Goal: Task Accomplishment & Management: Manage account settings

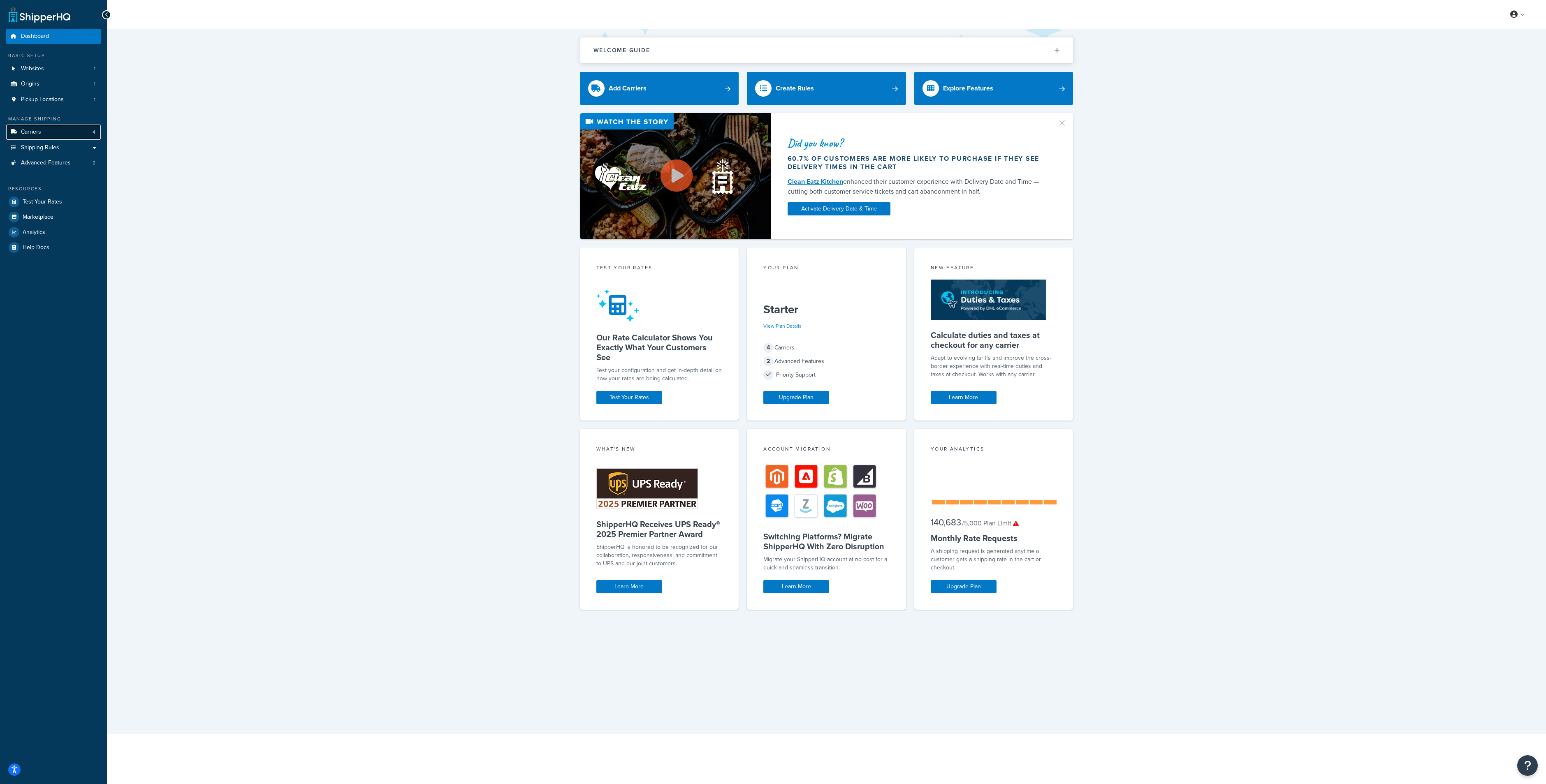
click at [40, 133] on span "Carriers" at bounding box center [31, 132] width 20 height 7
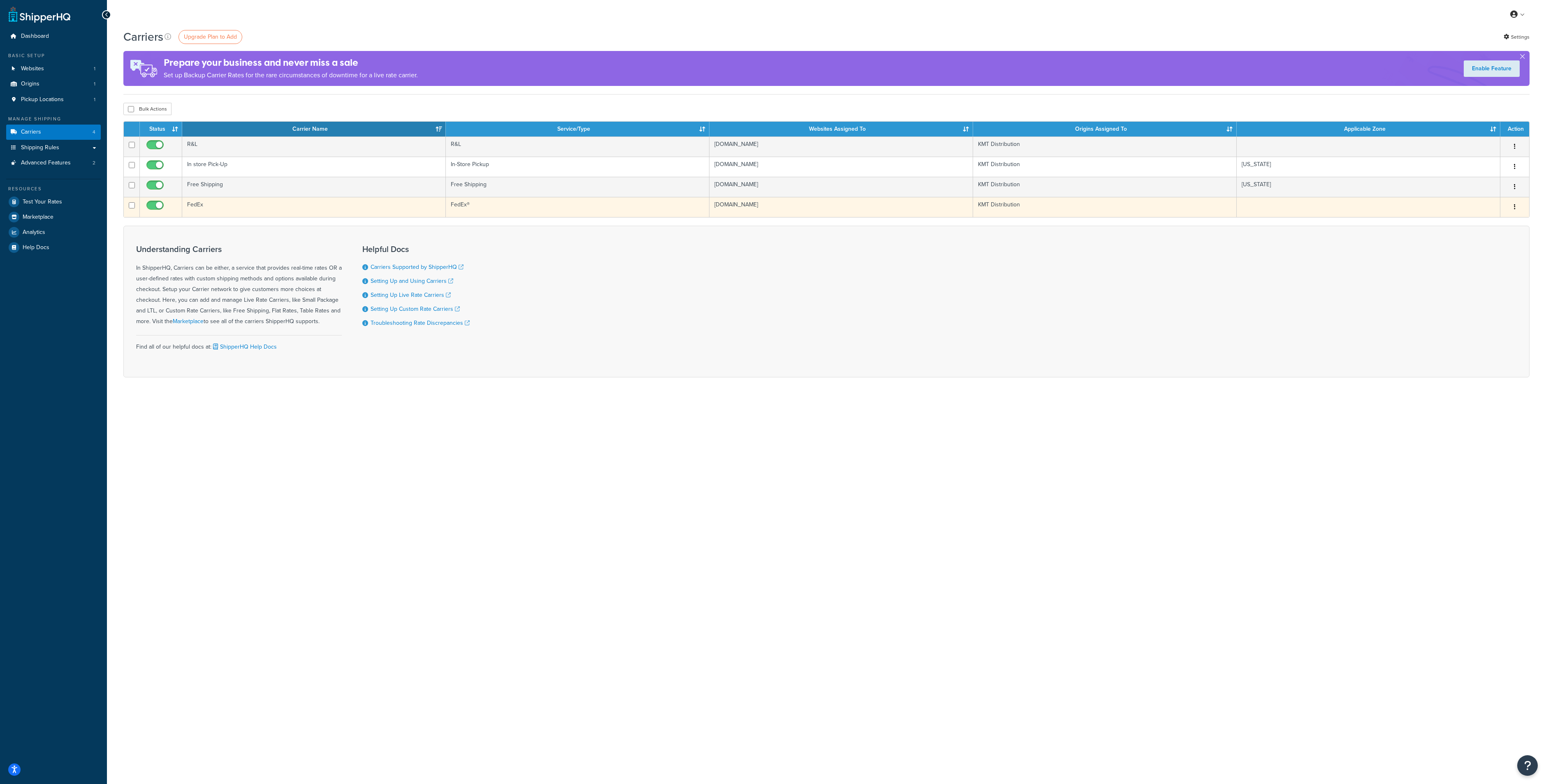
click at [197, 201] on td "FedEx" at bounding box center [314, 207] width 263 height 20
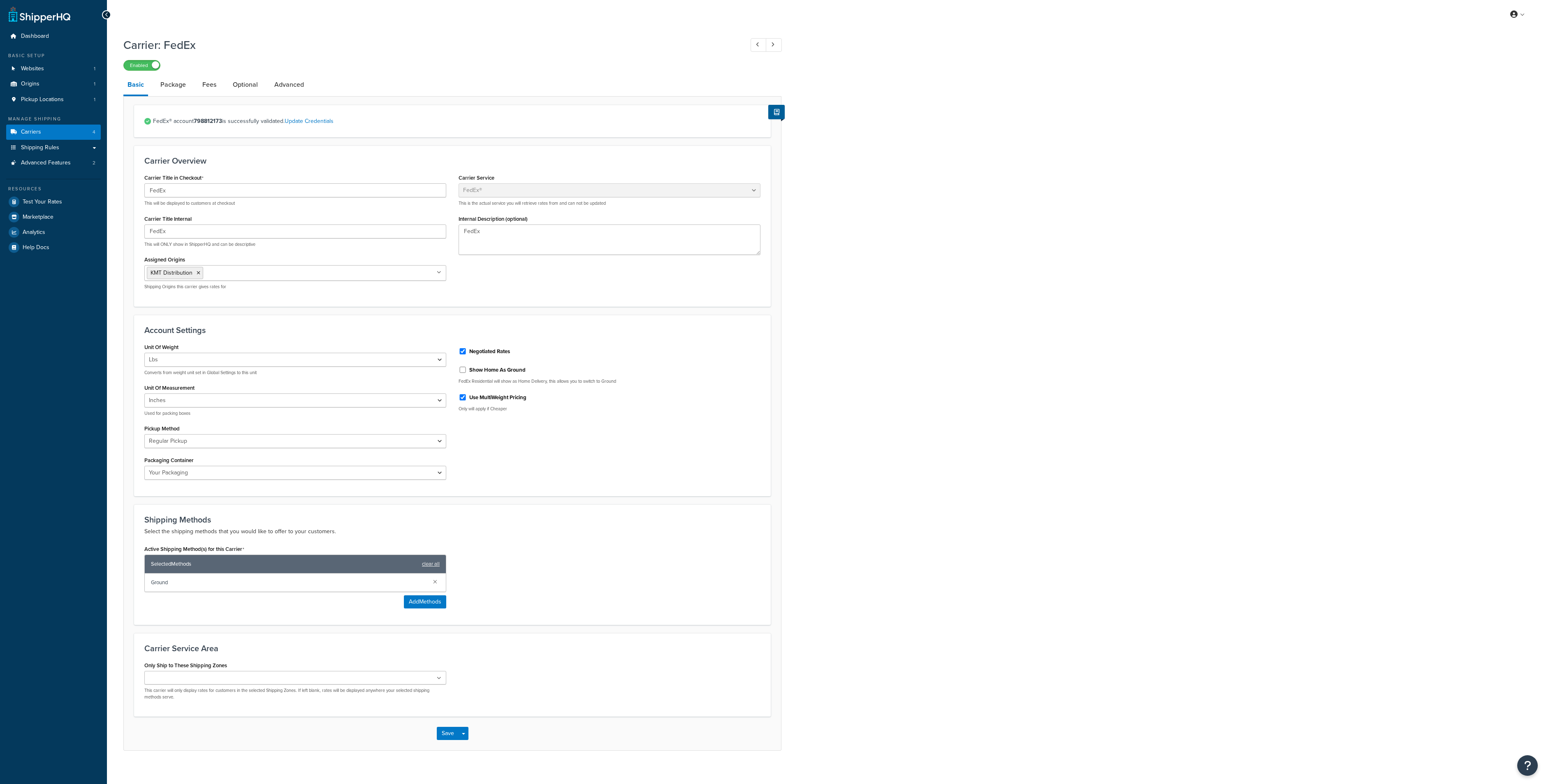
select select "fedEx"
select select "REGULAR_PICKUP"
select select "YOUR_PACKAGING"
click at [168, 85] on link "Package" at bounding box center [173, 85] width 34 height 20
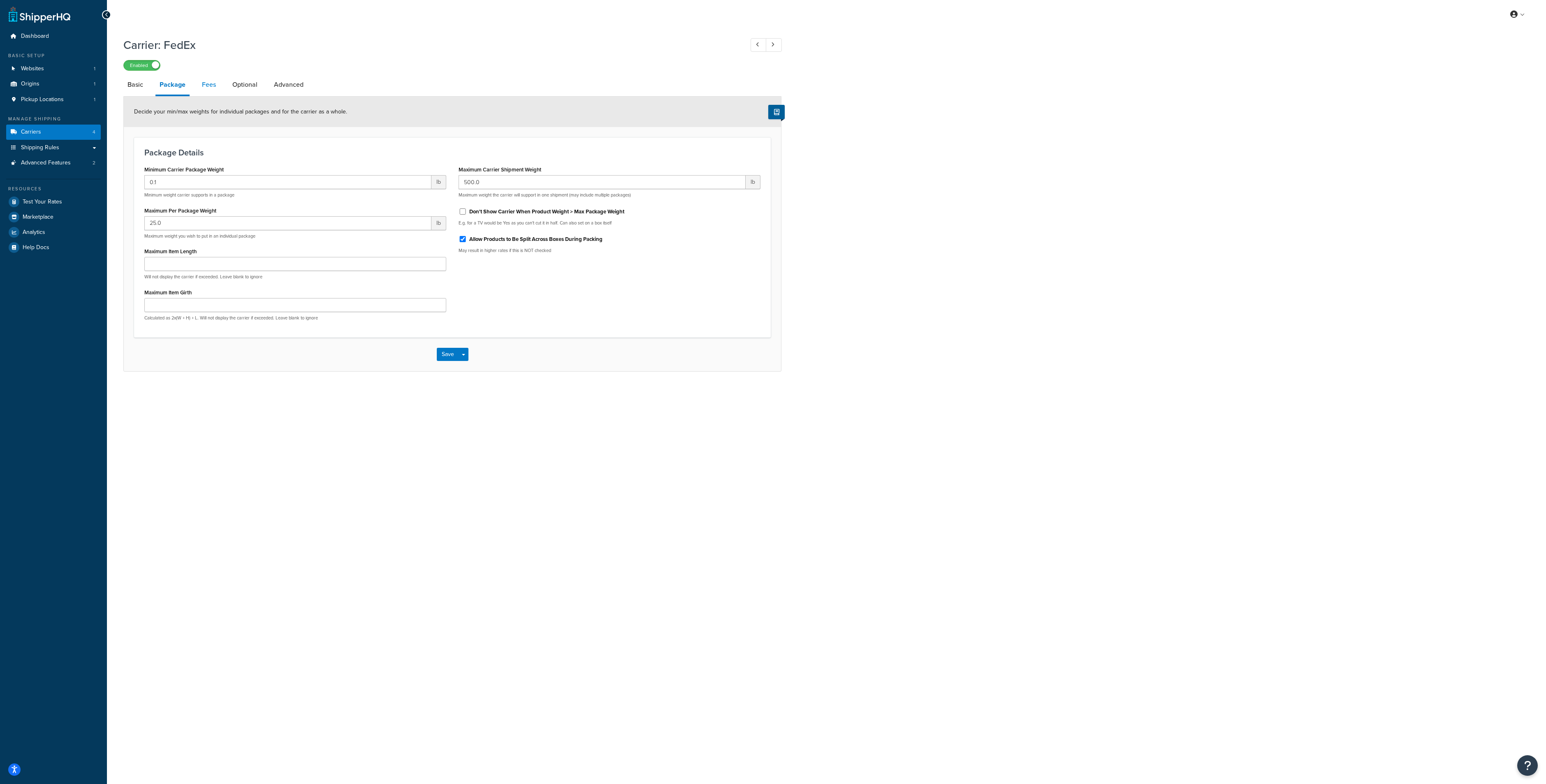
click at [202, 85] on link "Fees" at bounding box center [209, 85] width 22 height 20
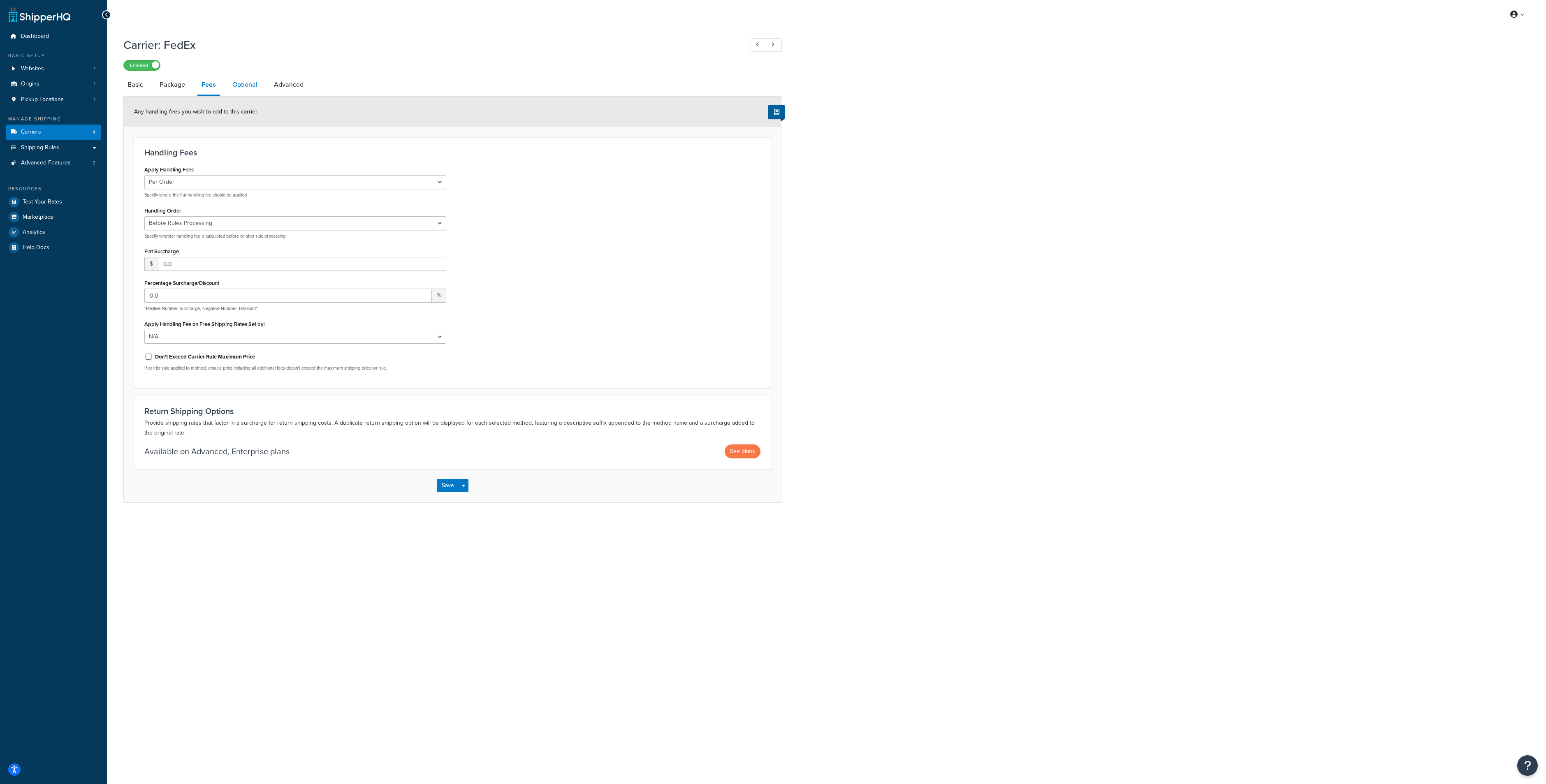
click at [235, 83] on link "Optional" at bounding box center [245, 85] width 34 height 20
select select "business"
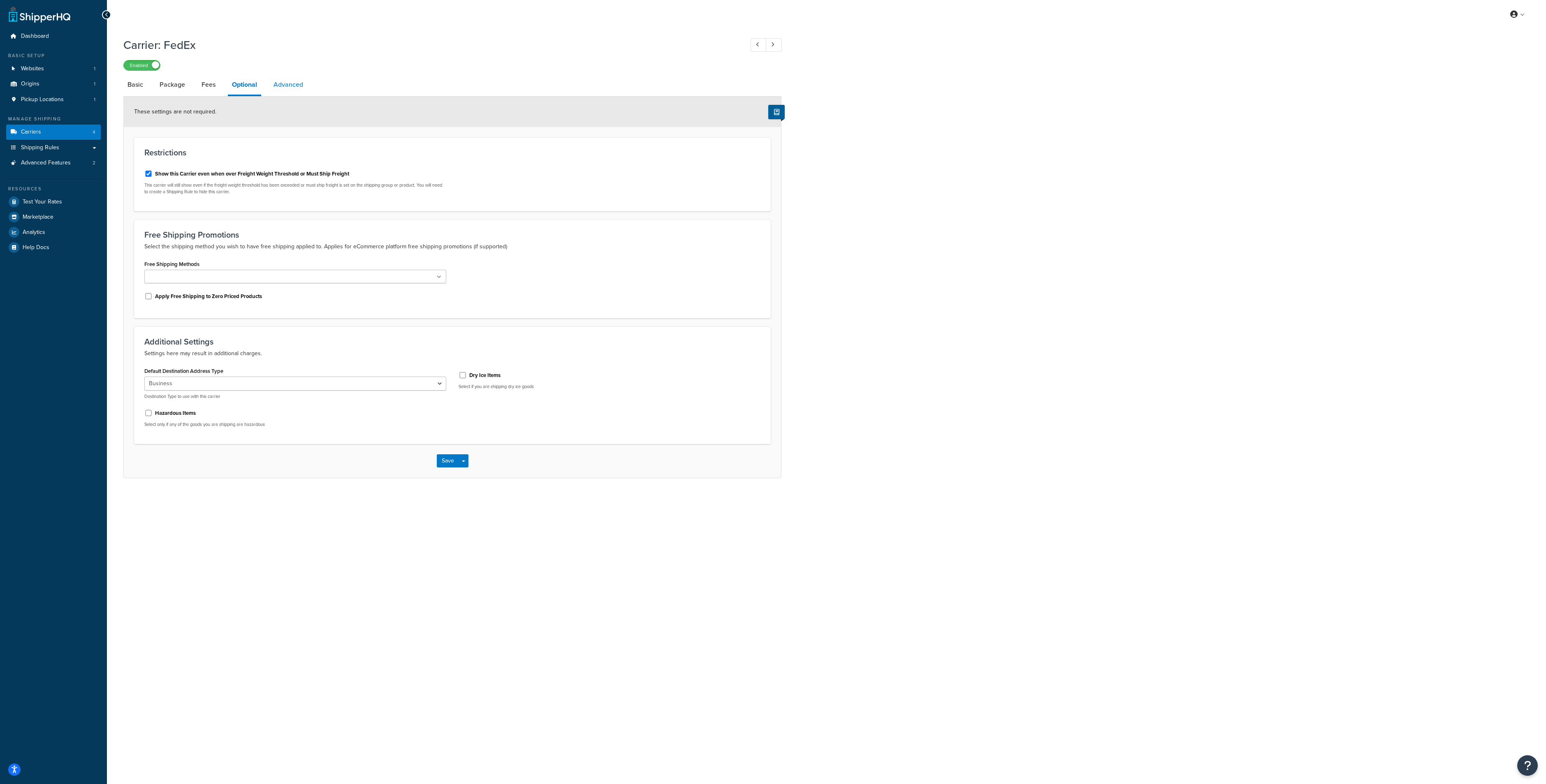
click at [289, 86] on link "Advanced" at bounding box center [288, 85] width 38 height 20
select select "false"
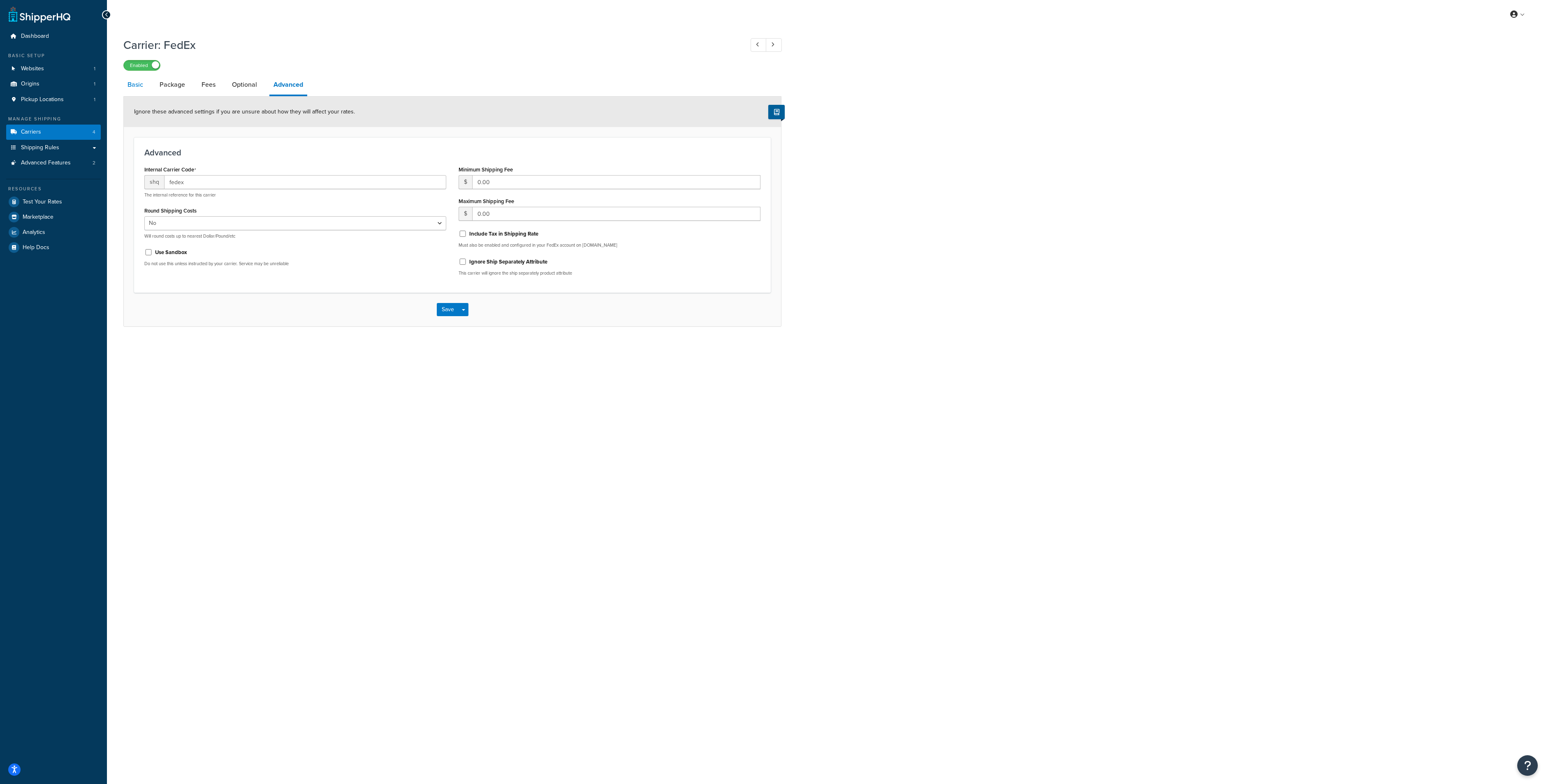
click at [136, 89] on link "Basic" at bounding box center [136, 85] width 24 height 20
select select "fedEx"
select select "REGULAR_PICKUP"
select select "YOUR_PACKAGING"
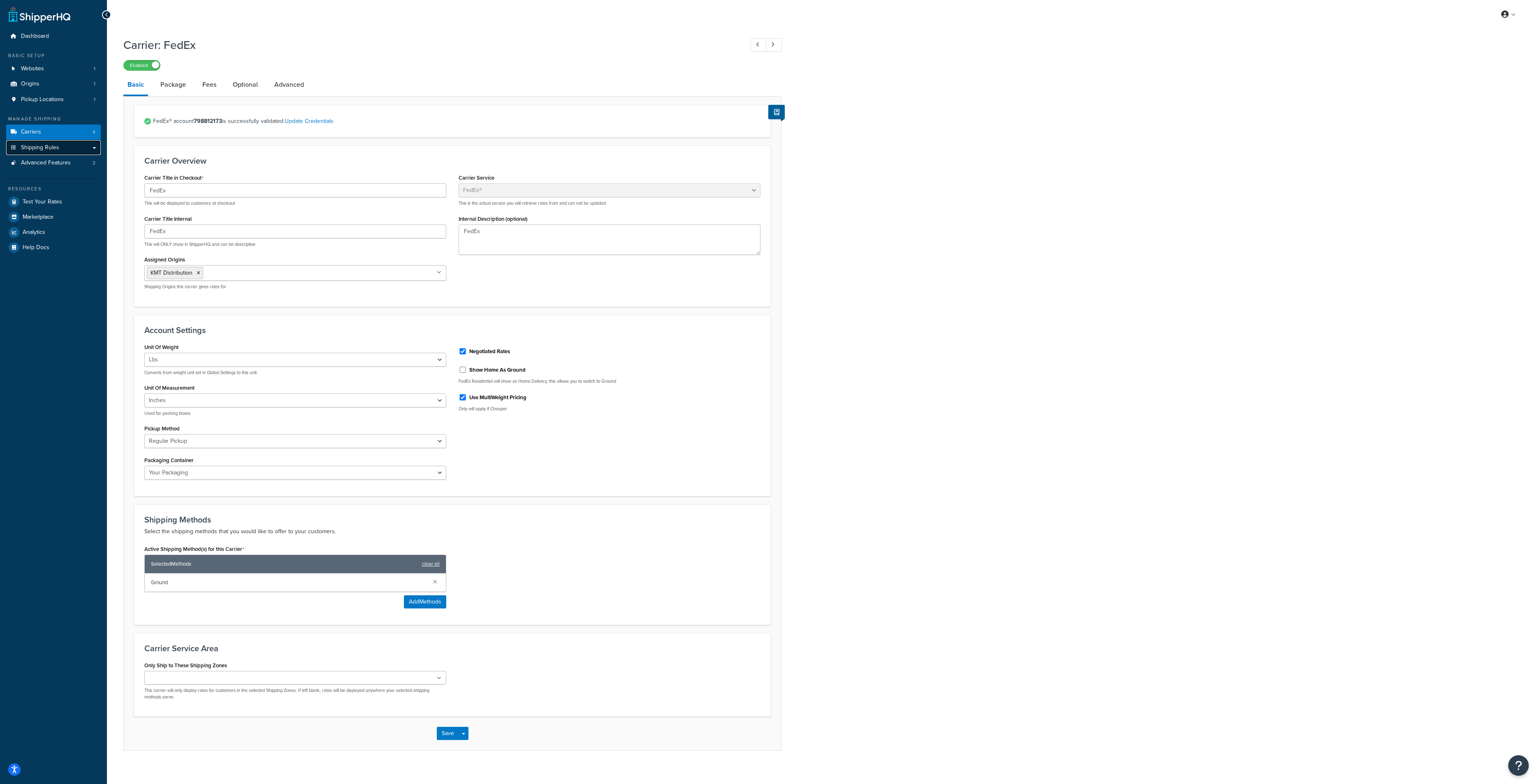
click at [66, 147] on link "Shipping Rules" at bounding box center [53, 148] width 95 height 15
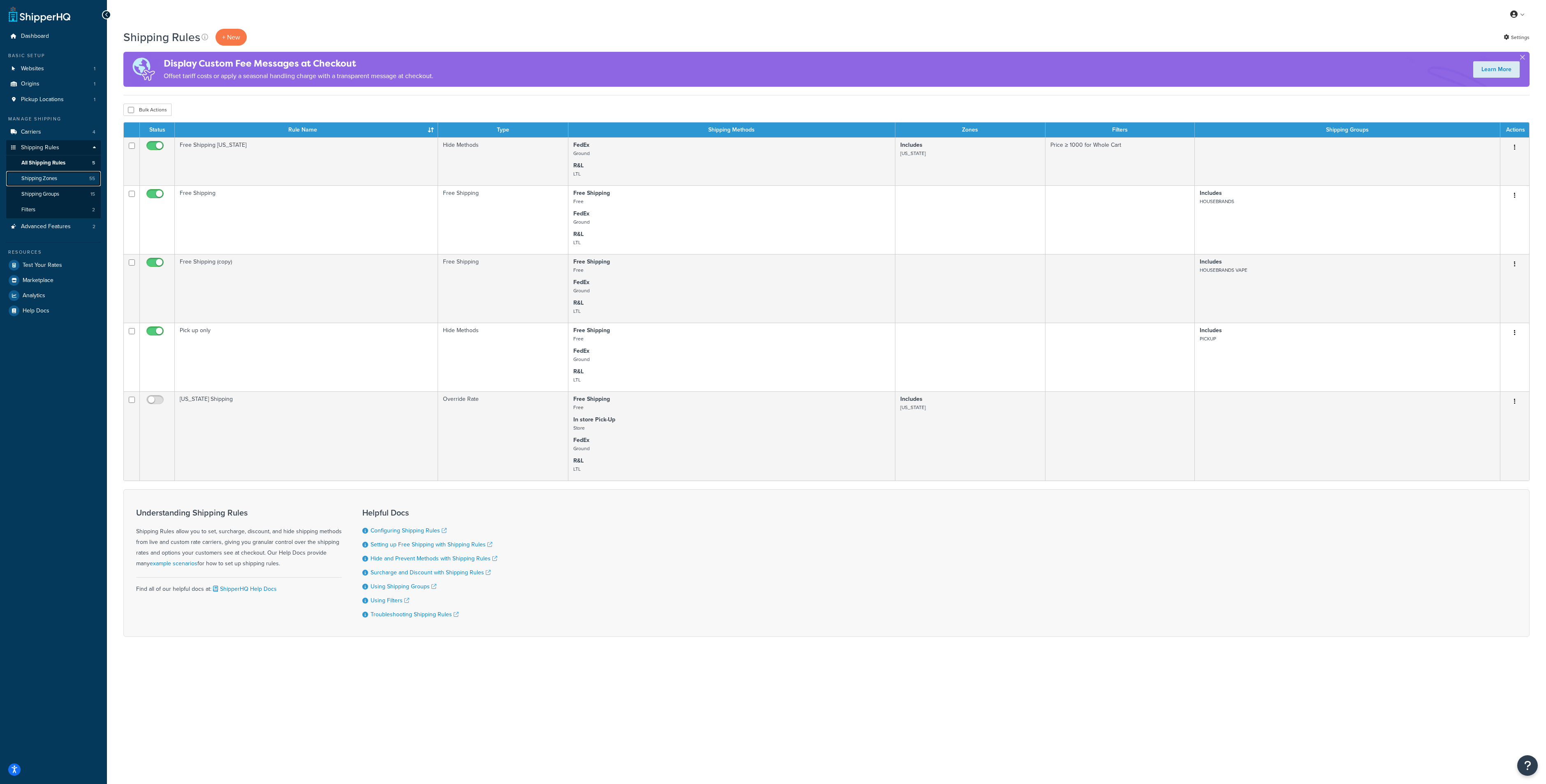
click at [57, 180] on span "Shipping Zones" at bounding box center [40, 179] width 36 height 7
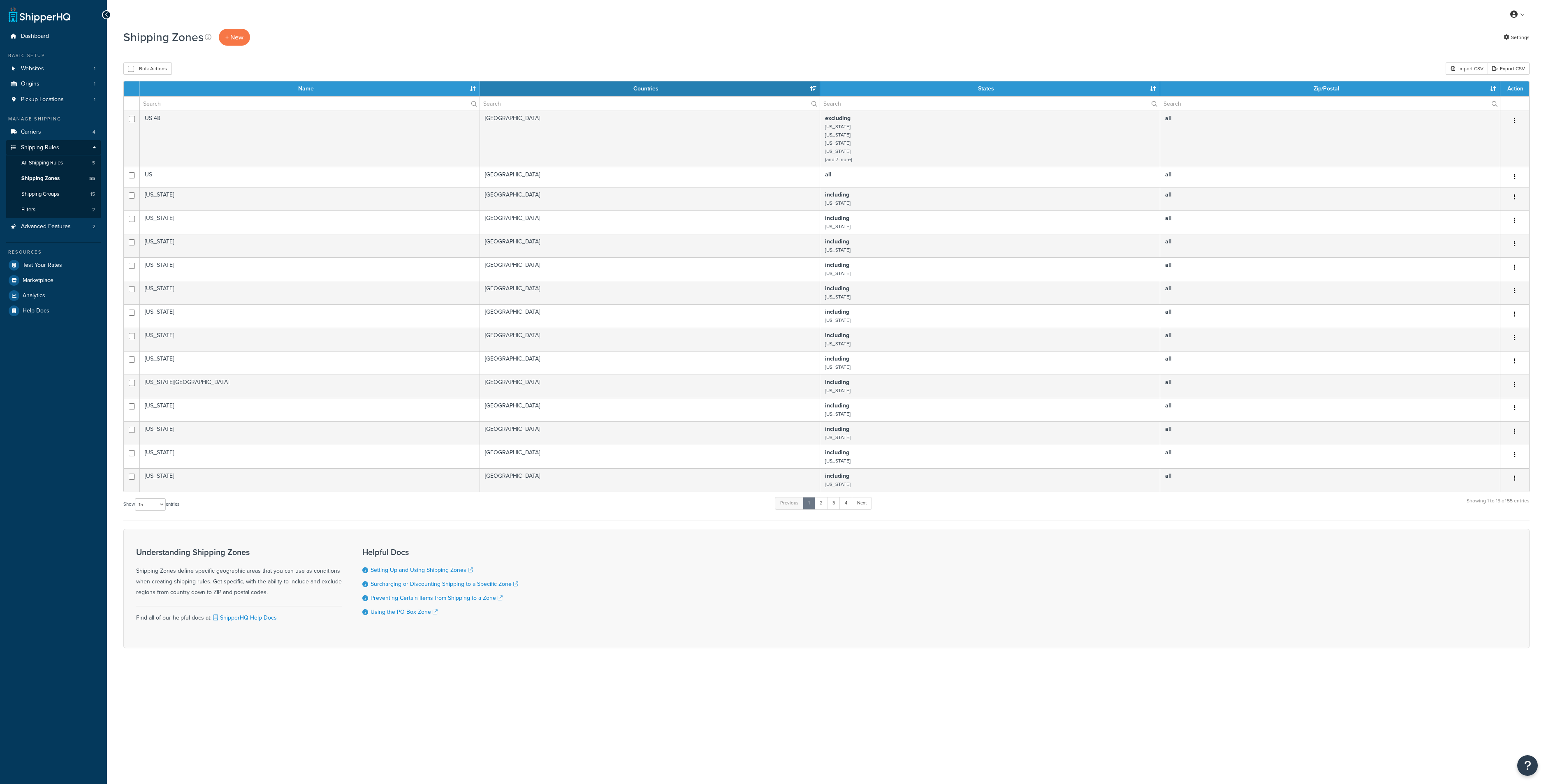
select select "15"
click at [59, 191] on span "Shipping Groups" at bounding box center [40, 194] width 38 height 7
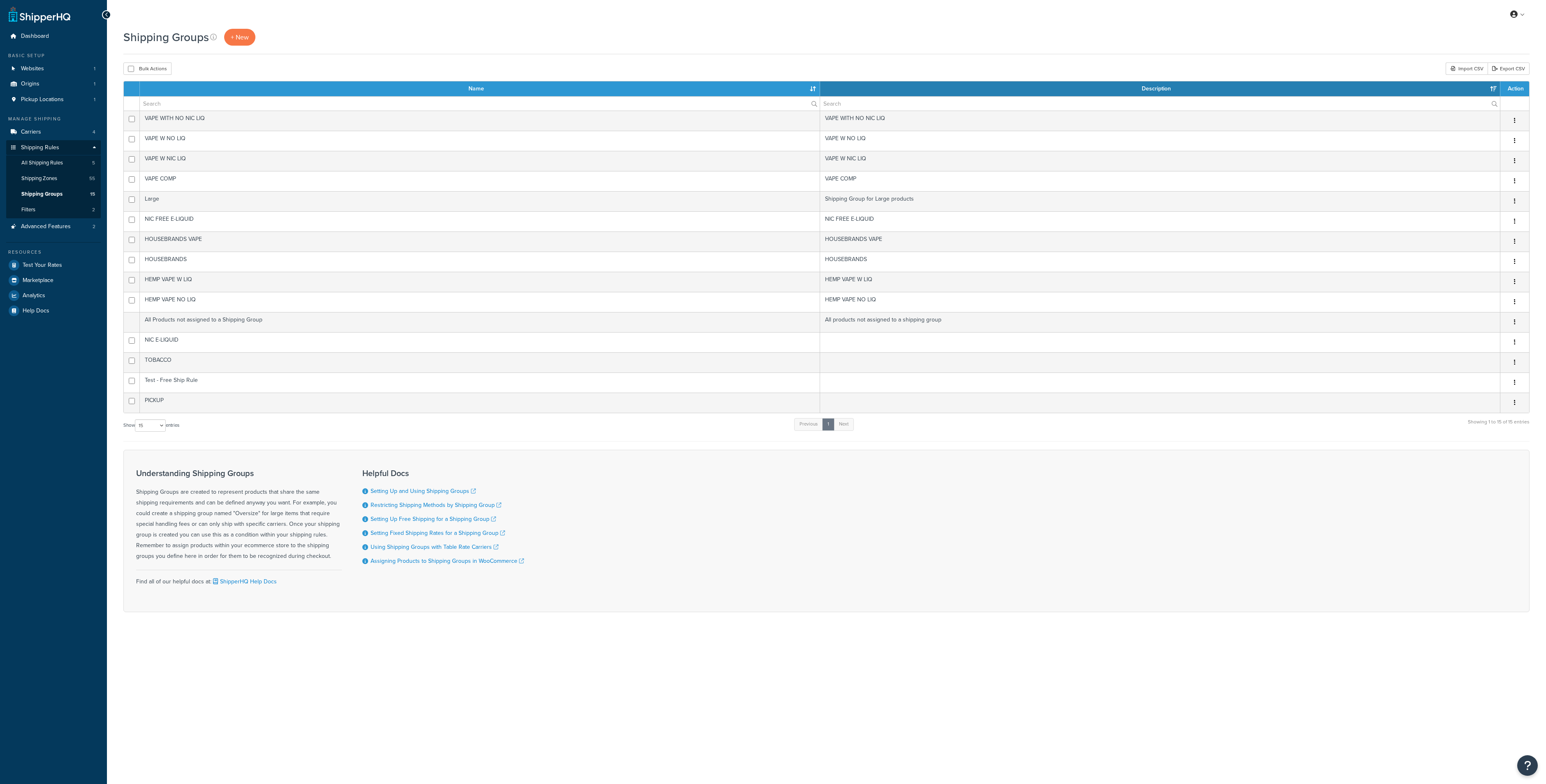
select select "15"
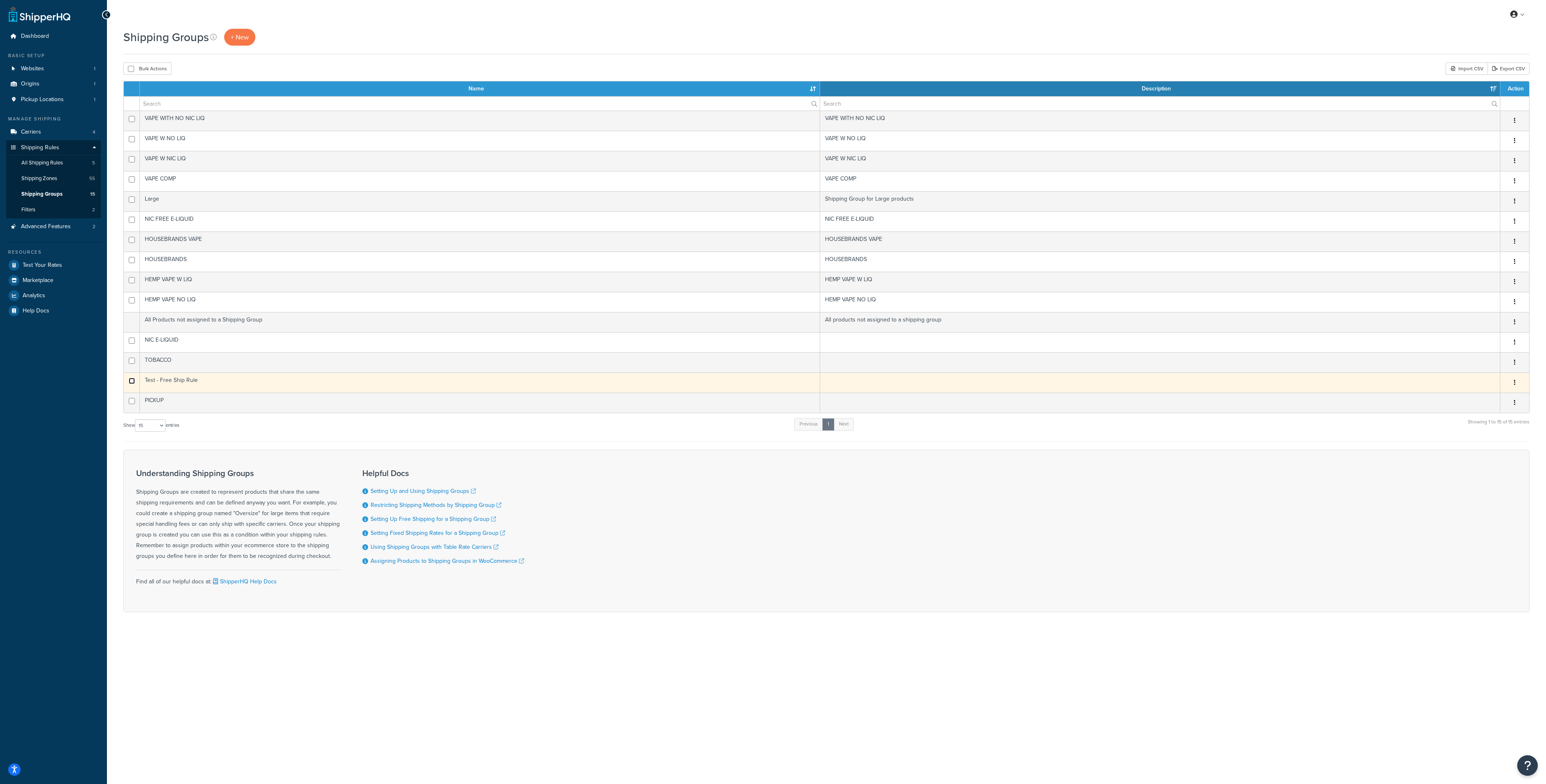
click at [132, 380] on input "checkbox" at bounding box center [131, 381] width 6 height 6
checkbox input "true"
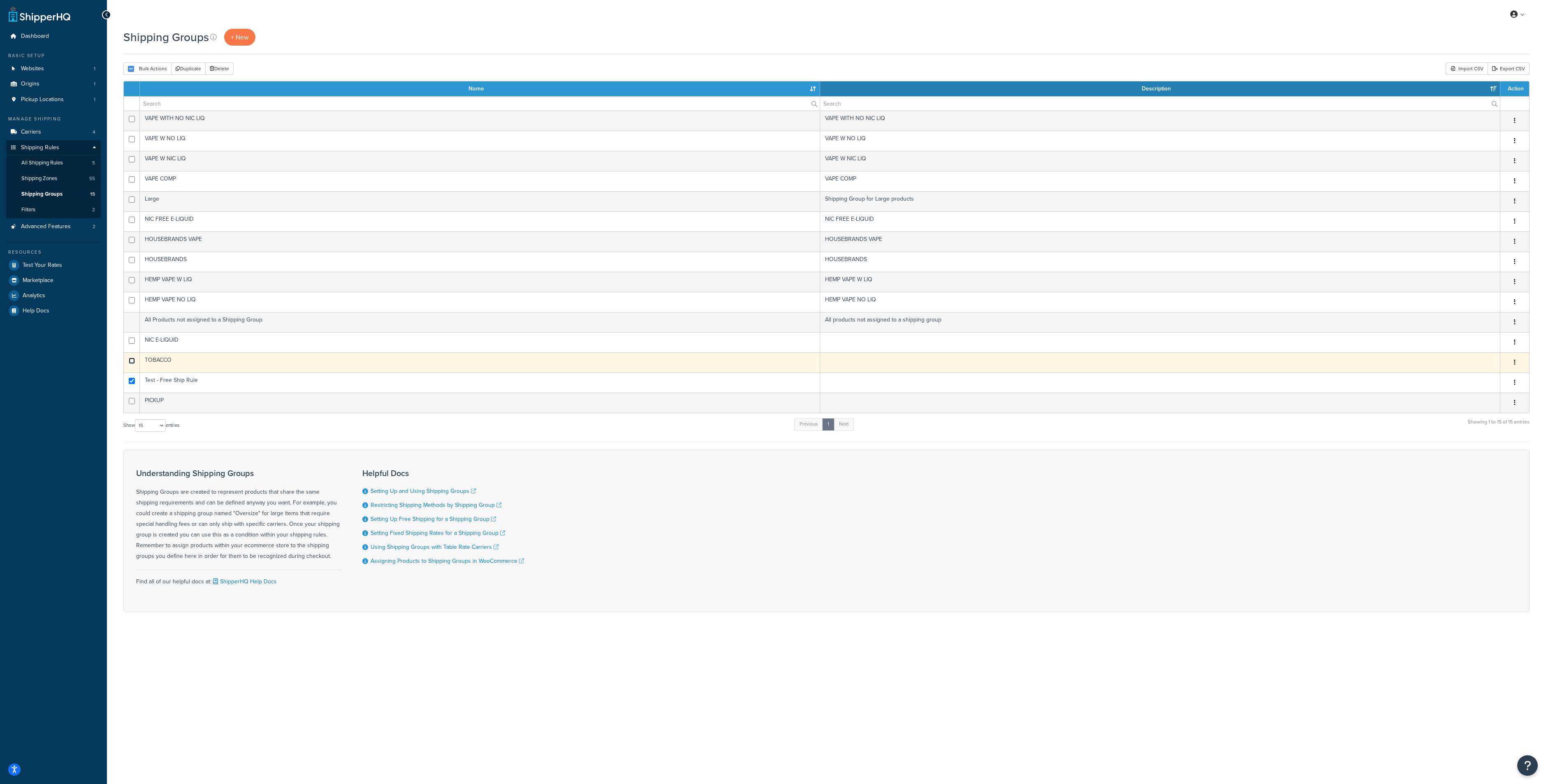
click at [132, 361] on input "checkbox" at bounding box center [131, 361] width 6 height 6
checkbox input "true"
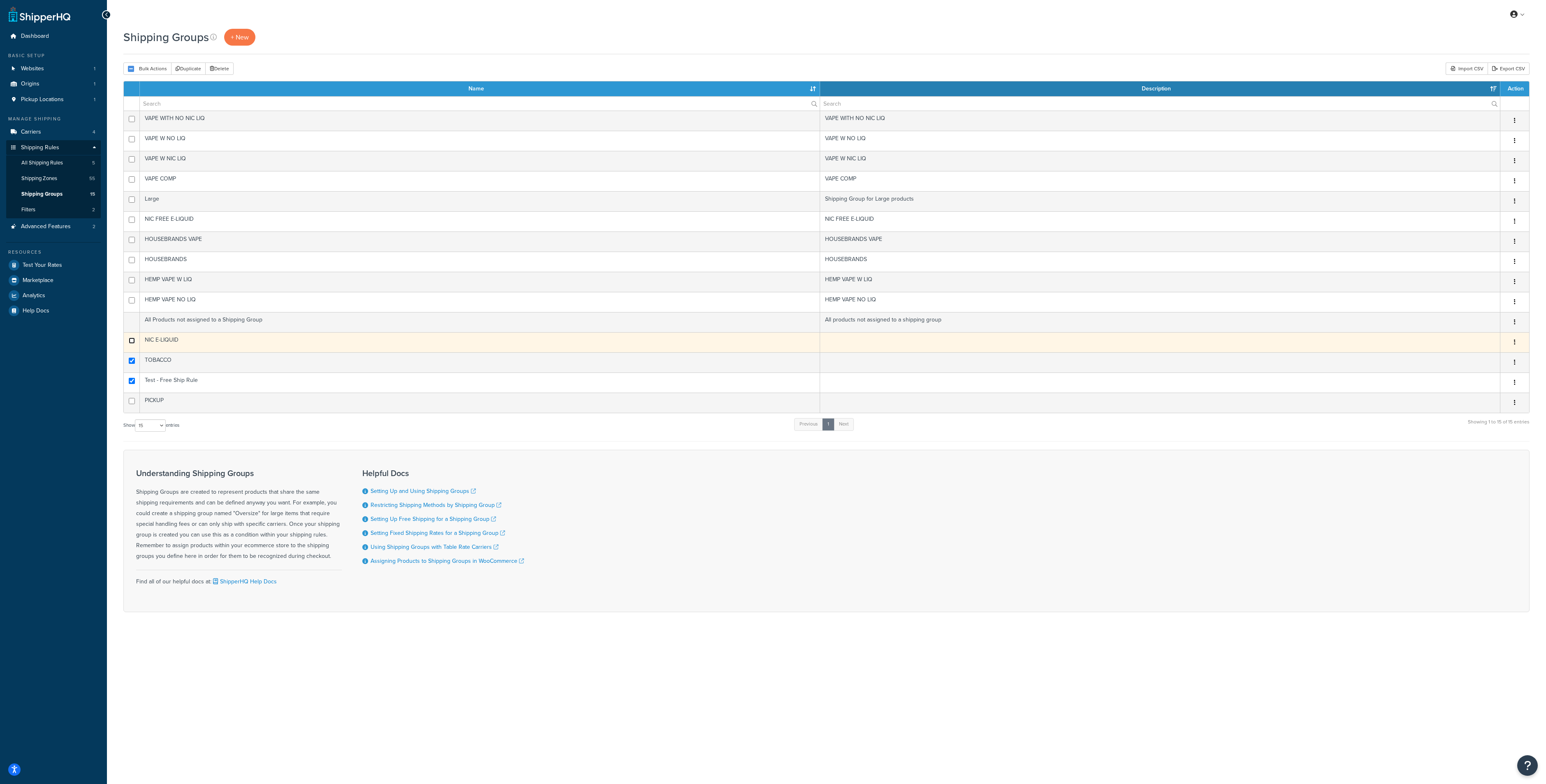
click at [129, 340] on input "checkbox" at bounding box center [131, 341] width 6 height 6
checkbox input "true"
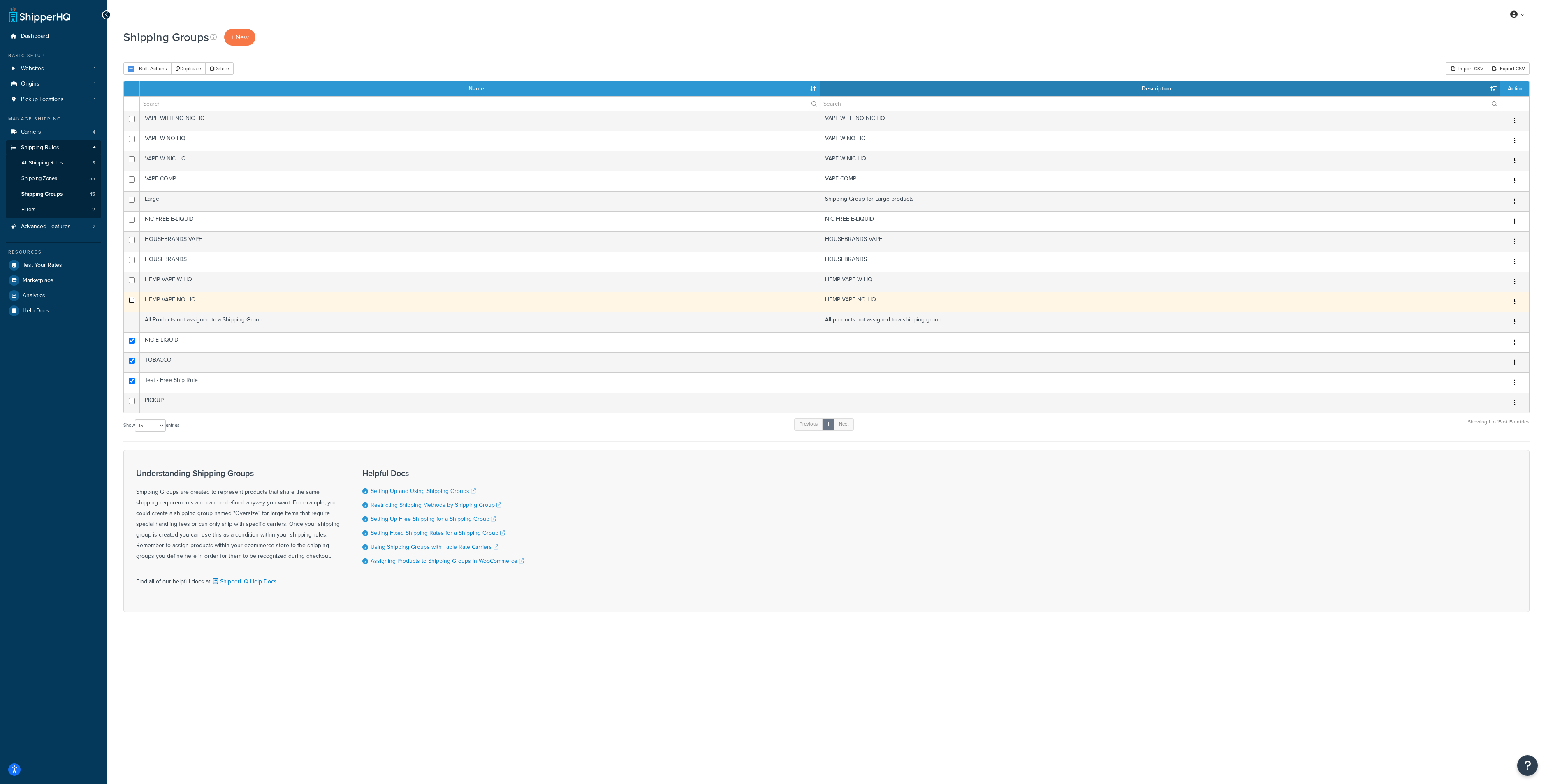
click at [132, 304] on input "checkbox" at bounding box center [131, 300] width 6 height 6
checkbox input "true"
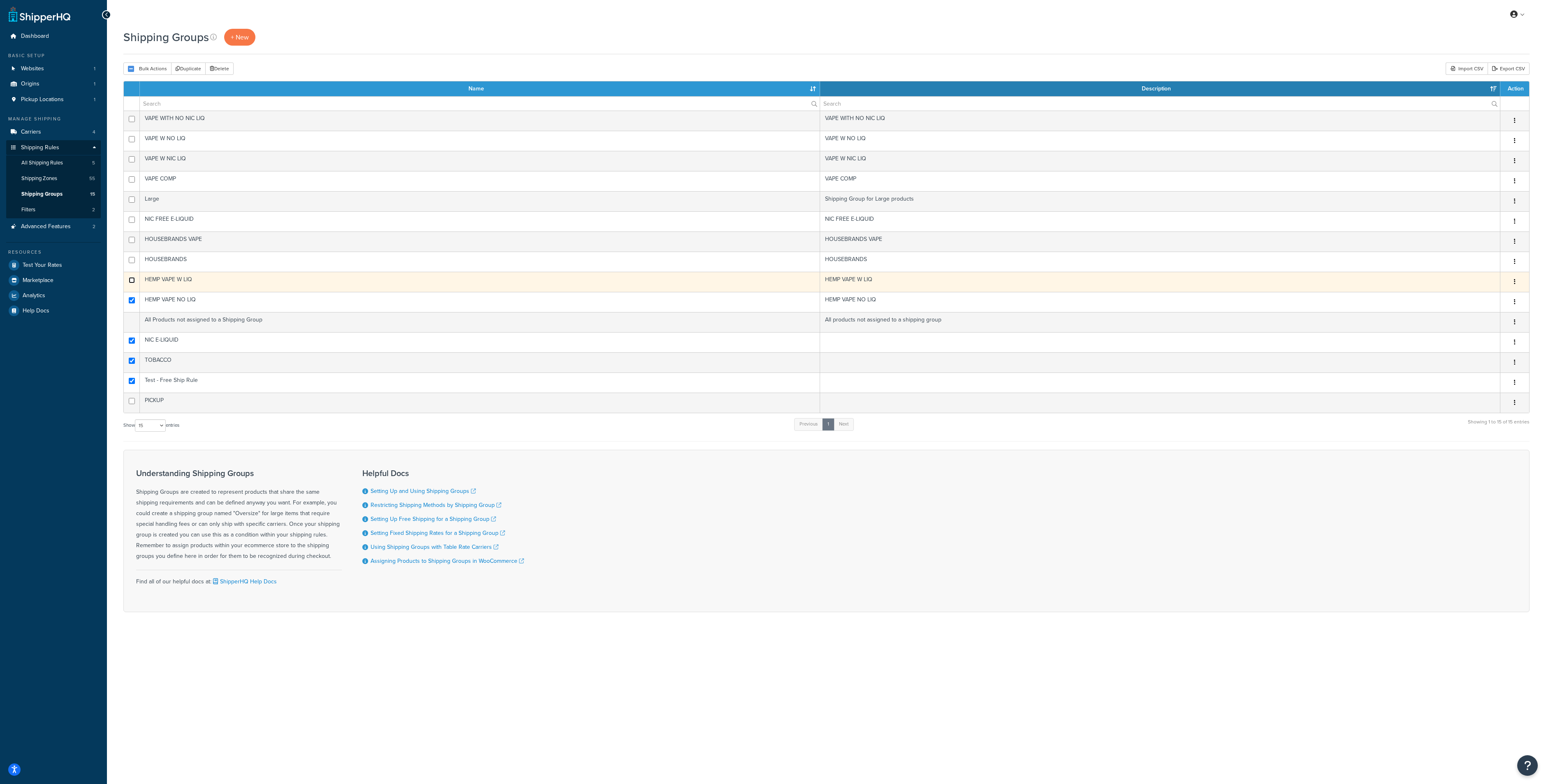
click at [134, 279] on input "checkbox" at bounding box center [131, 280] width 6 height 6
checkbox input "true"
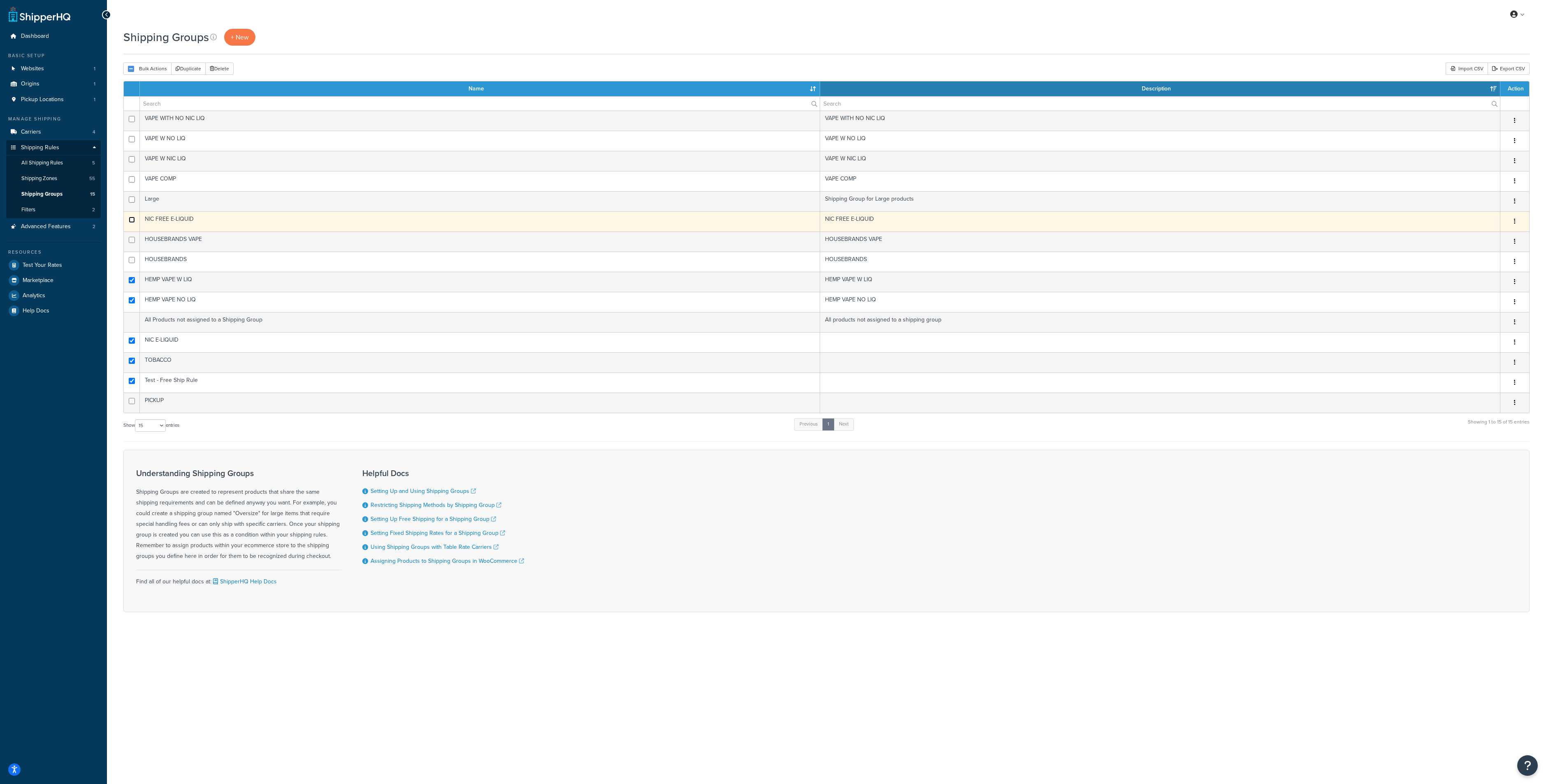
click at [134, 217] on input "checkbox" at bounding box center [131, 220] width 6 height 6
checkbox input "true"
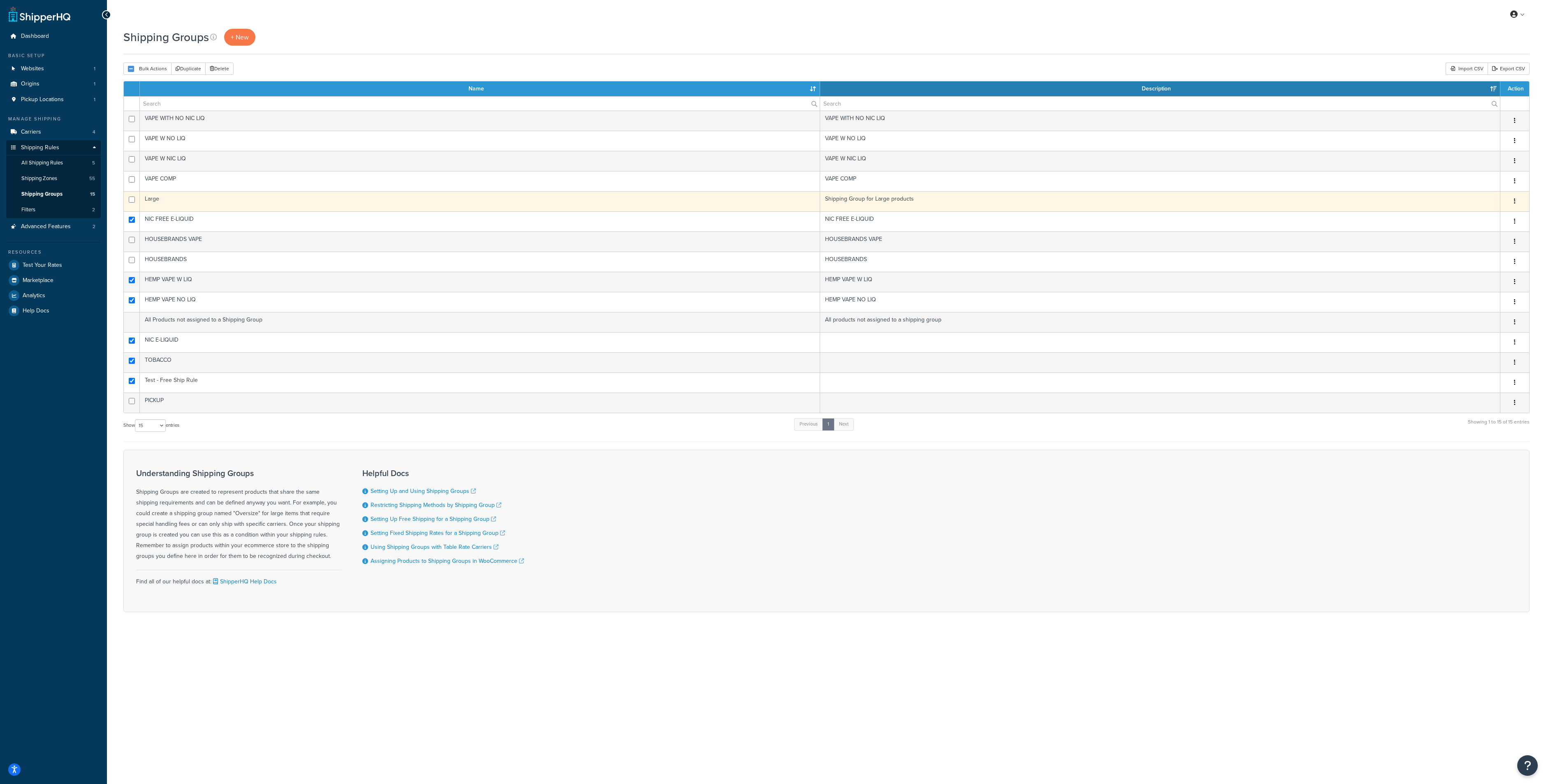
click at [135, 196] on td at bounding box center [131, 202] width 16 height 20
checkbox input "true"
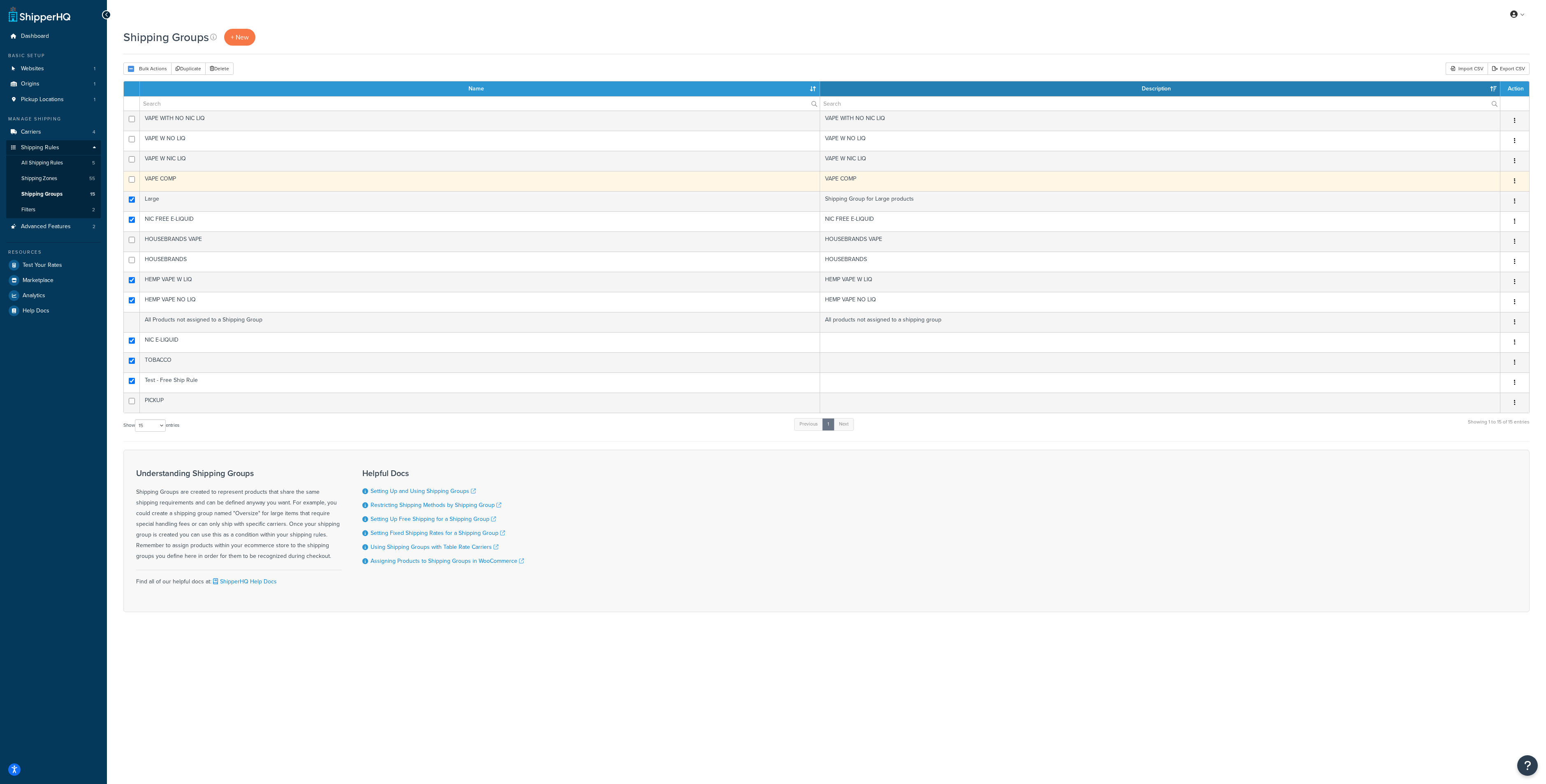
click at [133, 183] on td at bounding box center [131, 181] width 16 height 20
checkbox input "true"
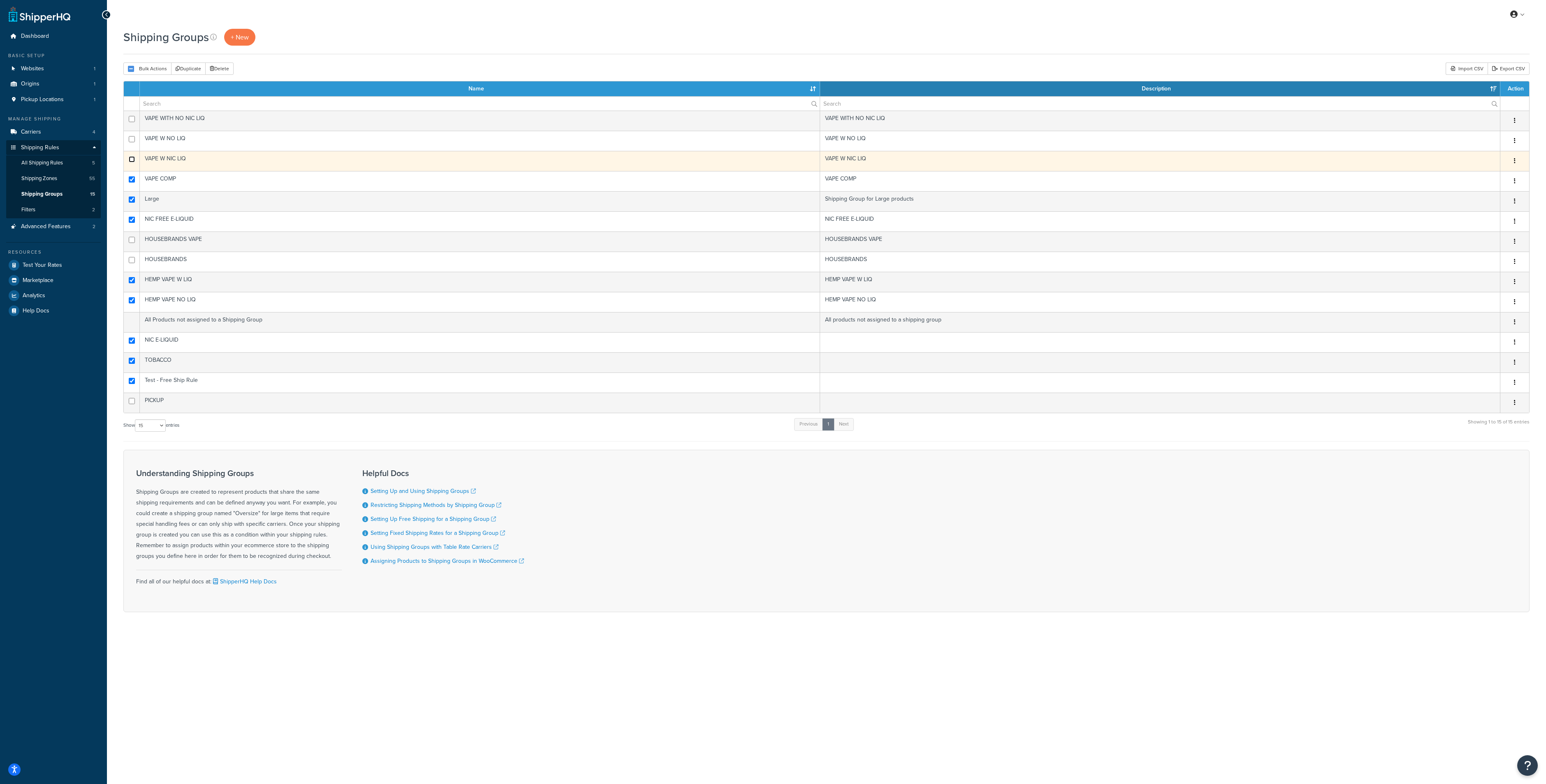
click at [133, 158] on input "checkbox" at bounding box center [131, 159] width 6 height 6
checkbox input "true"
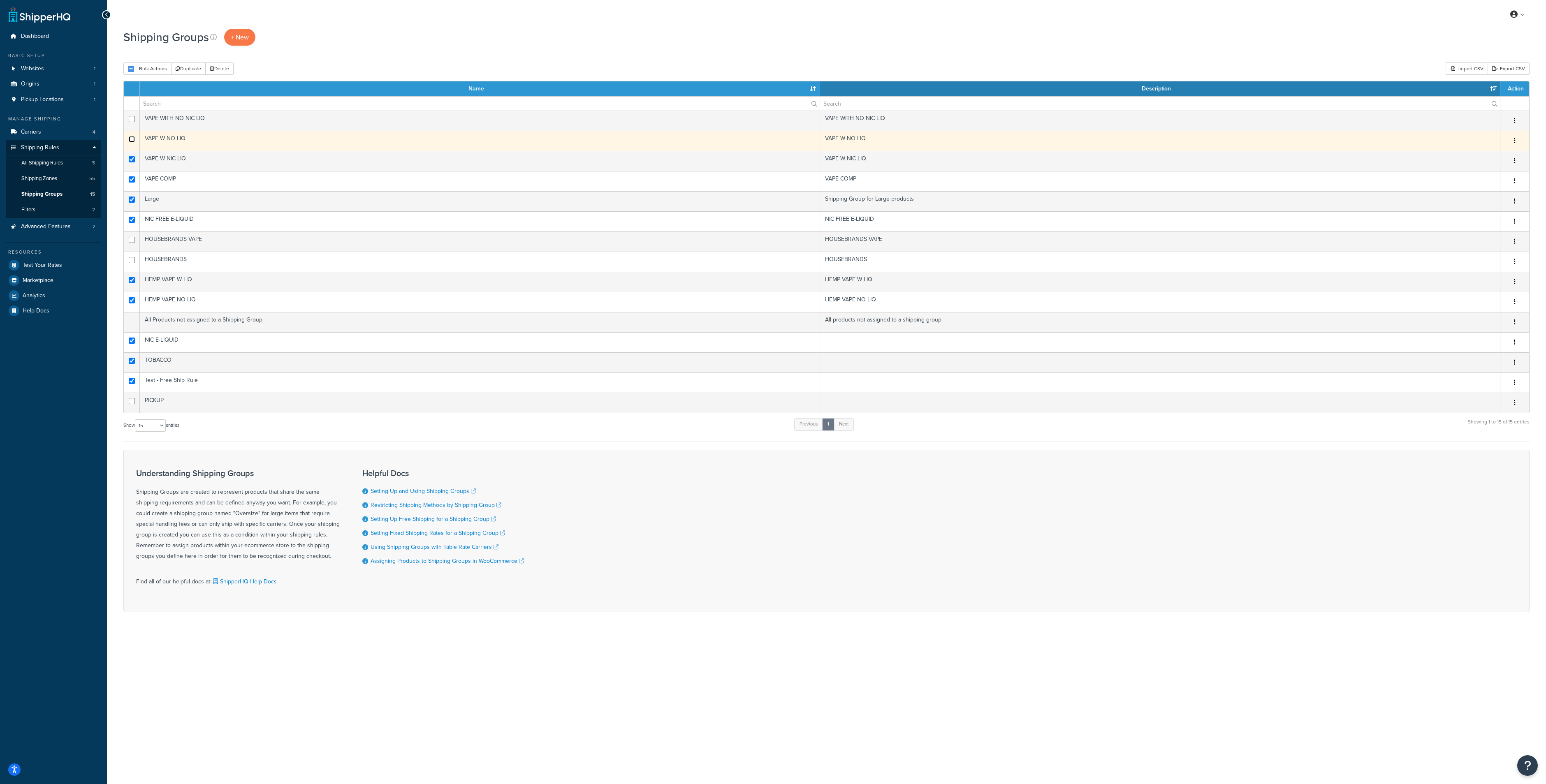
click at [130, 138] on input "checkbox" at bounding box center [131, 139] width 6 height 6
checkbox input "true"
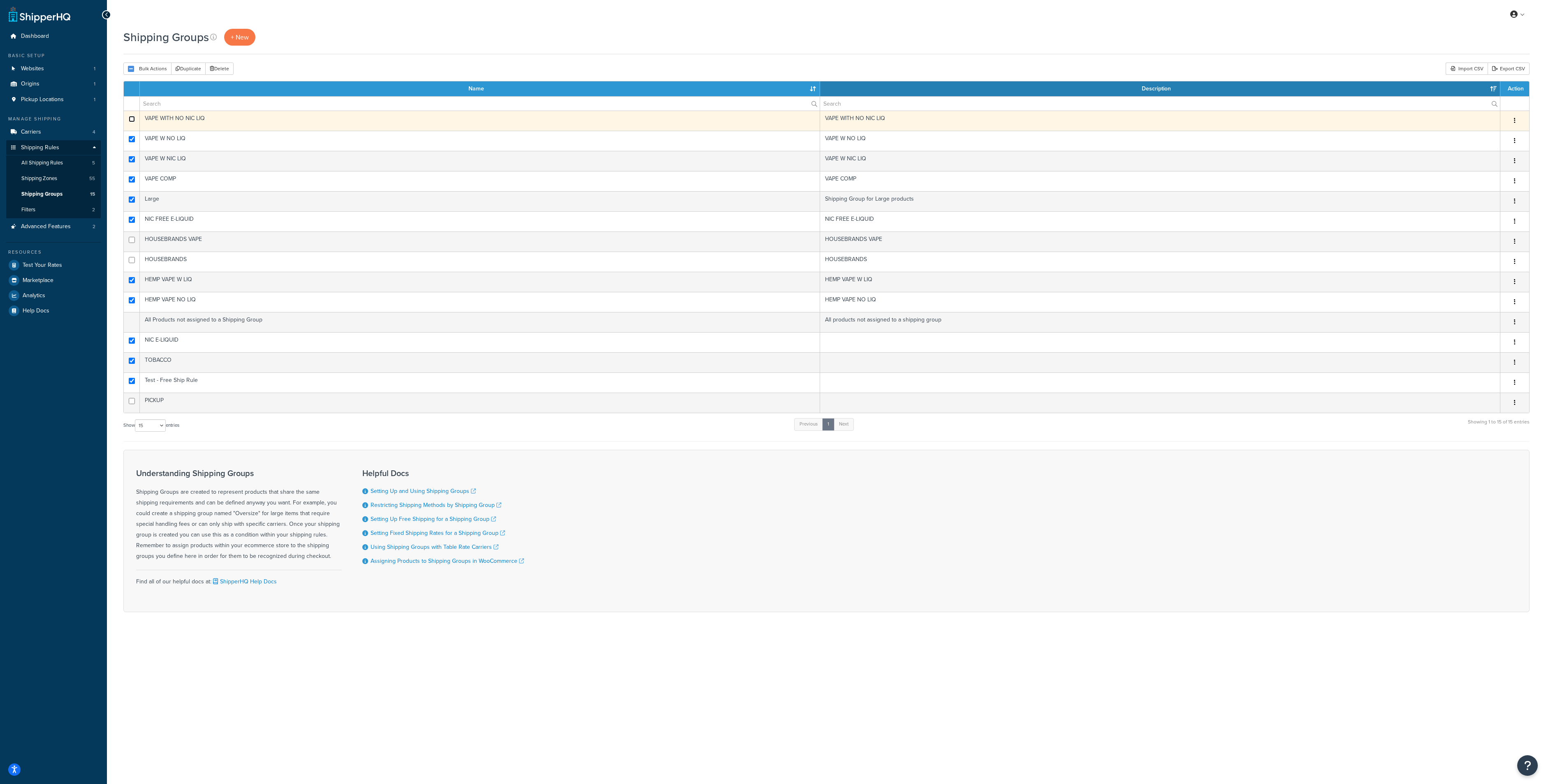
click at [129, 119] on input "checkbox" at bounding box center [131, 119] width 6 height 6
checkbox input "true"
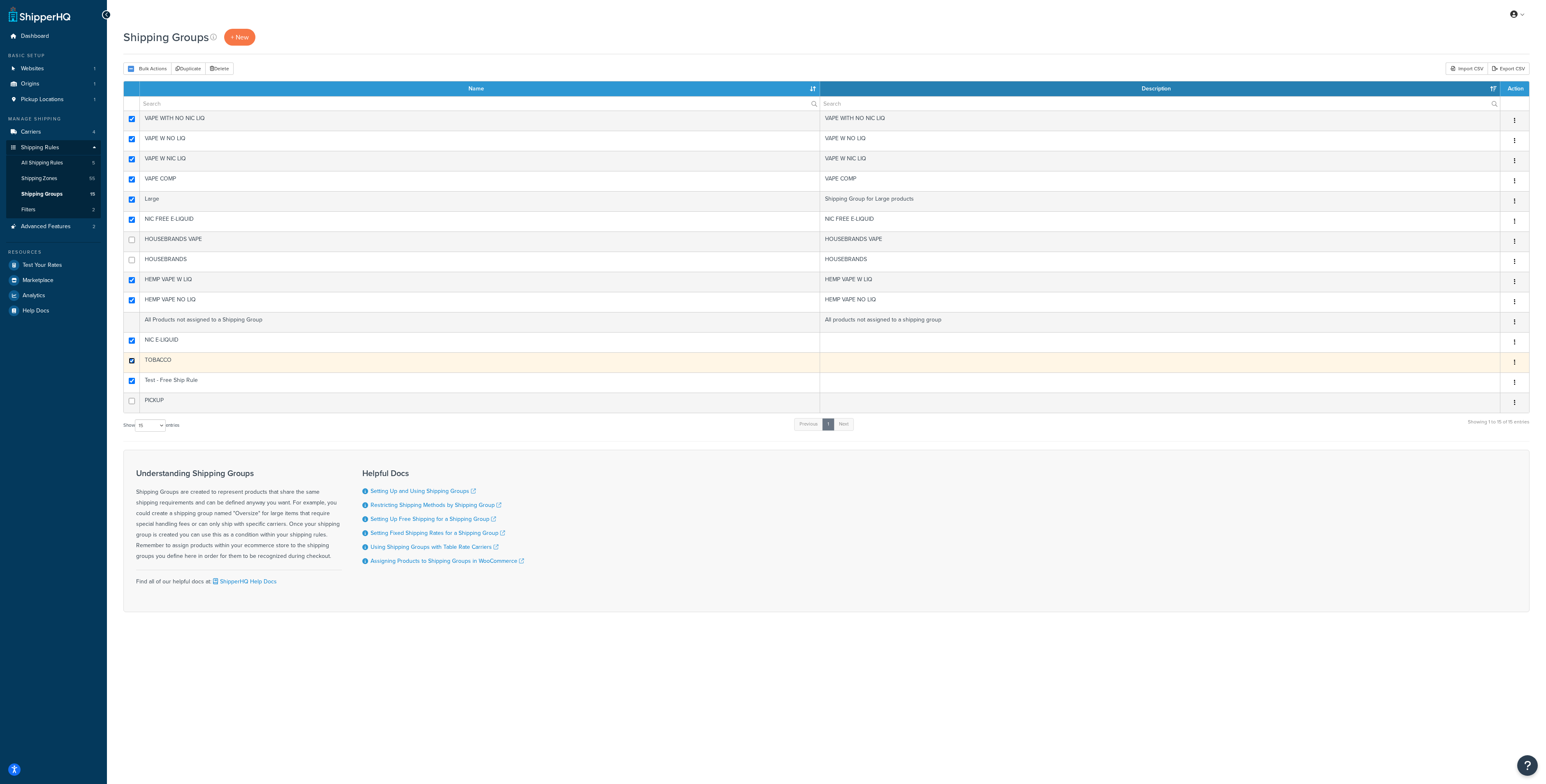
click at [133, 362] on input "checkbox" at bounding box center [131, 361] width 6 height 6
checkbox input "false"
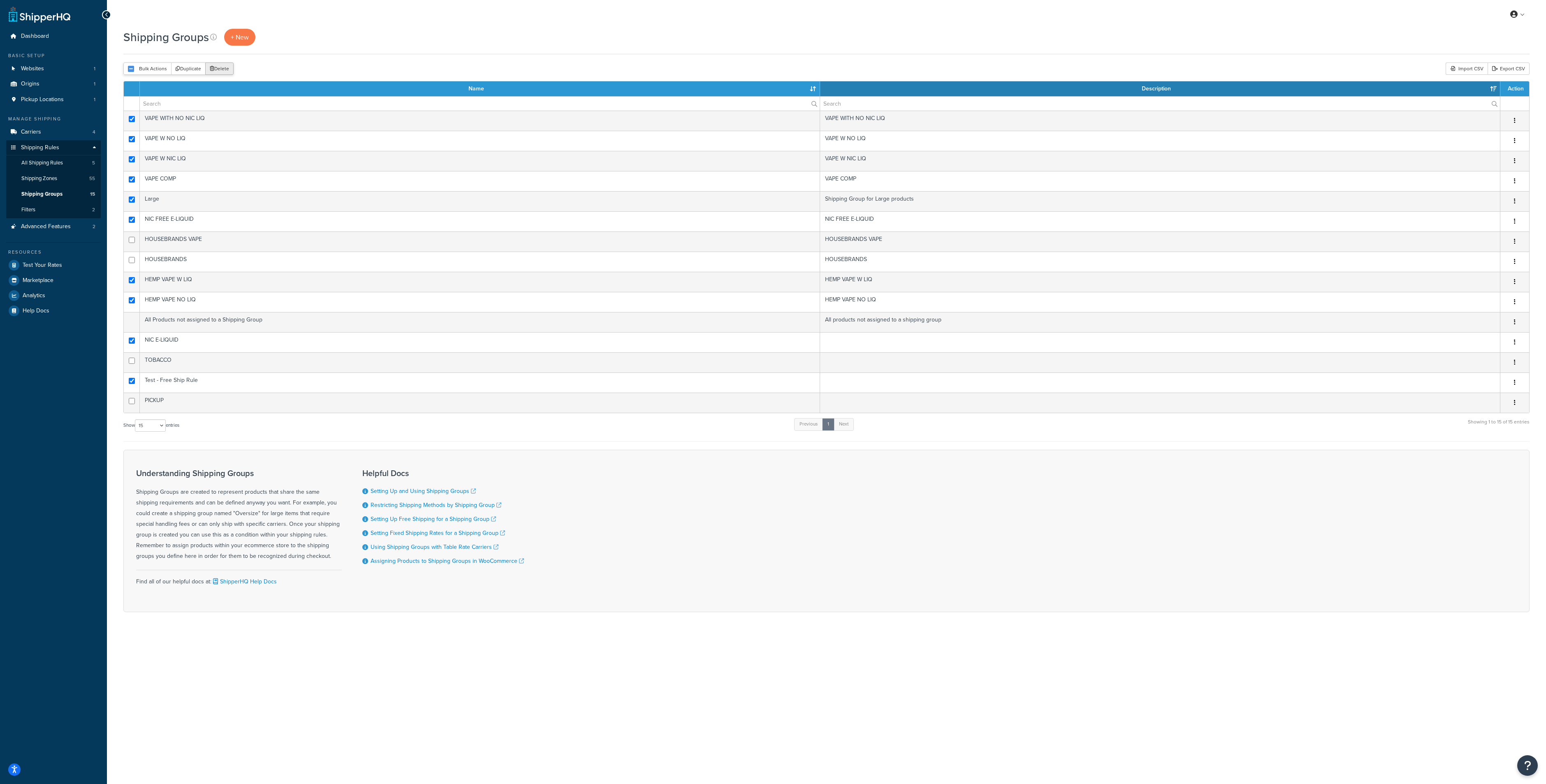
click at [229, 67] on button "Delete" at bounding box center [219, 68] width 28 height 13
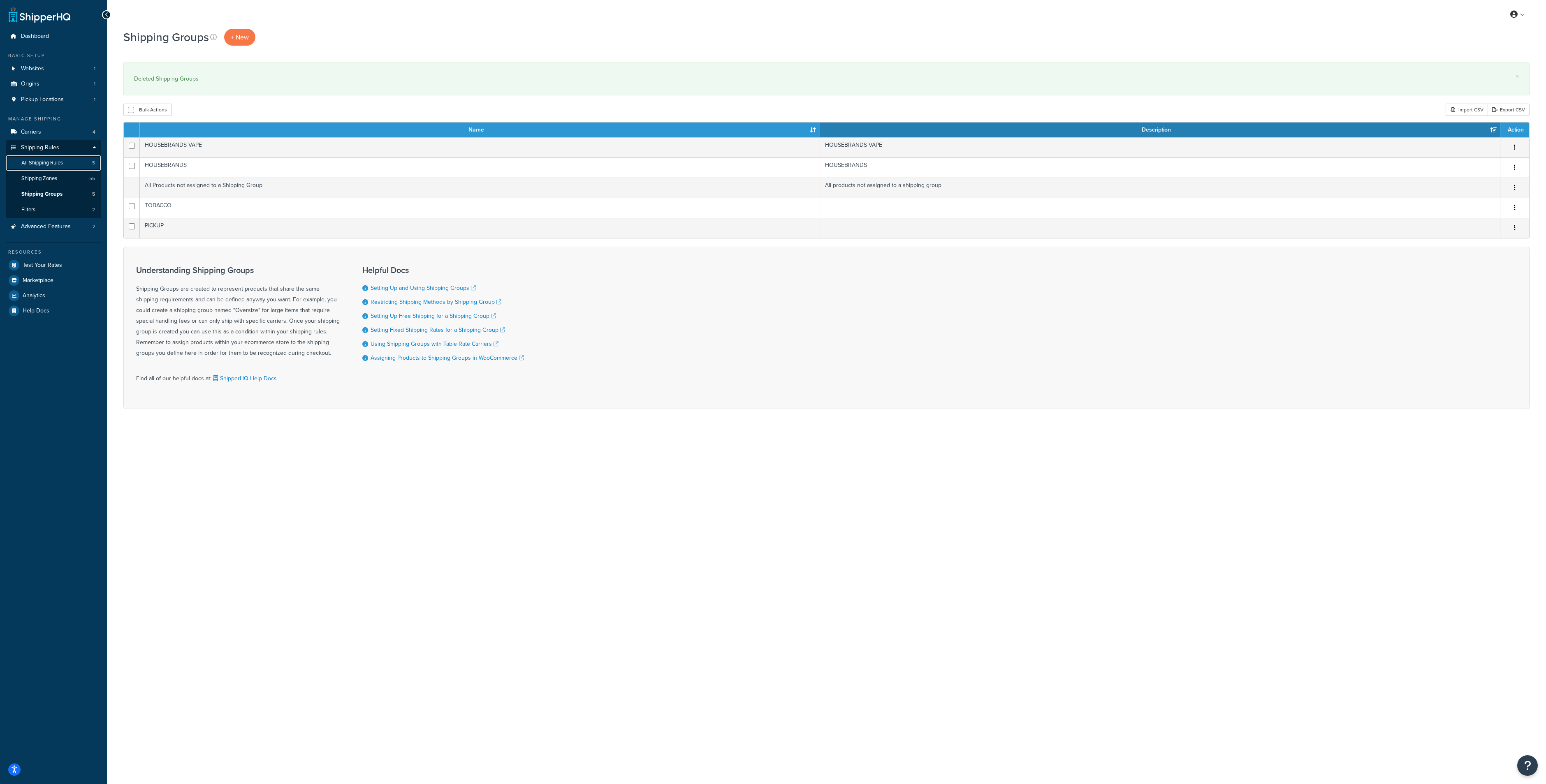
click at [59, 163] on span "All Shipping Rules" at bounding box center [42, 163] width 41 height 7
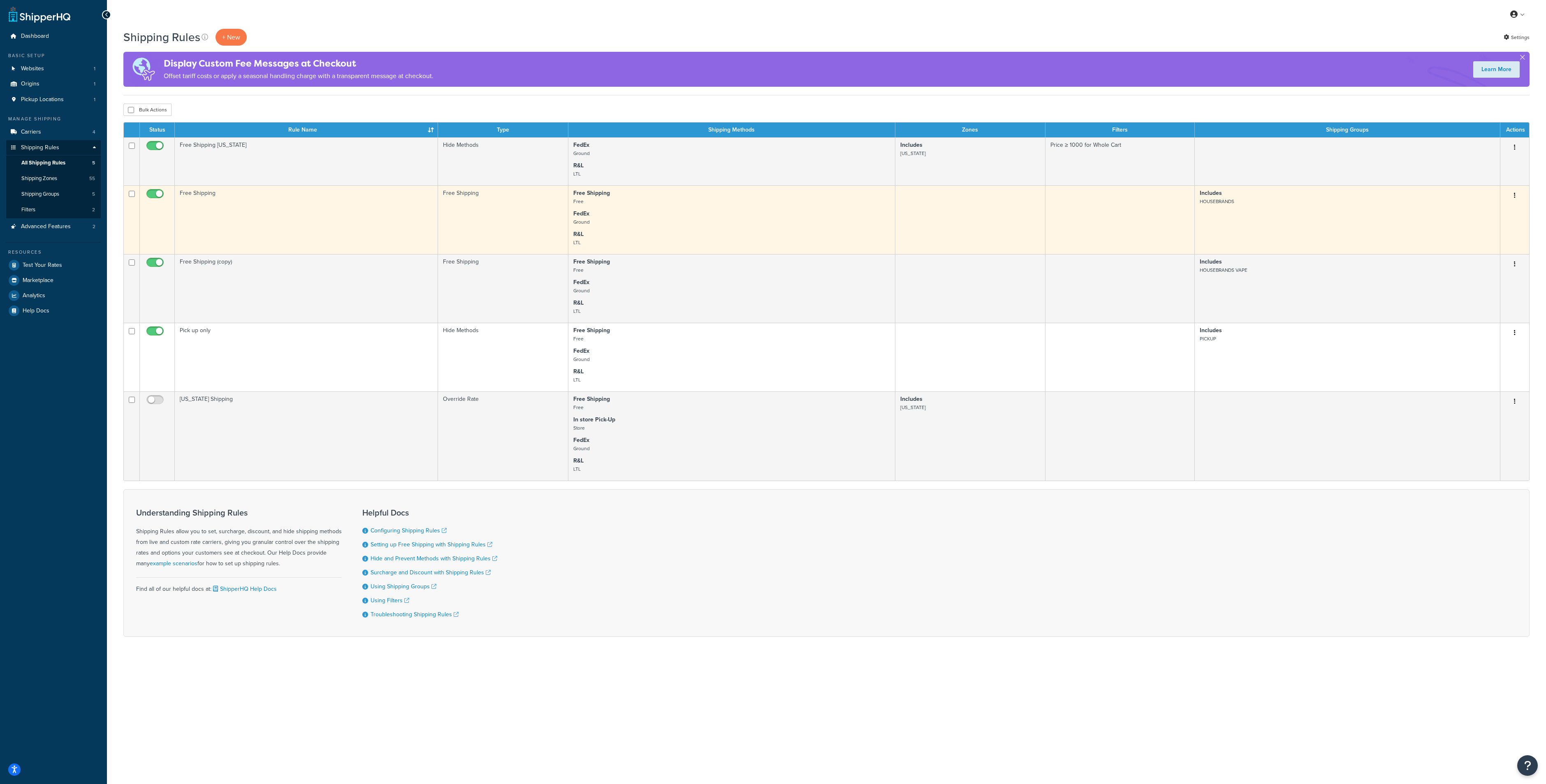
click at [211, 202] on td "Free Shipping" at bounding box center [306, 220] width 263 height 68
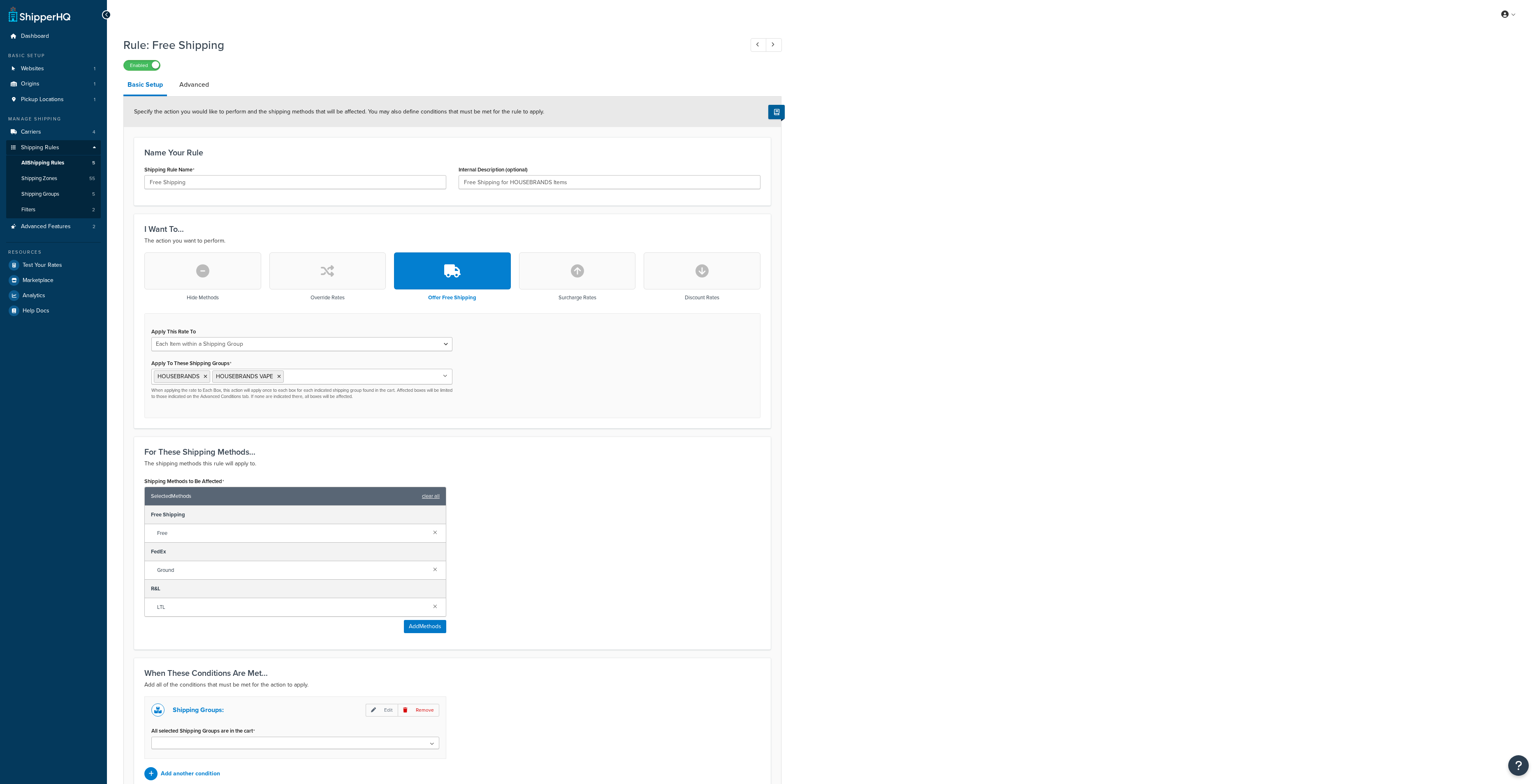
select select "ITEM"
click at [217, 91] on li "Advanced" at bounding box center [198, 85] width 46 height 20
click at [178, 82] on link "Advanced" at bounding box center [194, 85] width 38 height 20
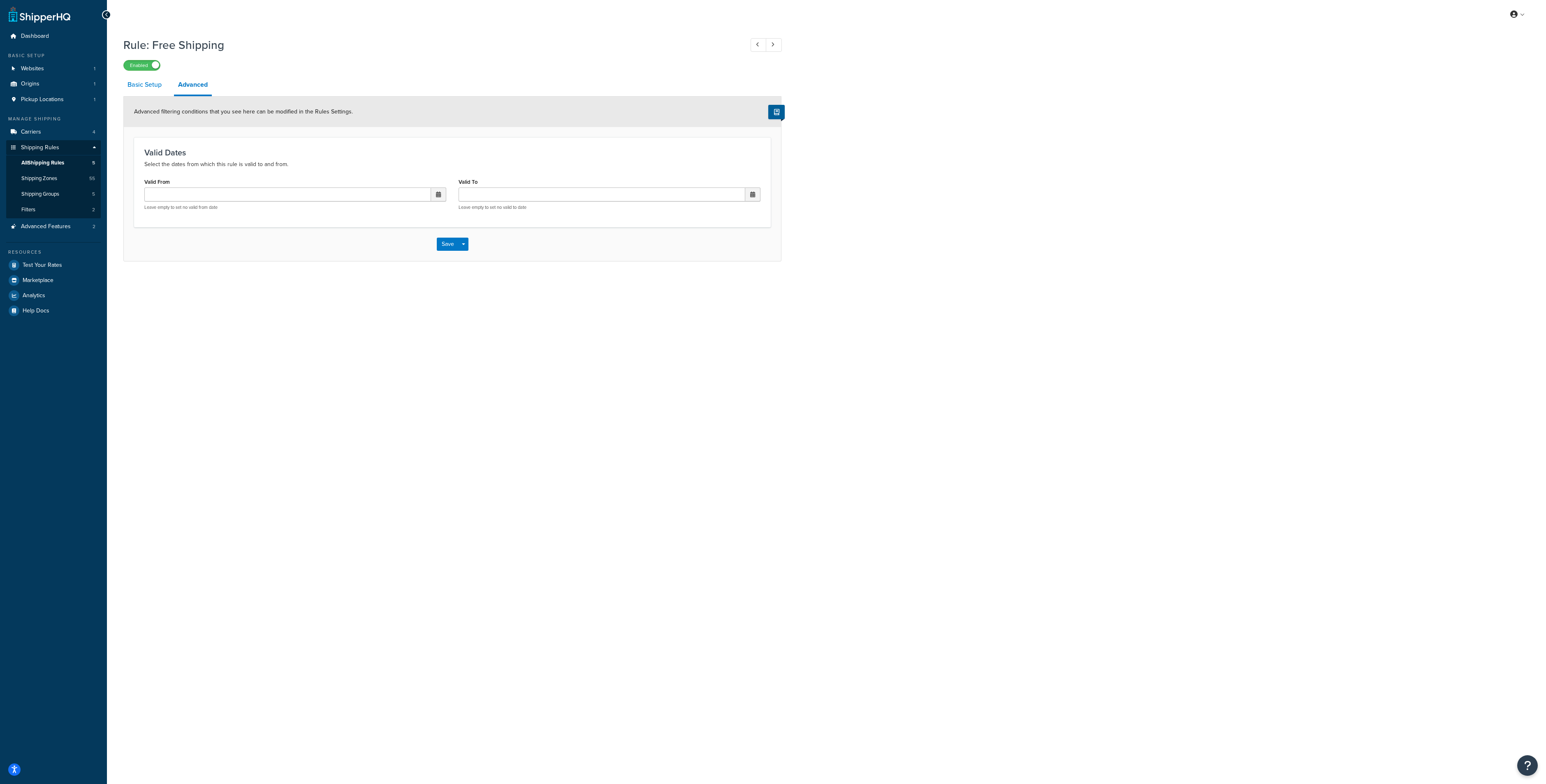
click at [131, 75] on link "Basic Setup" at bounding box center [145, 85] width 43 height 20
select select "ITEM"
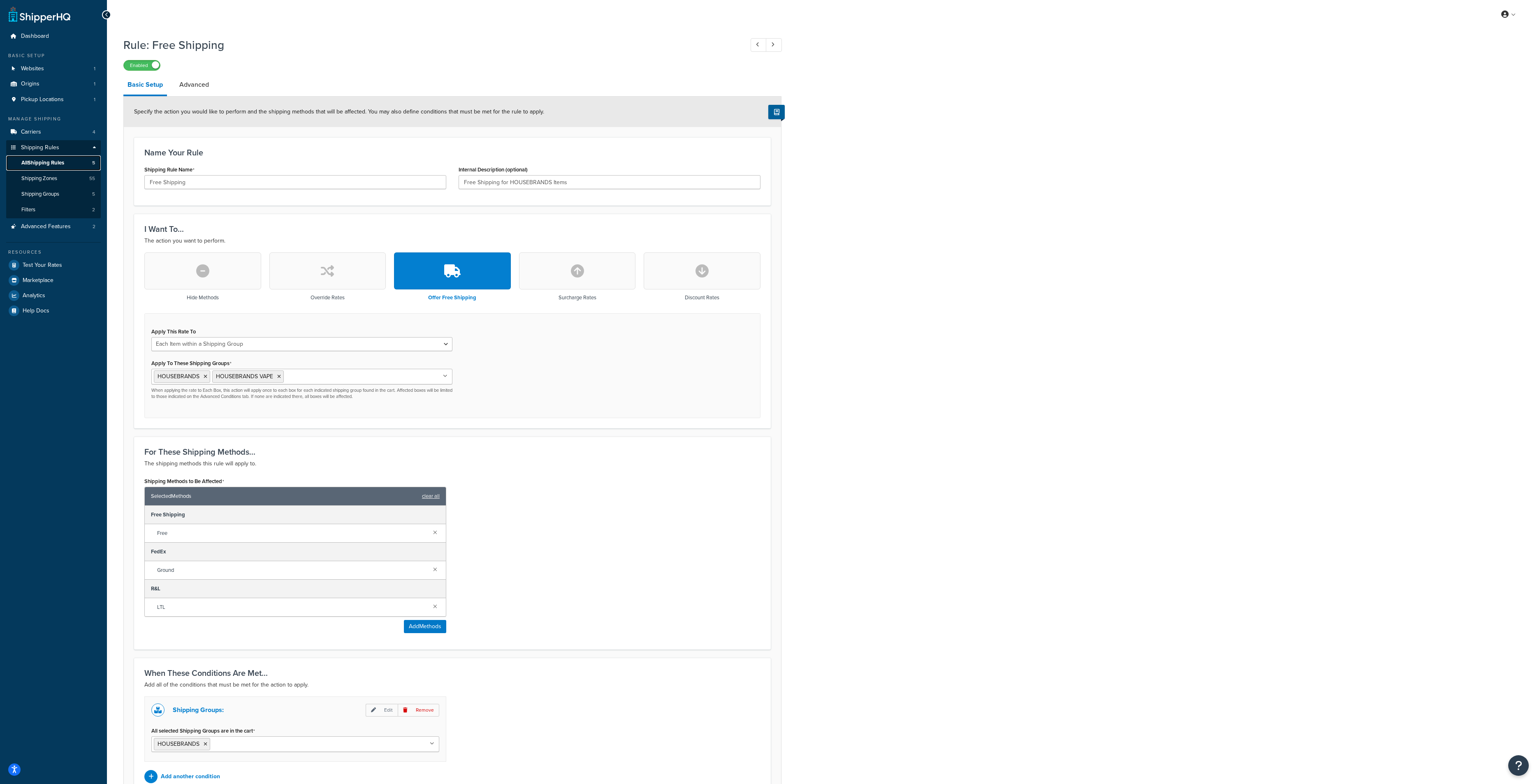
click at [56, 163] on span "All Shipping Rules" at bounding box center [43, 163] width 43 height 7
click at [186, 89] on link "Advanced" at bounding box center [194, 85] width 38 height 20
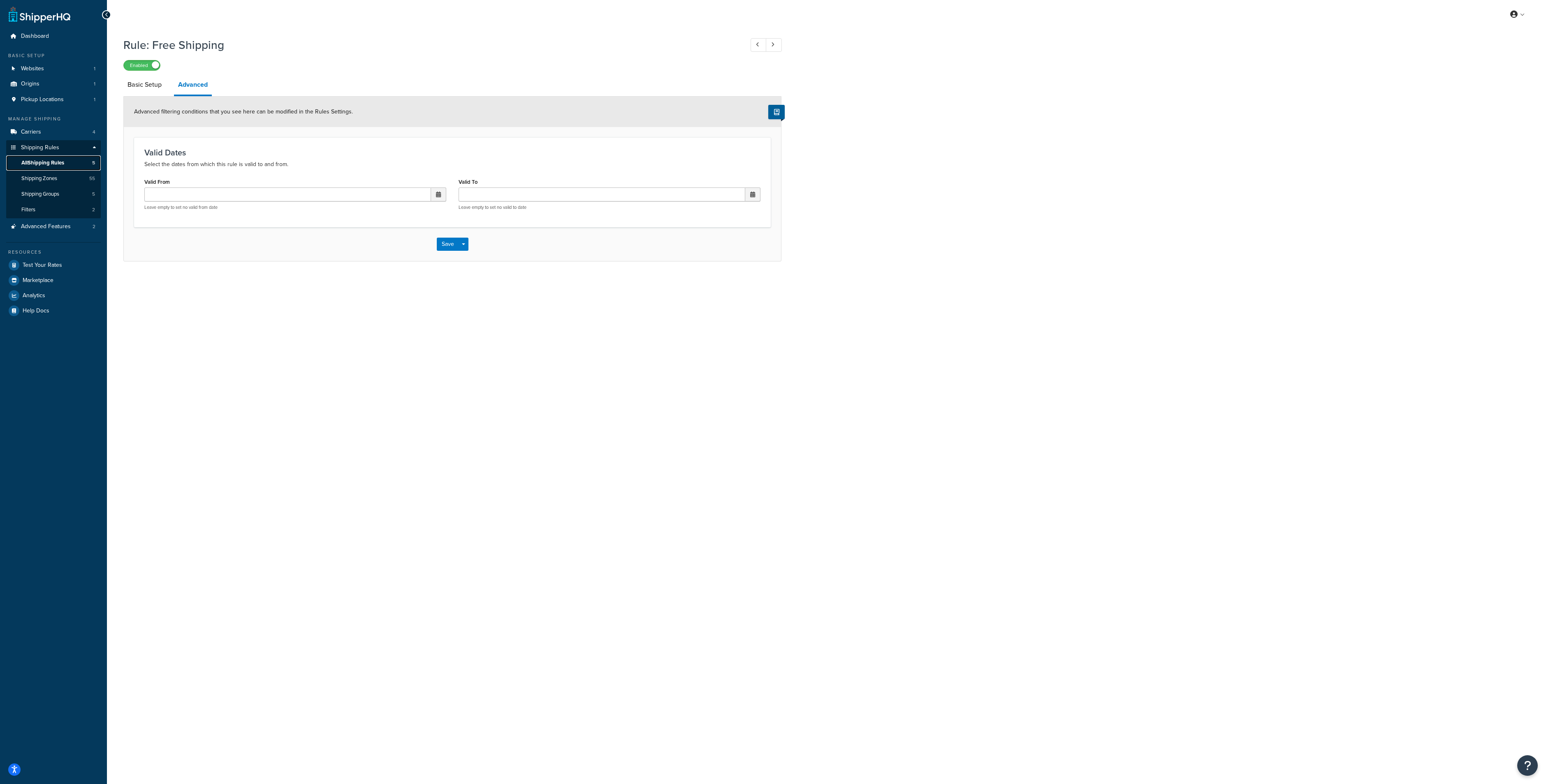
click at [62, 165] on span "All Shipping Rules" at bounding box center [43, 163] width 43 height 7
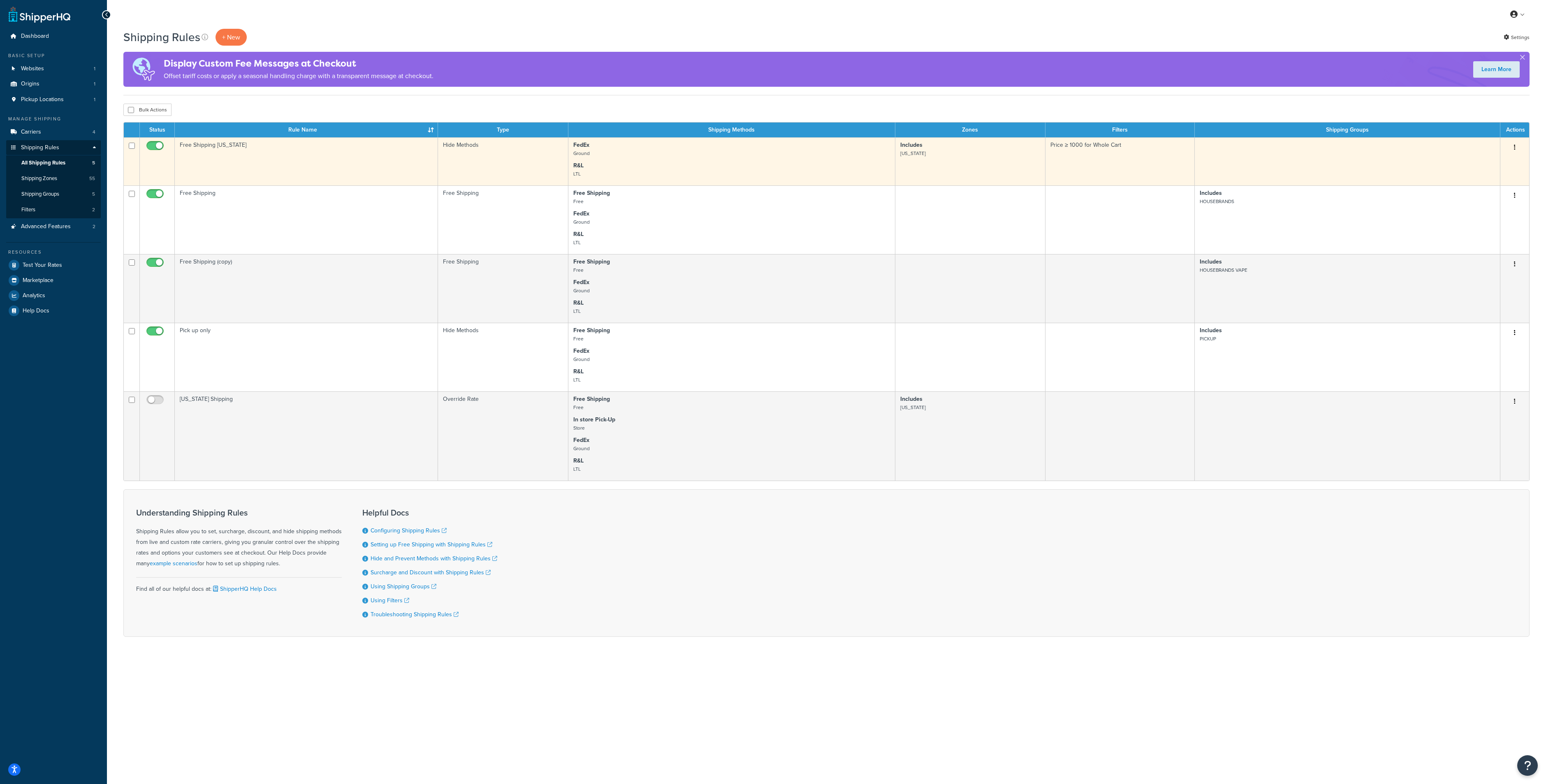
click at [395, 147] on td "Free Shipping [US_STATE]" at bounding box center [306, 161] width 263 height 48
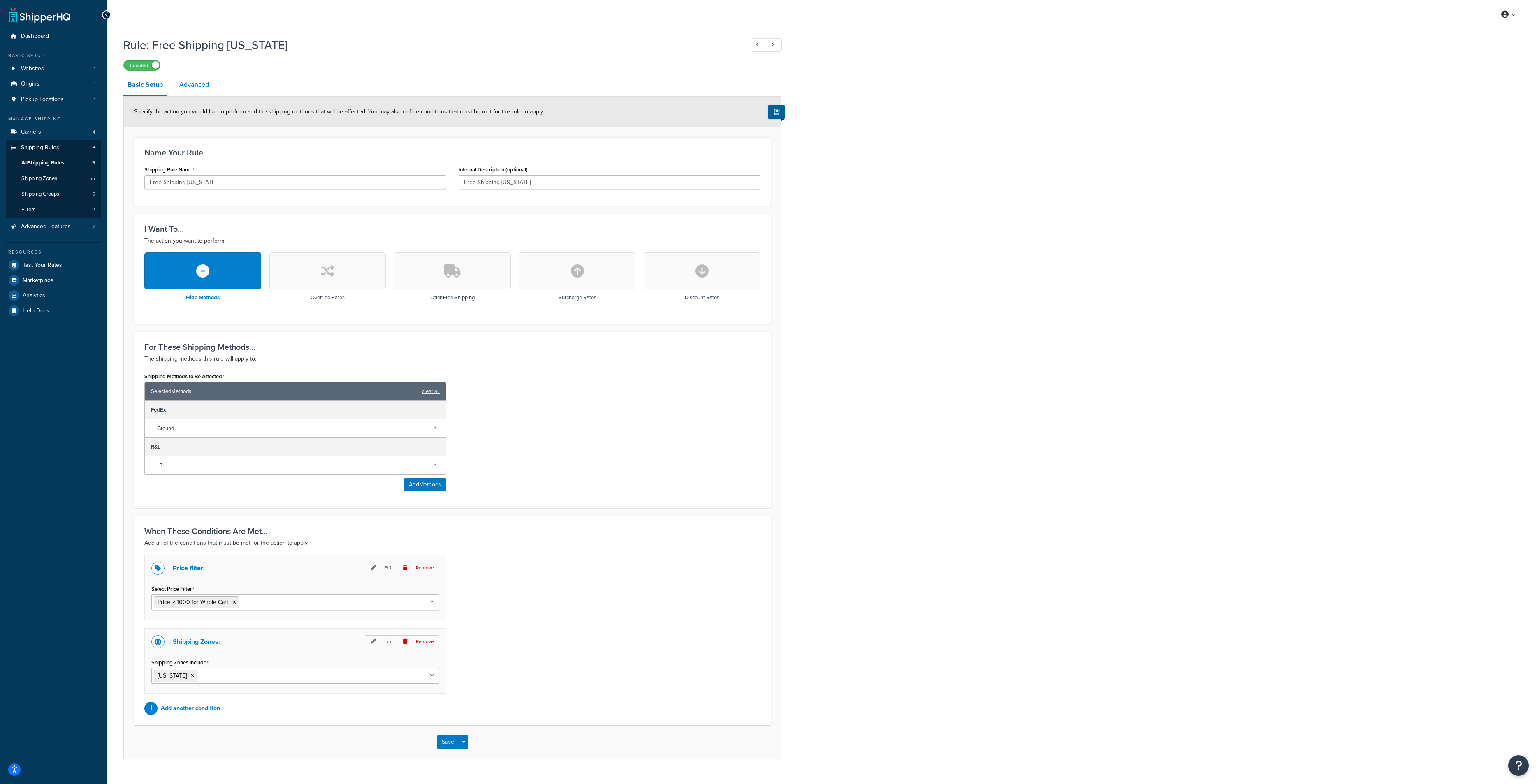
click at [187, 83] on link "Advanced" at bounding box center [194, 85] width 38 height 20
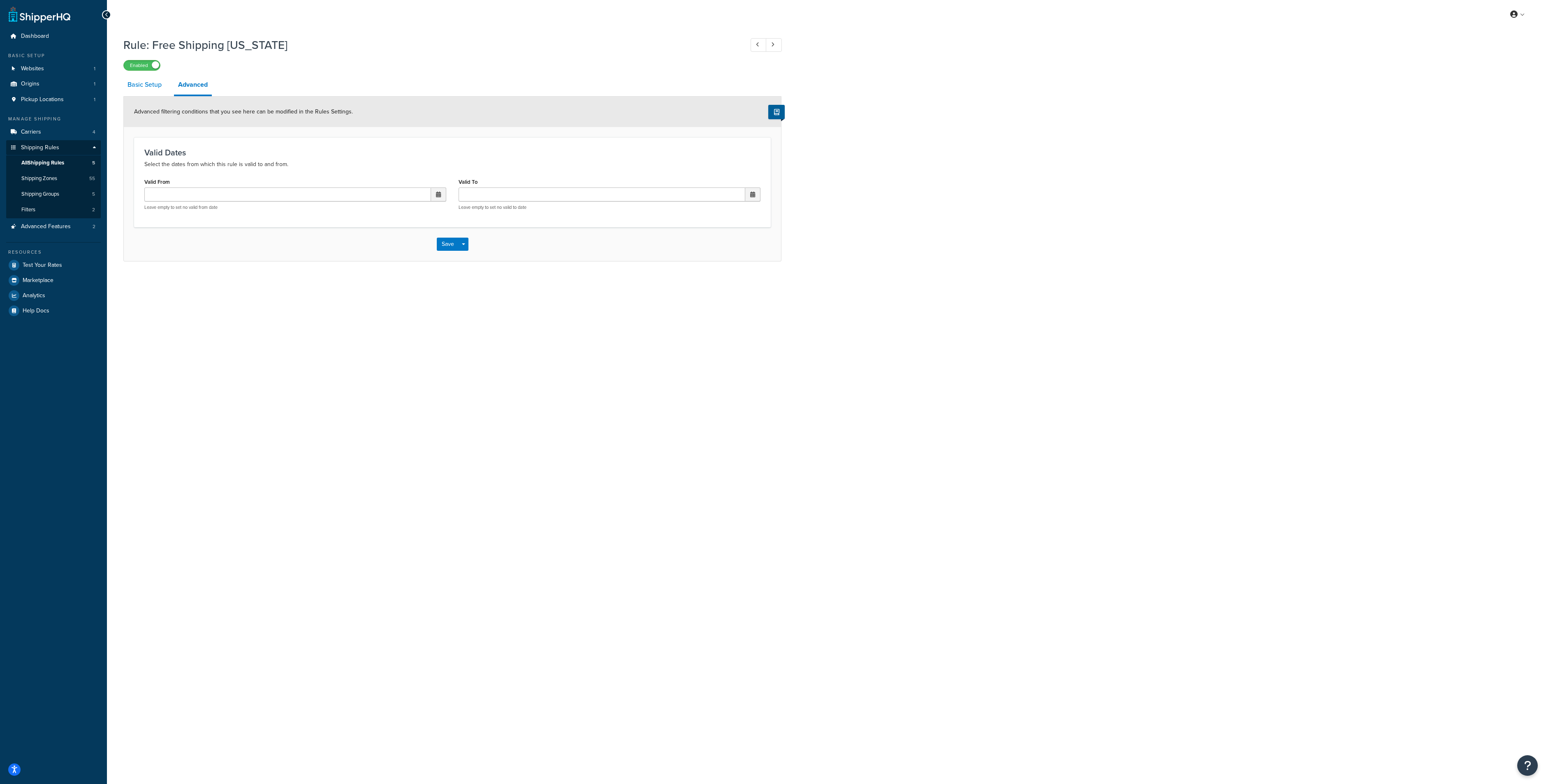
click at [149, 82] on link "Basic Setup" at bounding box center [145, 85] width 43 height 20
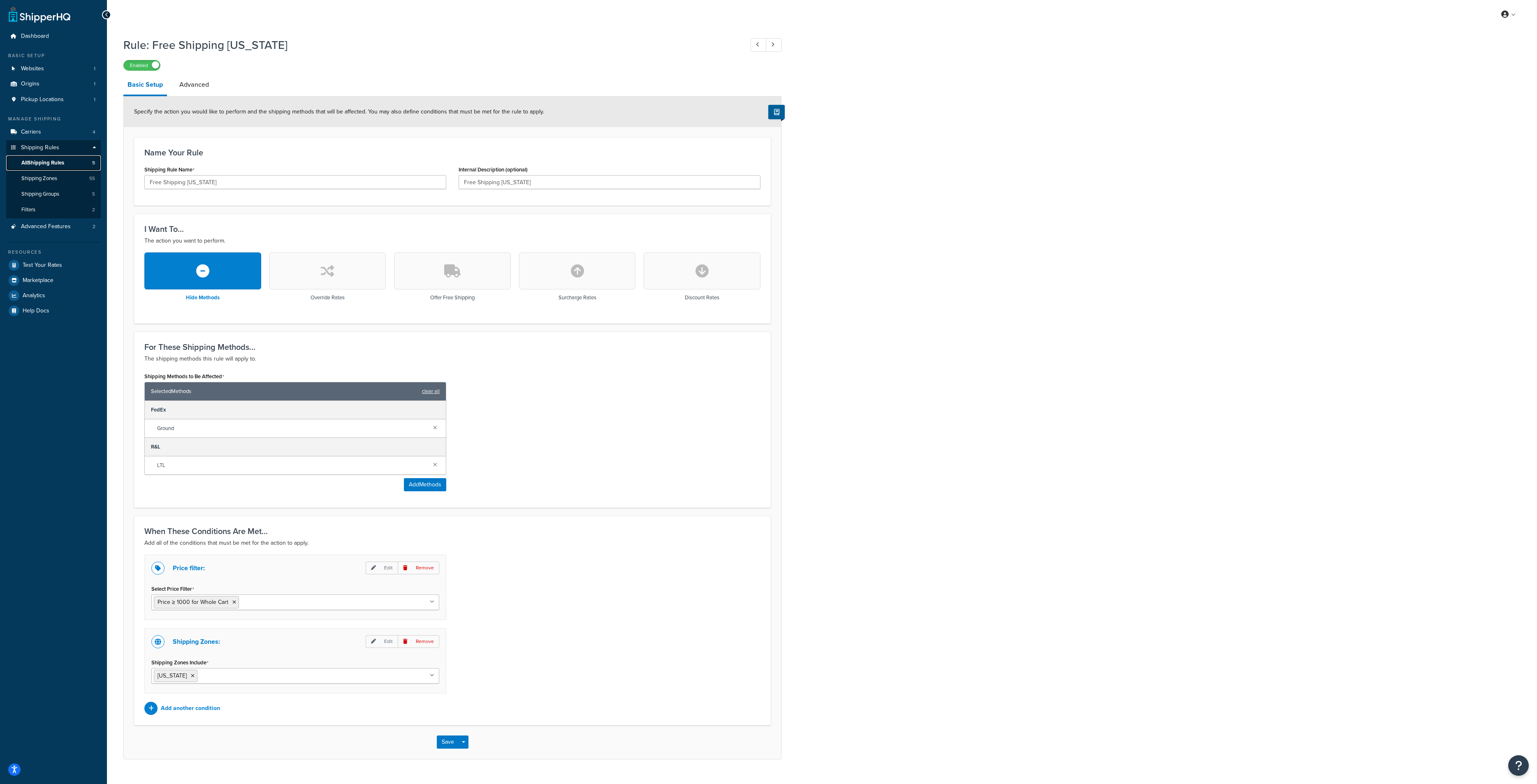
click at [61, 164] on span "All Shipping Rules" at bounding box center [43, 163] width 43 height 7
click at [35, 179] on span "Shipping Zones" at bounding box center [40, 179] width 36 height 7
click at [68, 160] on link "All Shipping Rules 5" at bounding box center [53, 163] width 95 height 15
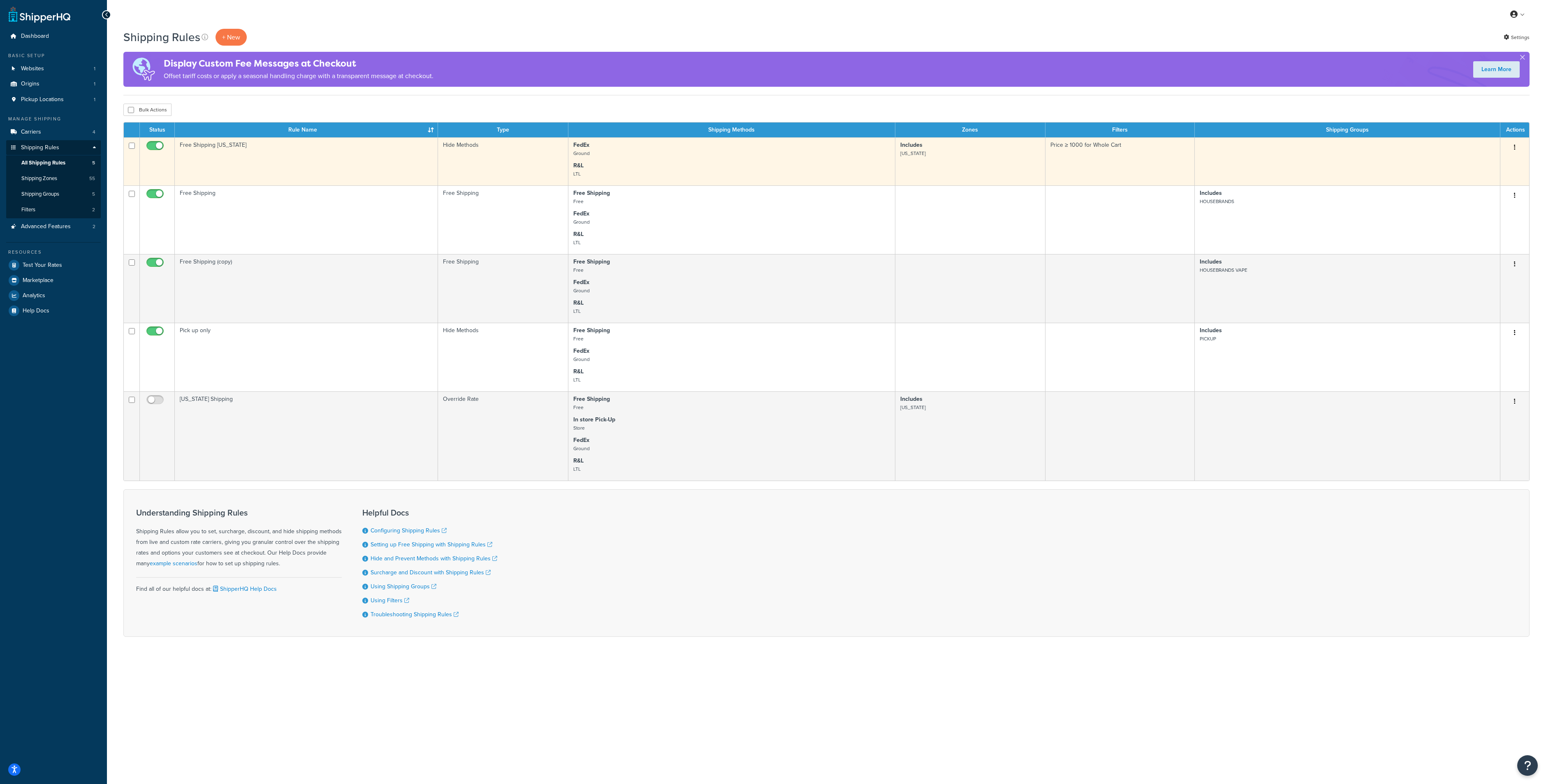
click at [296, 158] on td "Free Shipping [US_STATE]" at bounding box center [306, 161] width 263 height 48
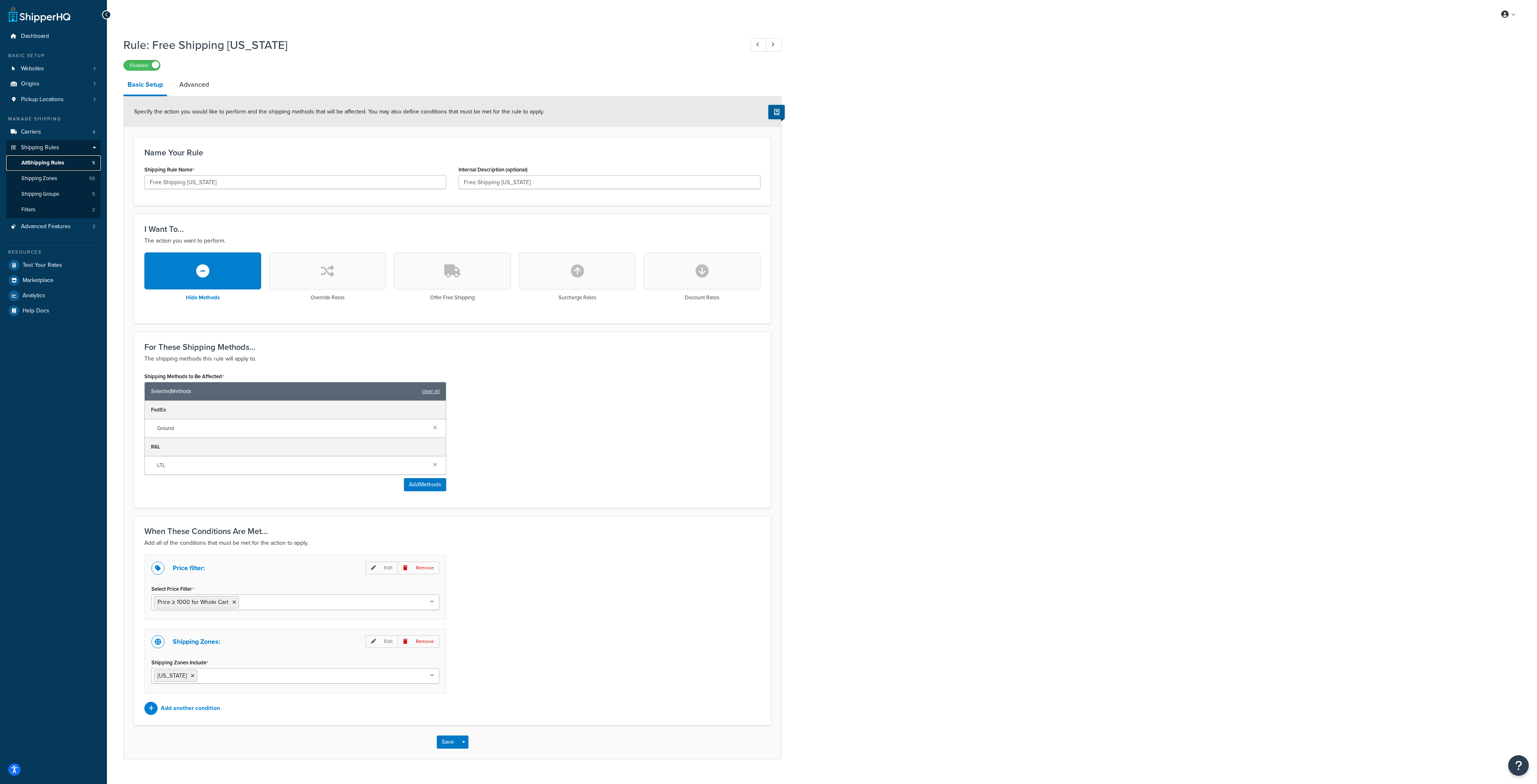
click at [43, 163] on span "All Shipping Rules" at bounding box center [43, 163] width 43 height 7
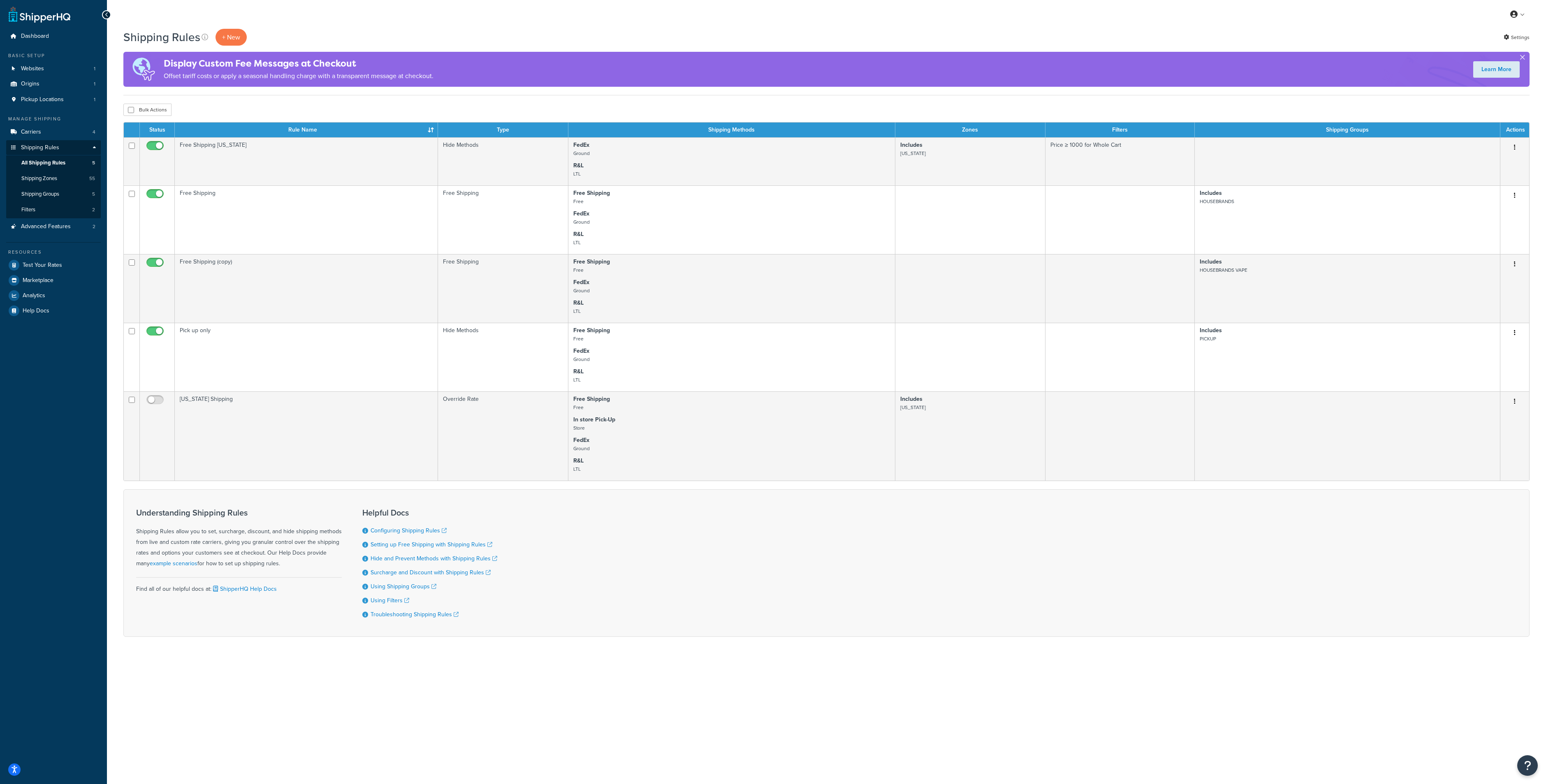
click at [1523, 59] on button "button" at bounding box center [1522, 59] width 2 height 2
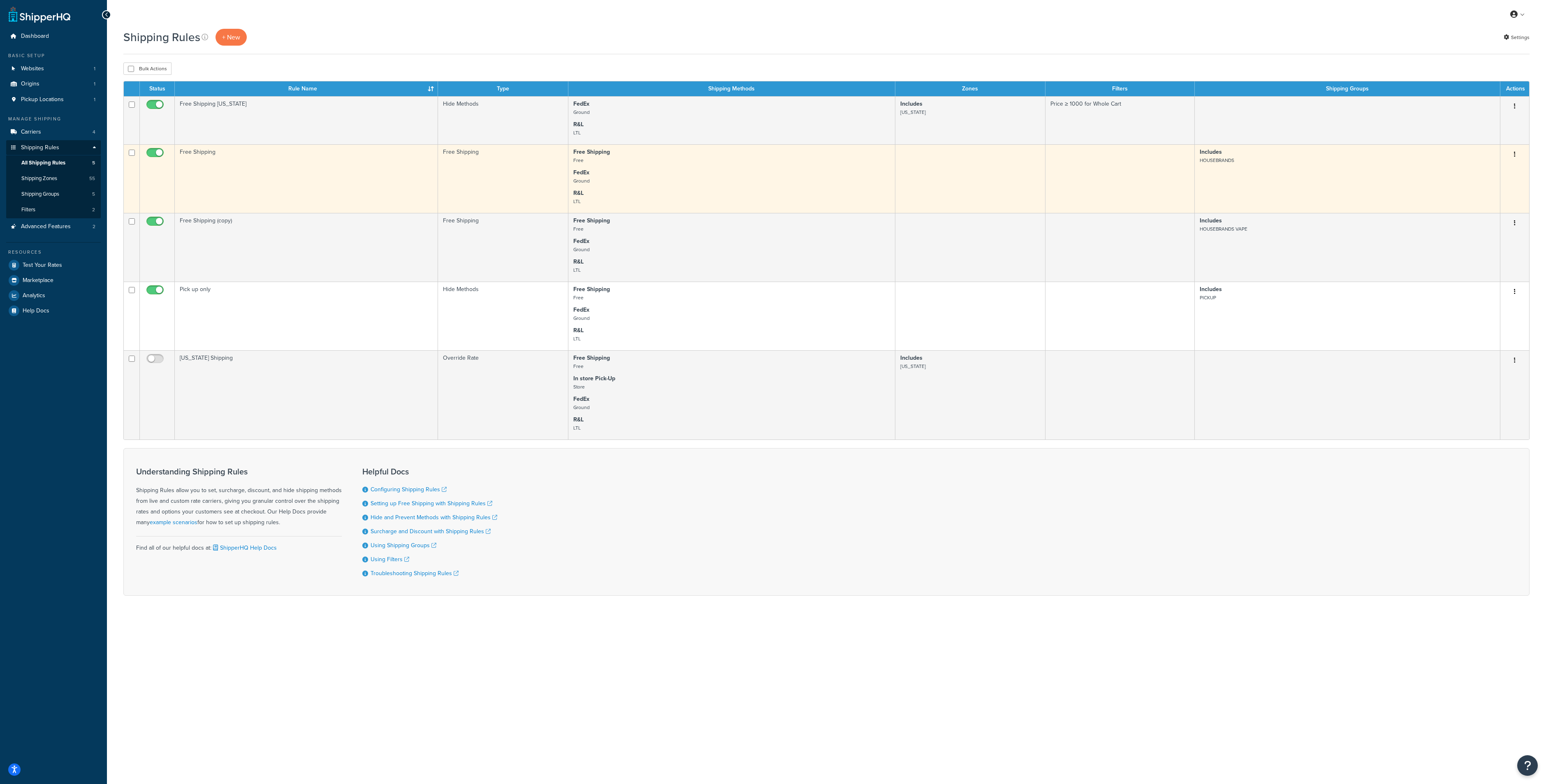
click at [254, 172] on td "Free Shipping" at bounding box center [306, 179] width 263 height 68
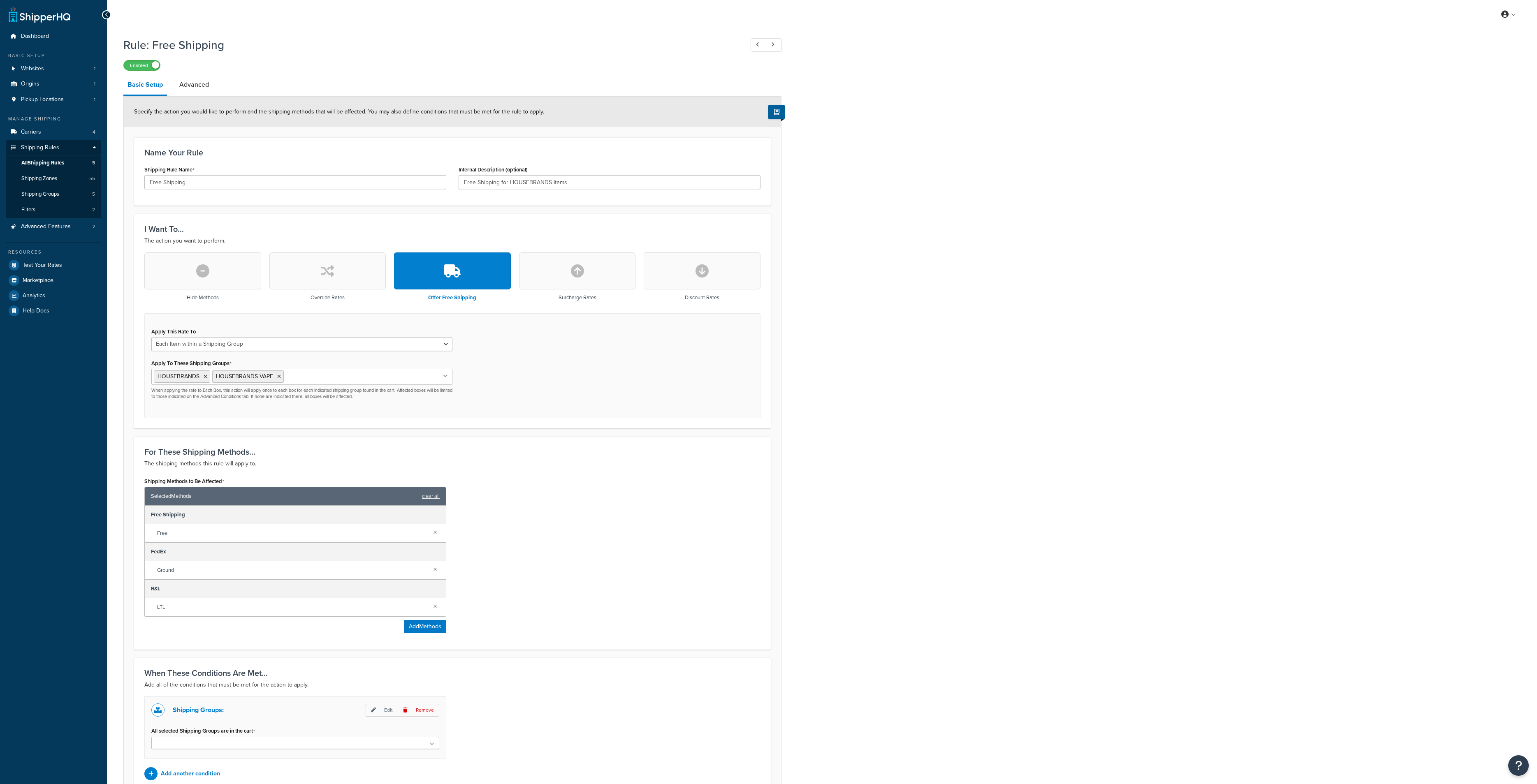
select select "ITEM"
click at [187, 86] on link "Advanced" at bounding box center [194, 85] width 38 height 20
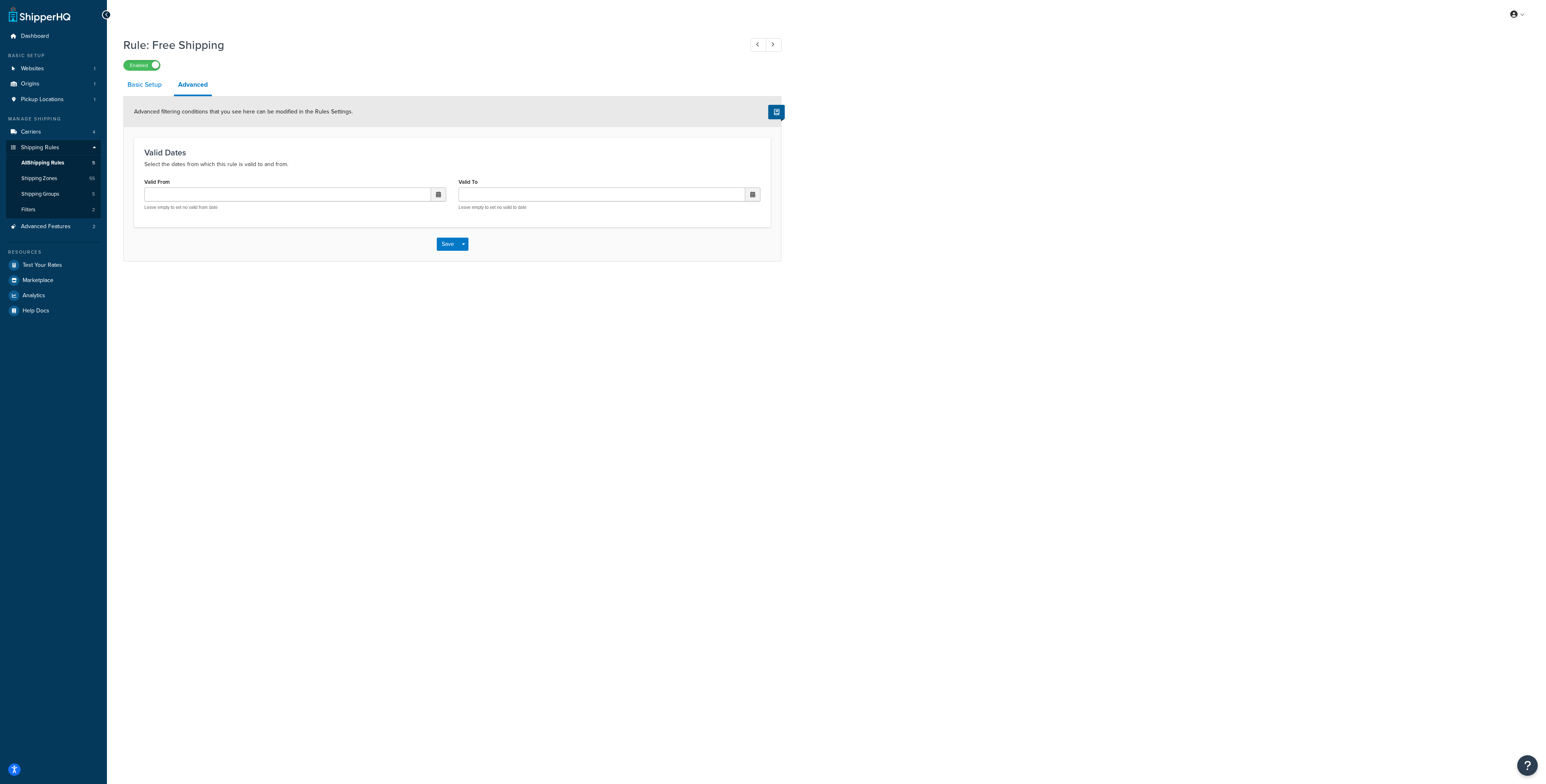
click at [139, 88] on link "Basic Setup" at bounding box center [145, 85] width 43 height 20
select select "ITEM"
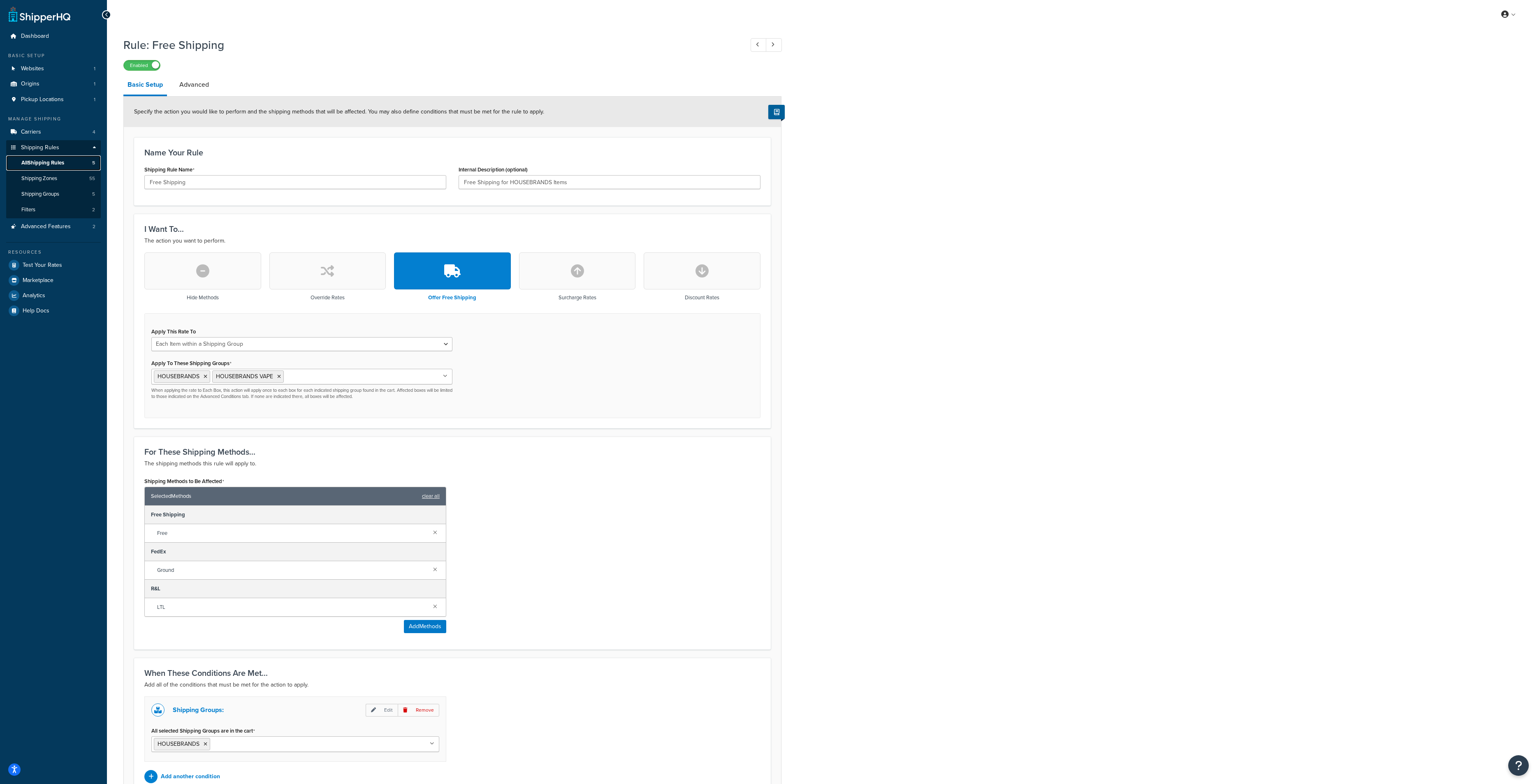
click at [41, 156] on link "All Shipping Rules 5" at bounding box center [53, 163] width 95 height 15
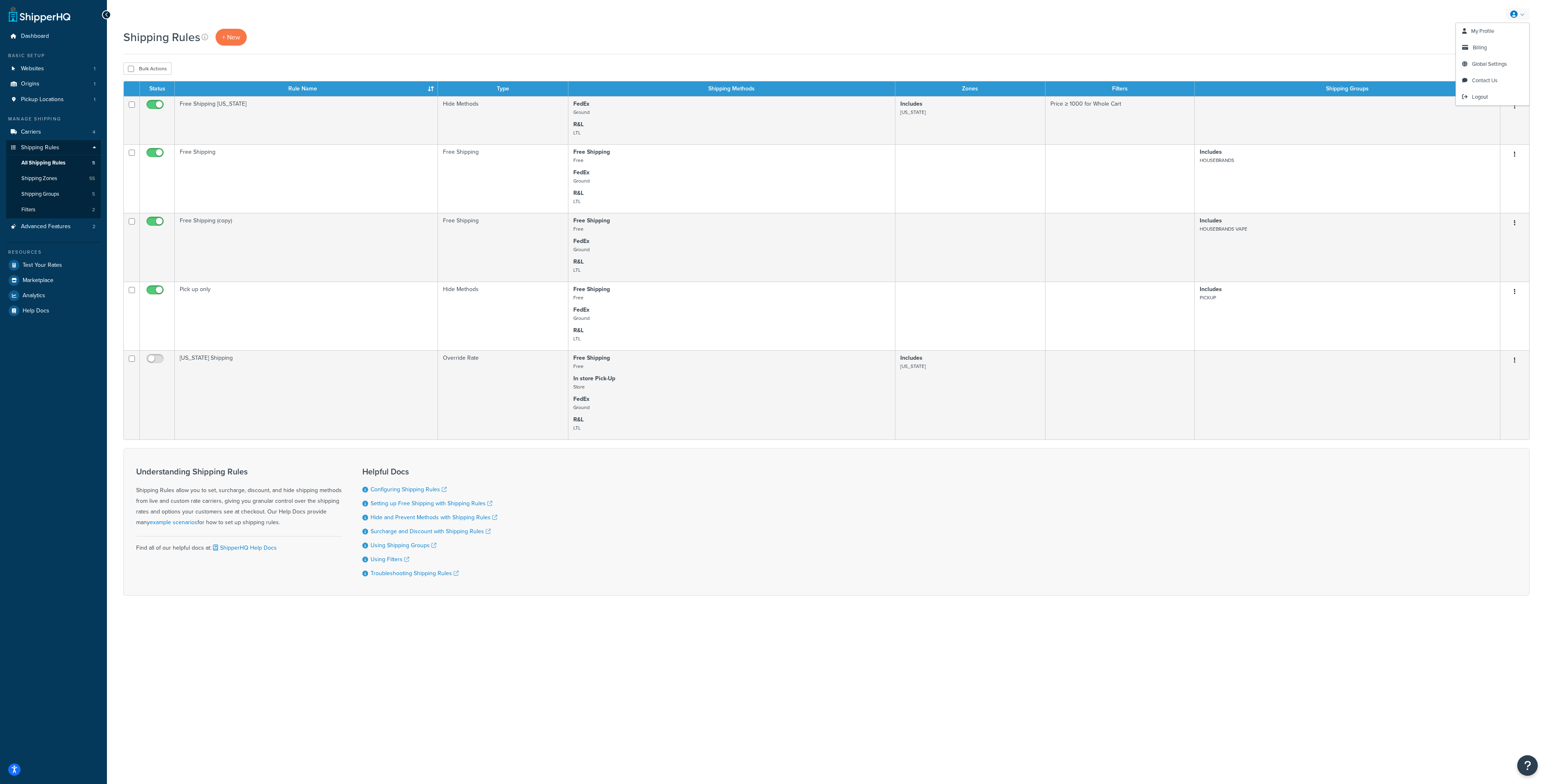
click at [1257, 54] on div "Shipping Rules + New Settings" at bounding box center [826, 41] width 1406 height 25
click at [1518, 38] on link "Settings" at bounding box center [1516, 37] width 26 height 11
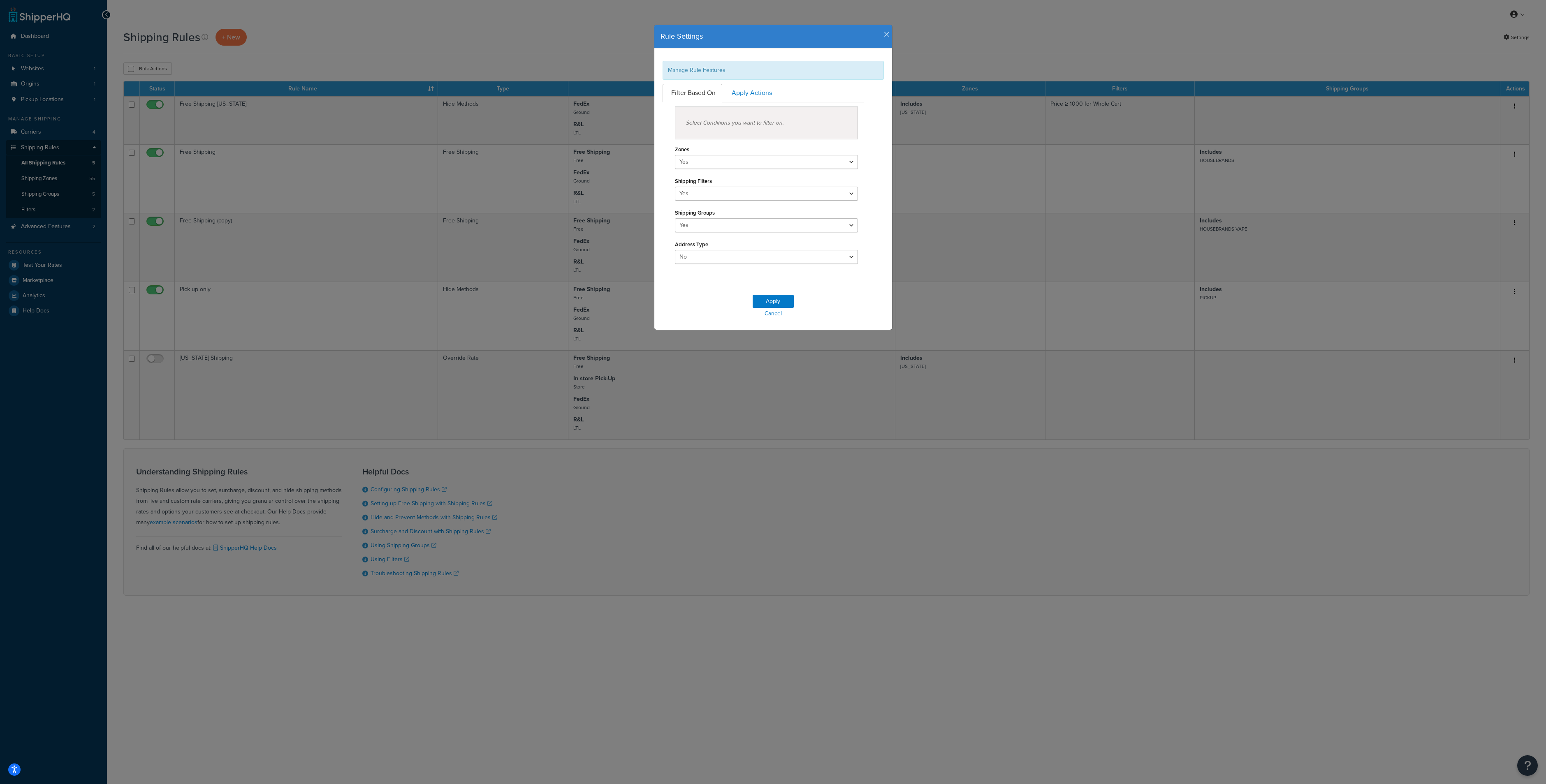
click at [884, 35] on icon "button" at bounding box center [887, 34] width 6 height 7
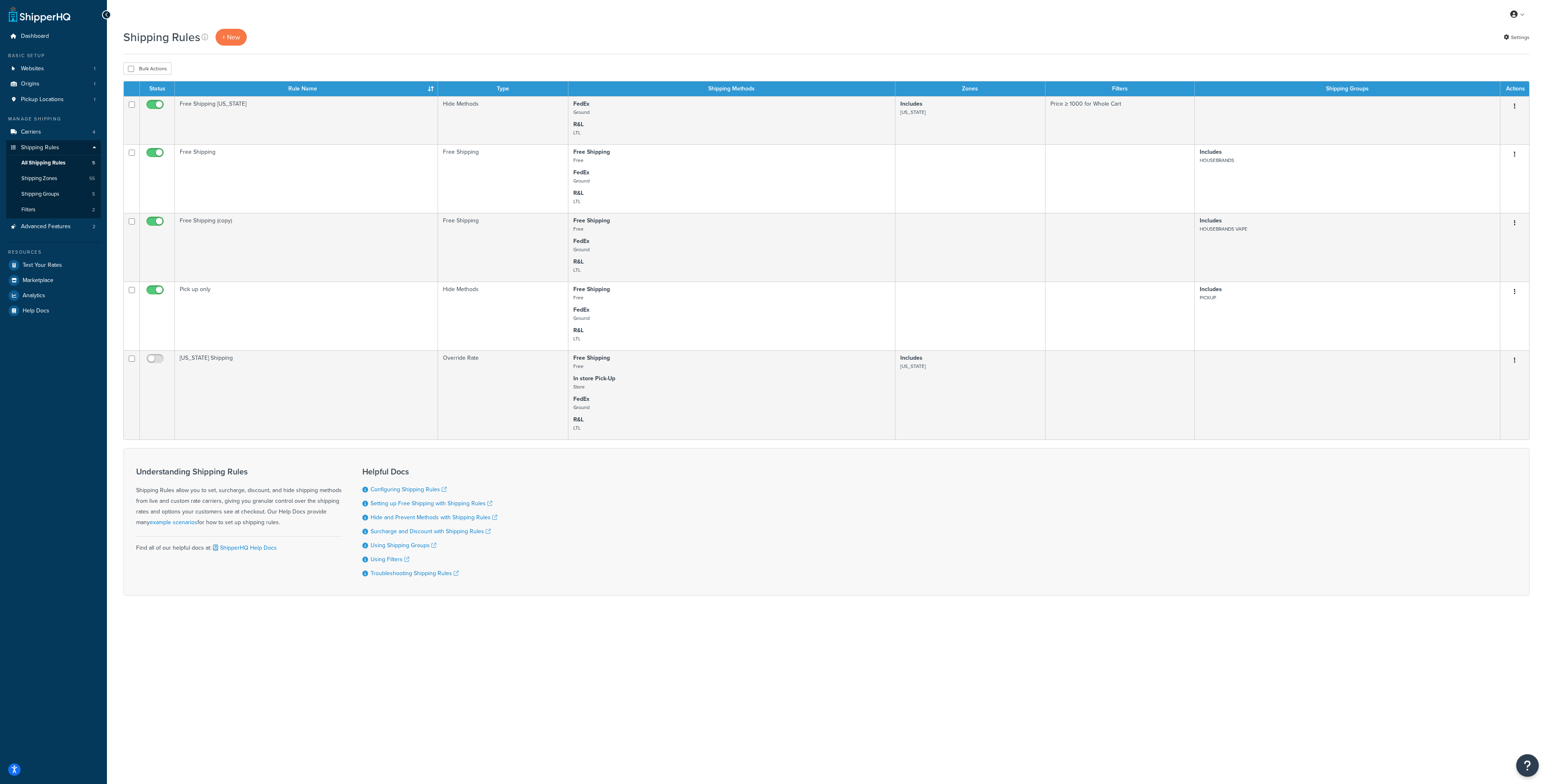
click at [1527, 766] on icon "Open Resource Center" at bounding box center [1527, 765] width 8 height 11
click at [1505, 697] on link "Get Help from Chatbot" at bounding box center [1486, 696] width 86 height 13
click at [1409, 737] on input "Ask a question" at bounding box center [1431, 740] width 173 height 20
type input "H"
click at [1484, 740] on input "How can i add free shipping for certain items" at bounding box center [1431, 740] width 173 height 20
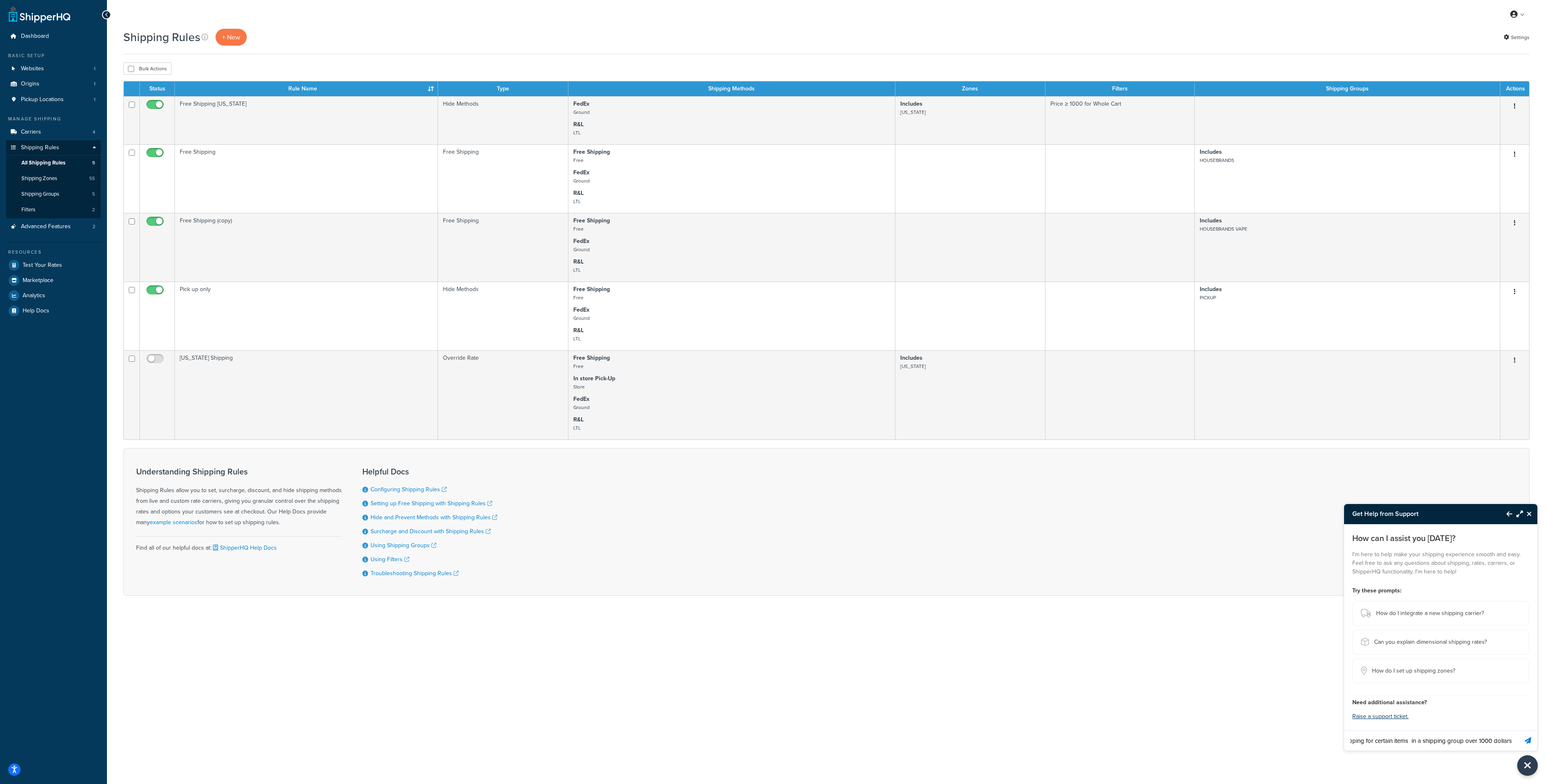
scroll to position [0, 65]
type input "How can i add free shipping for certain items in a shipping group over 1000 dol…"
click at [1518, 731] on button "Send message" at bounding box center [1528, 741] width 19 height 20
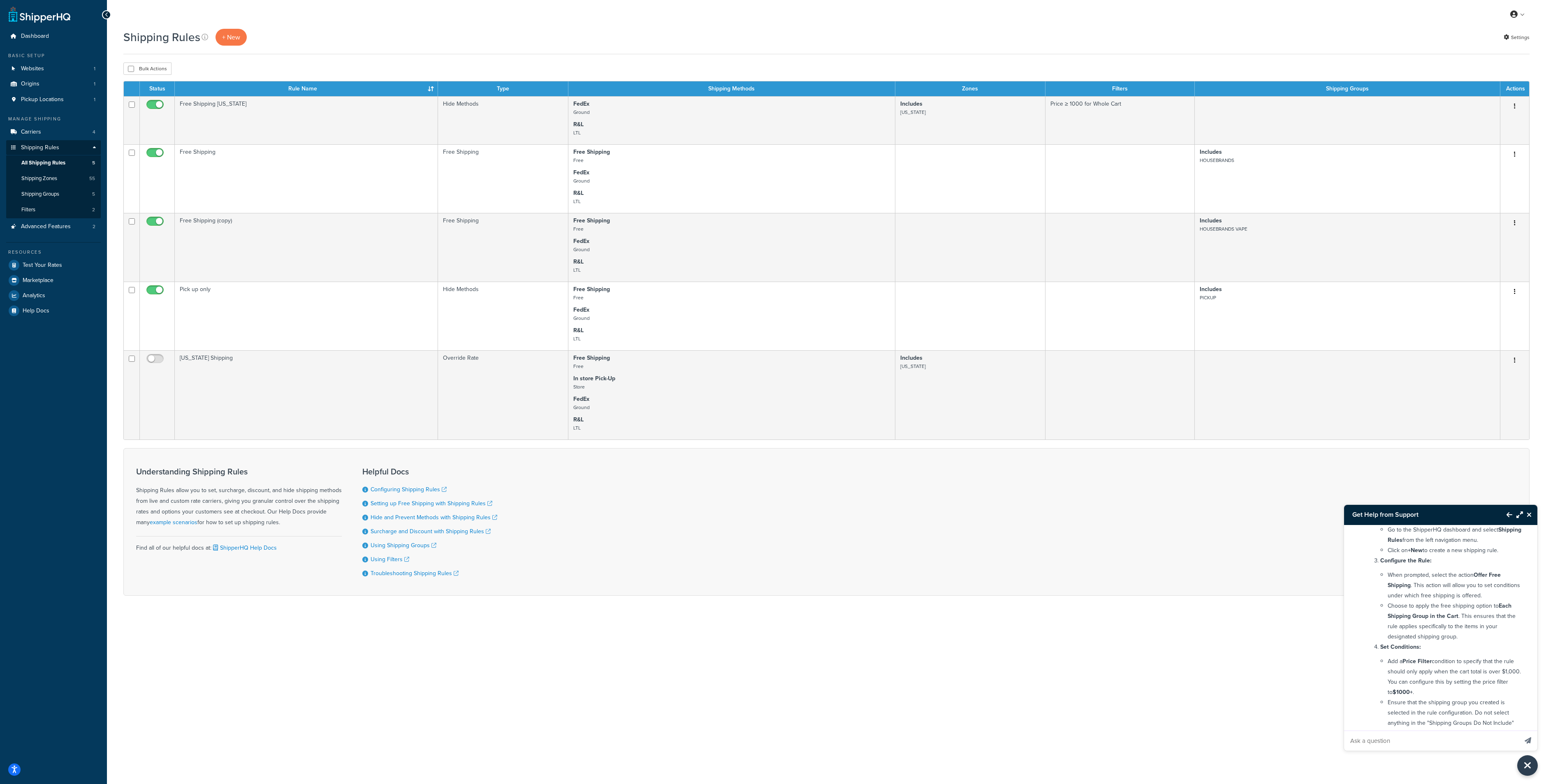
scroll to position [185, 0]
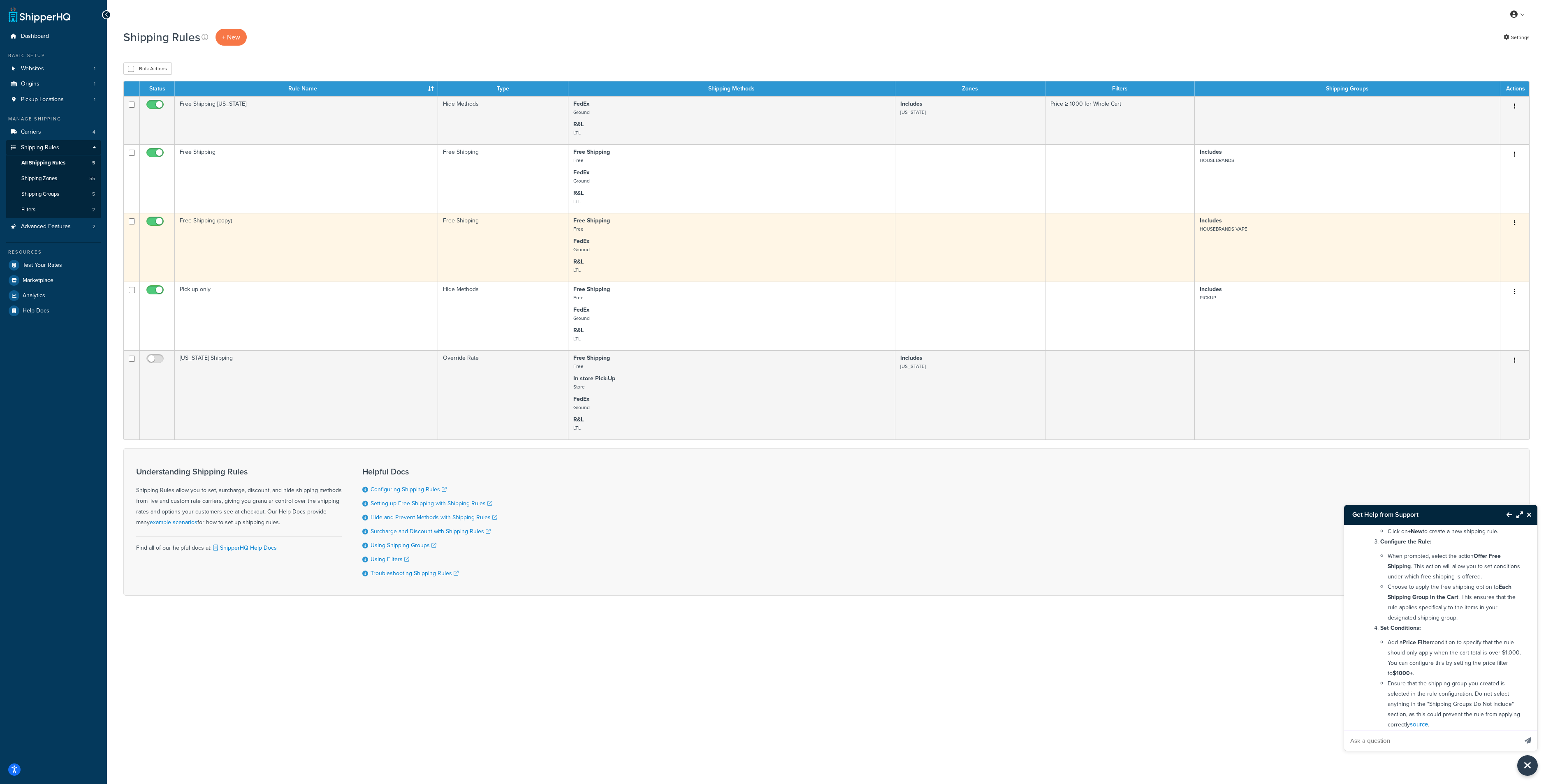
click at [307, 253] on td "Free Shipping (copy)" at bounding box center [306, 247] width 263 height 68
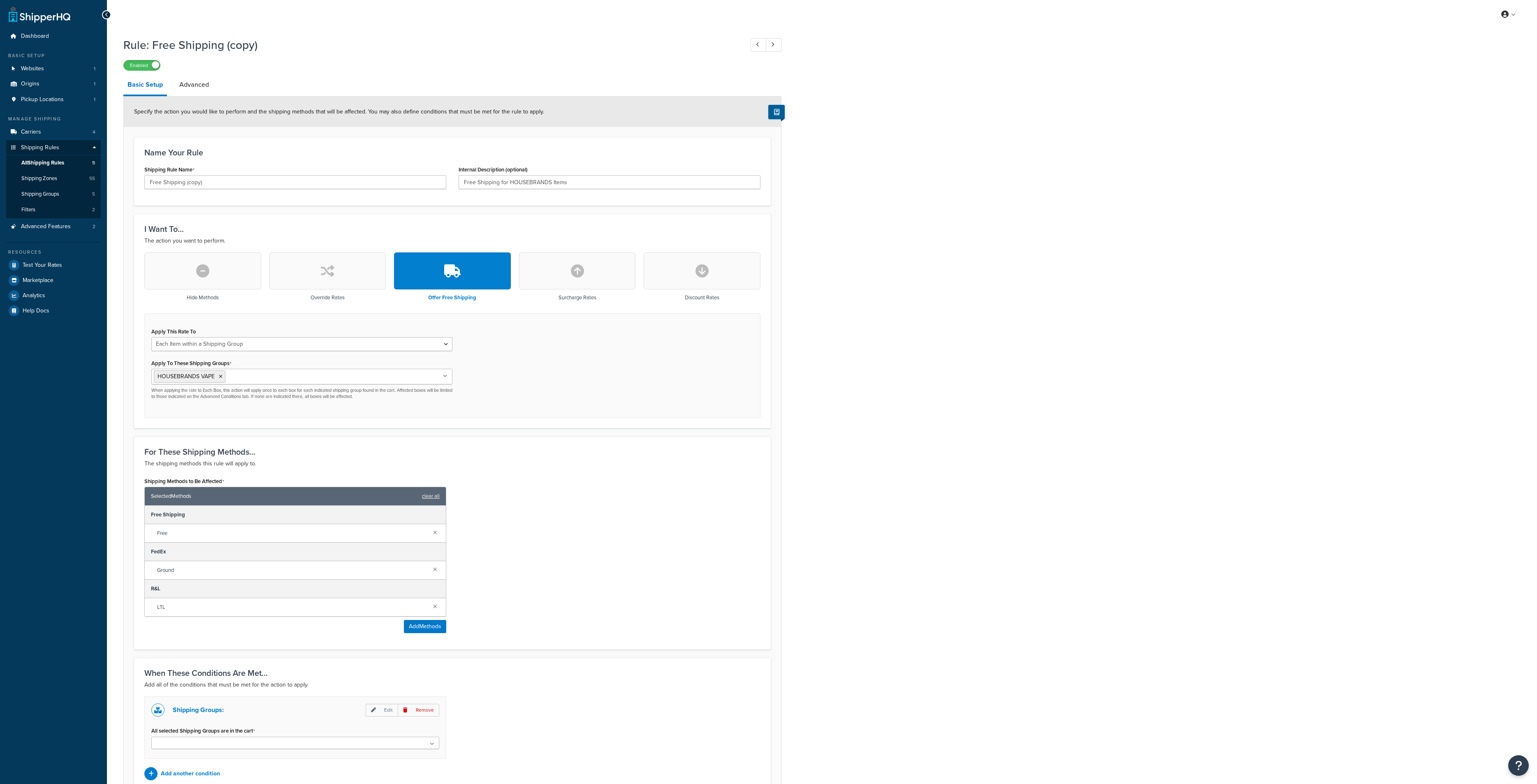
select select "ITEM"
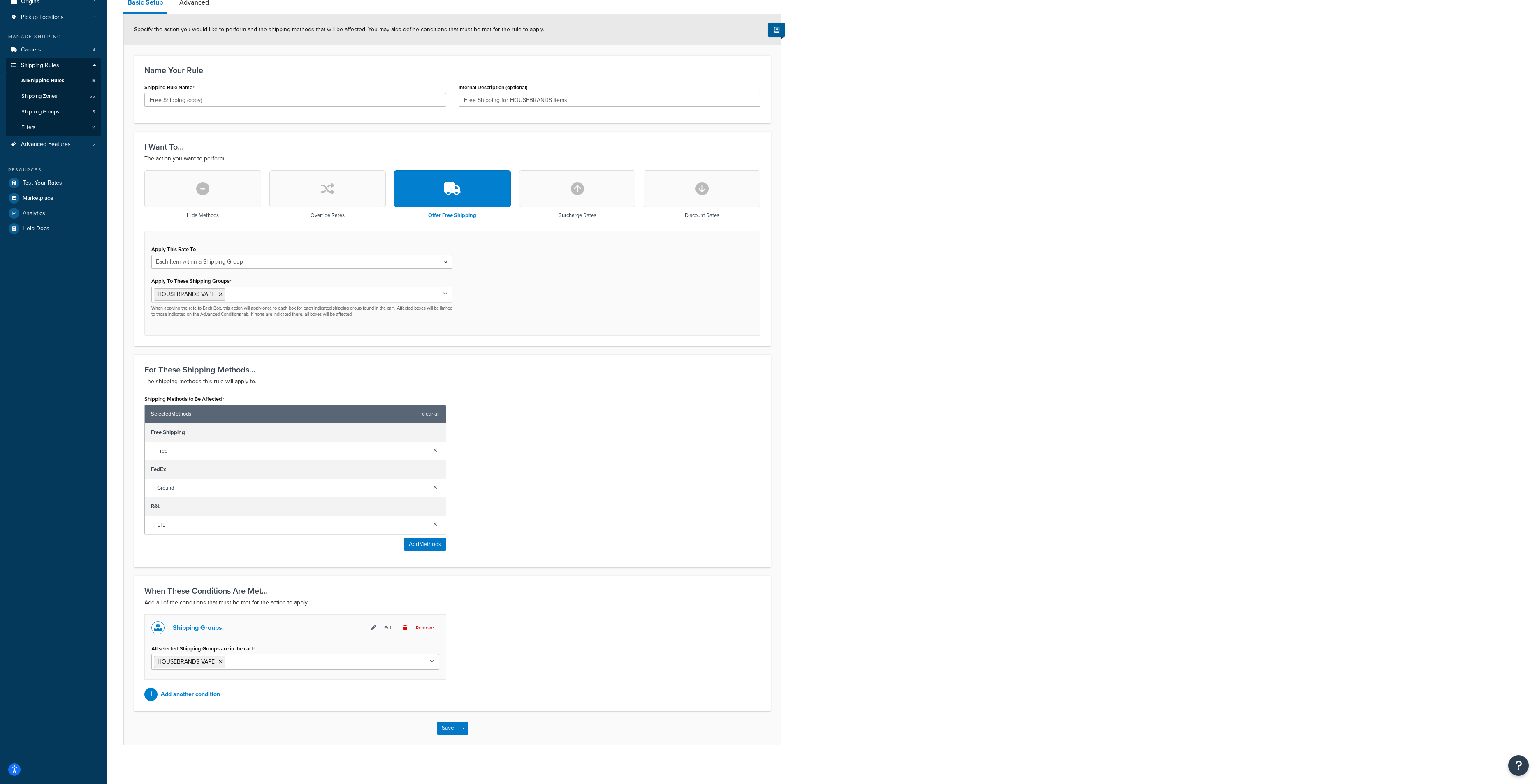
scroll to position [85, 0]
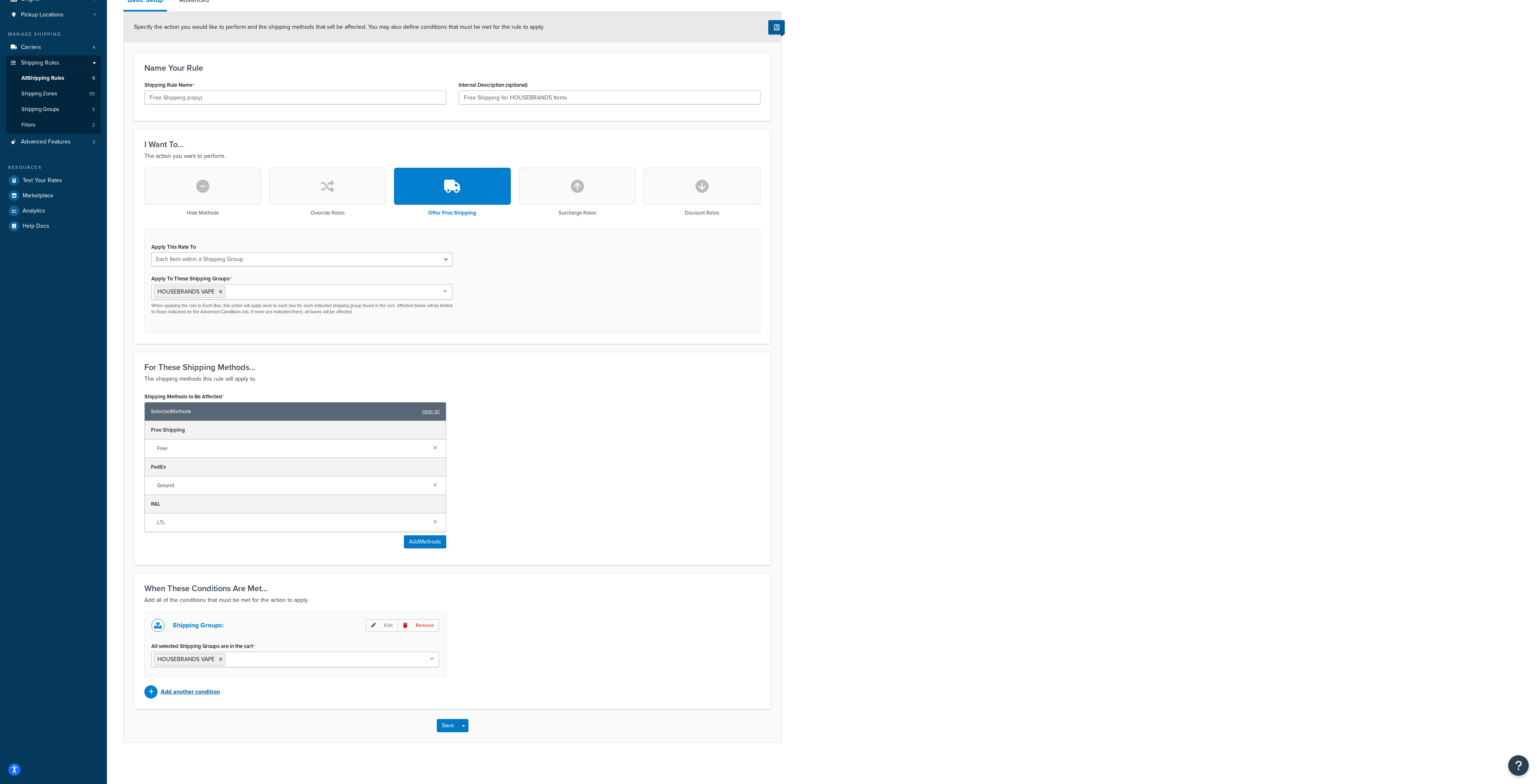
click at [185, 693] on p "Add another condition" at bounding box center [190, 692] width 59 height 11
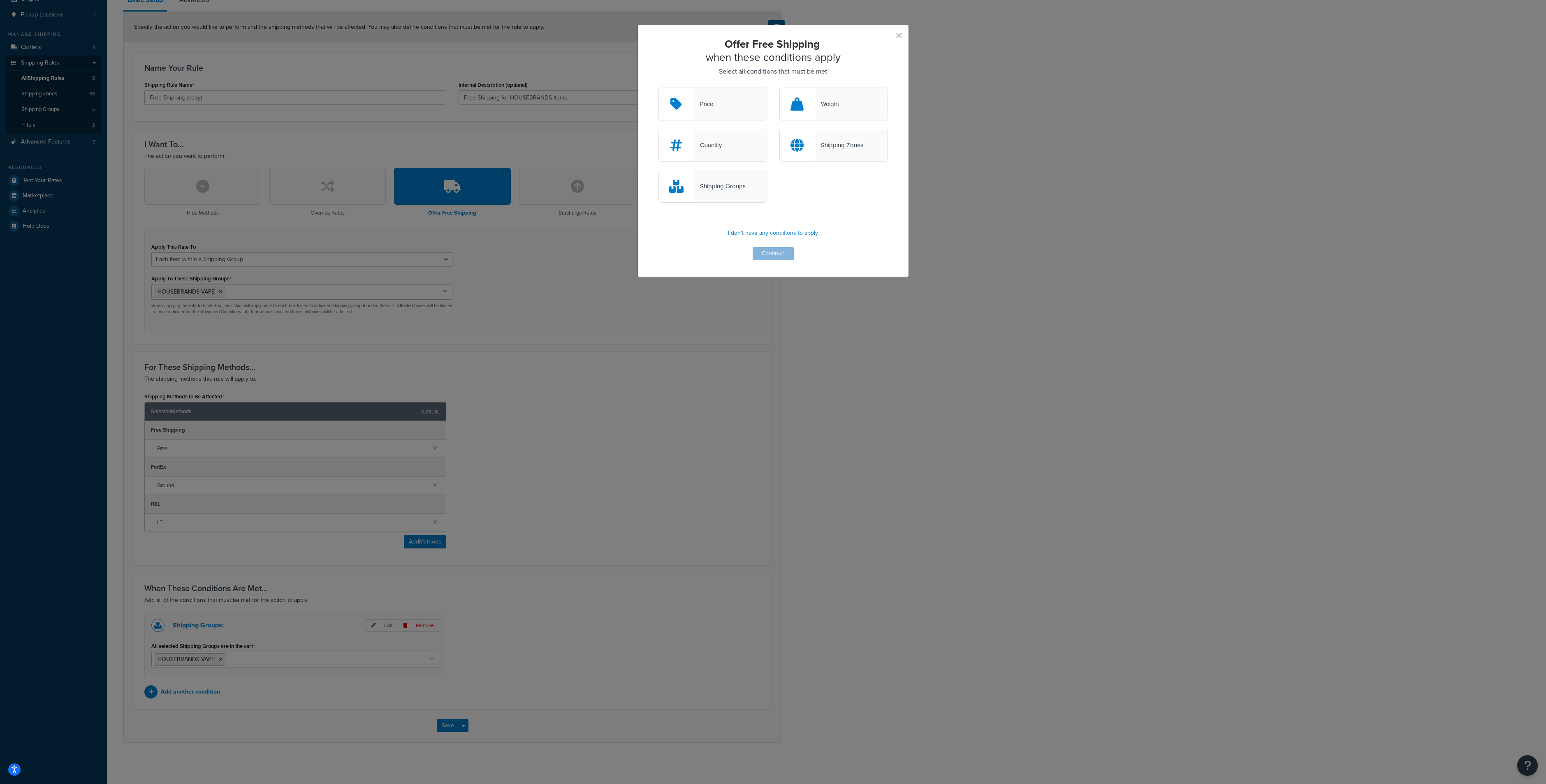
click at [737, 104] on div "Price" at bounding box center [712, 104] width 109 height 33
click at [0, 0] on input "Price" at bounding box center [0, 0] width 0 height 0
click at [768, 253] on button "Continue" at bounding box center [773, 254] width 41 height 13
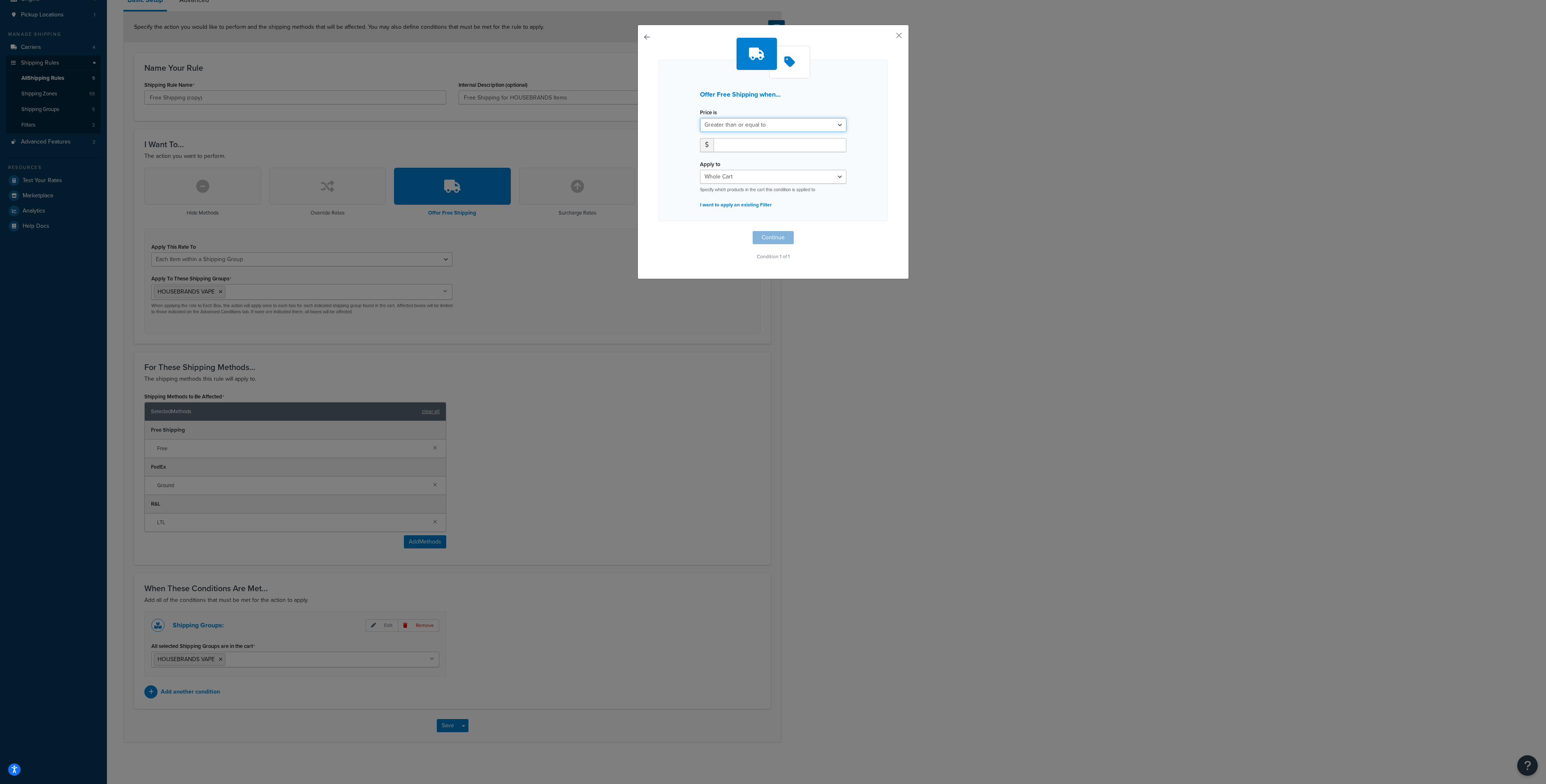
click at [789, 121] on select "Greater than or equal to Between or equal to Less than or equal to" at bounding box center [773, 125] width 146 height 14
click at [742, 184] on div "Whole Cart Everything in Shipping Group Everything at Origin Each Item within S…" at bounding box center [773, 181] width 146 height 23
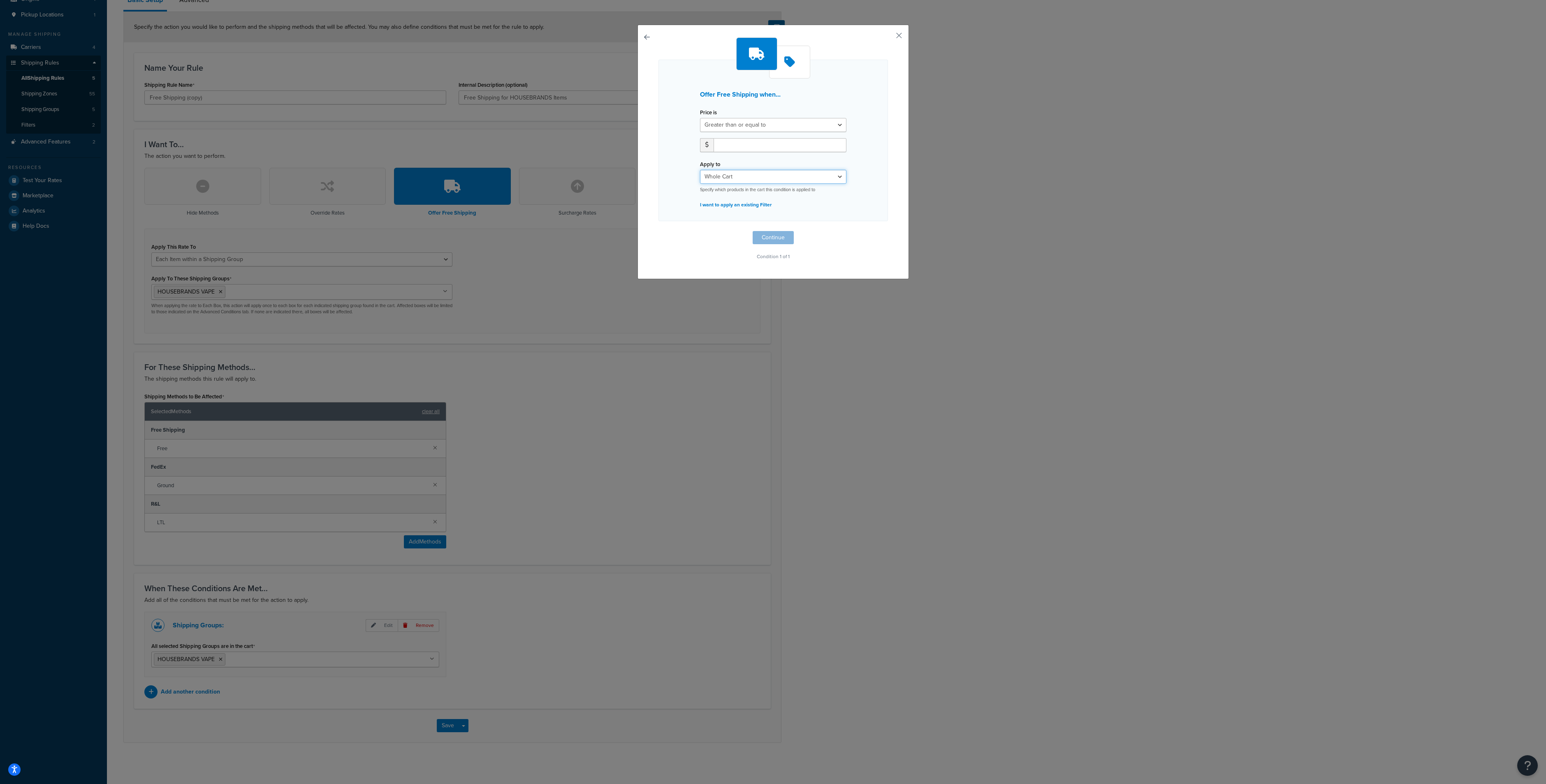
click at [742, 179] on select "Whole Cart Everything in Shipping Group Everything at Origin Each Item within S…" at bounding box center [773, 176] width 146 height 14
click at [739, 154] on div at bounding box center [773, 148] width 159 height 20
click at [739, 148] on input "number" at bounding box center [780, 145] width 133 height 14
type input "1000"
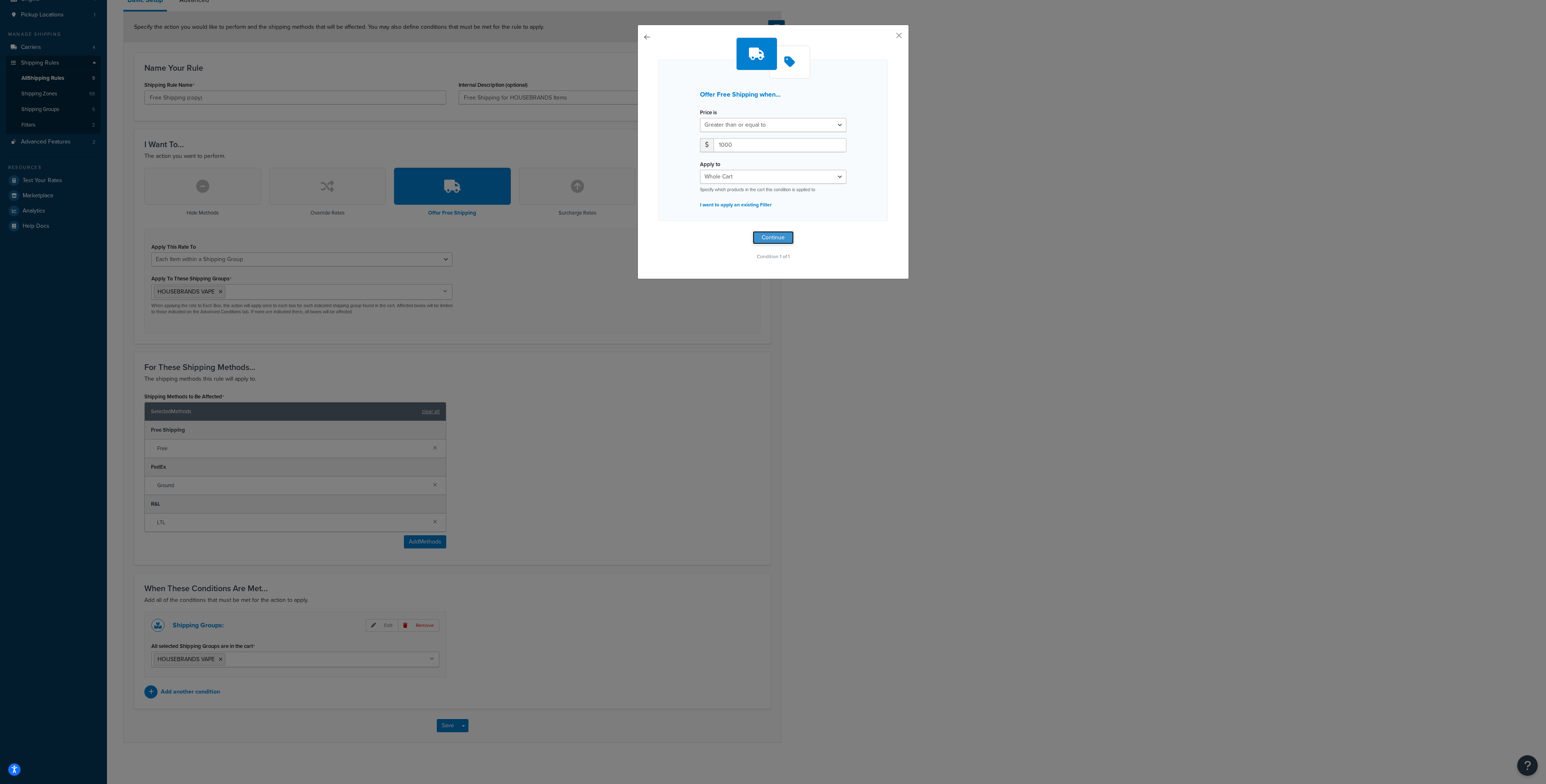
click at [761, 242] on button "Continue" at bounding box center [773, 238] width 41 height 13
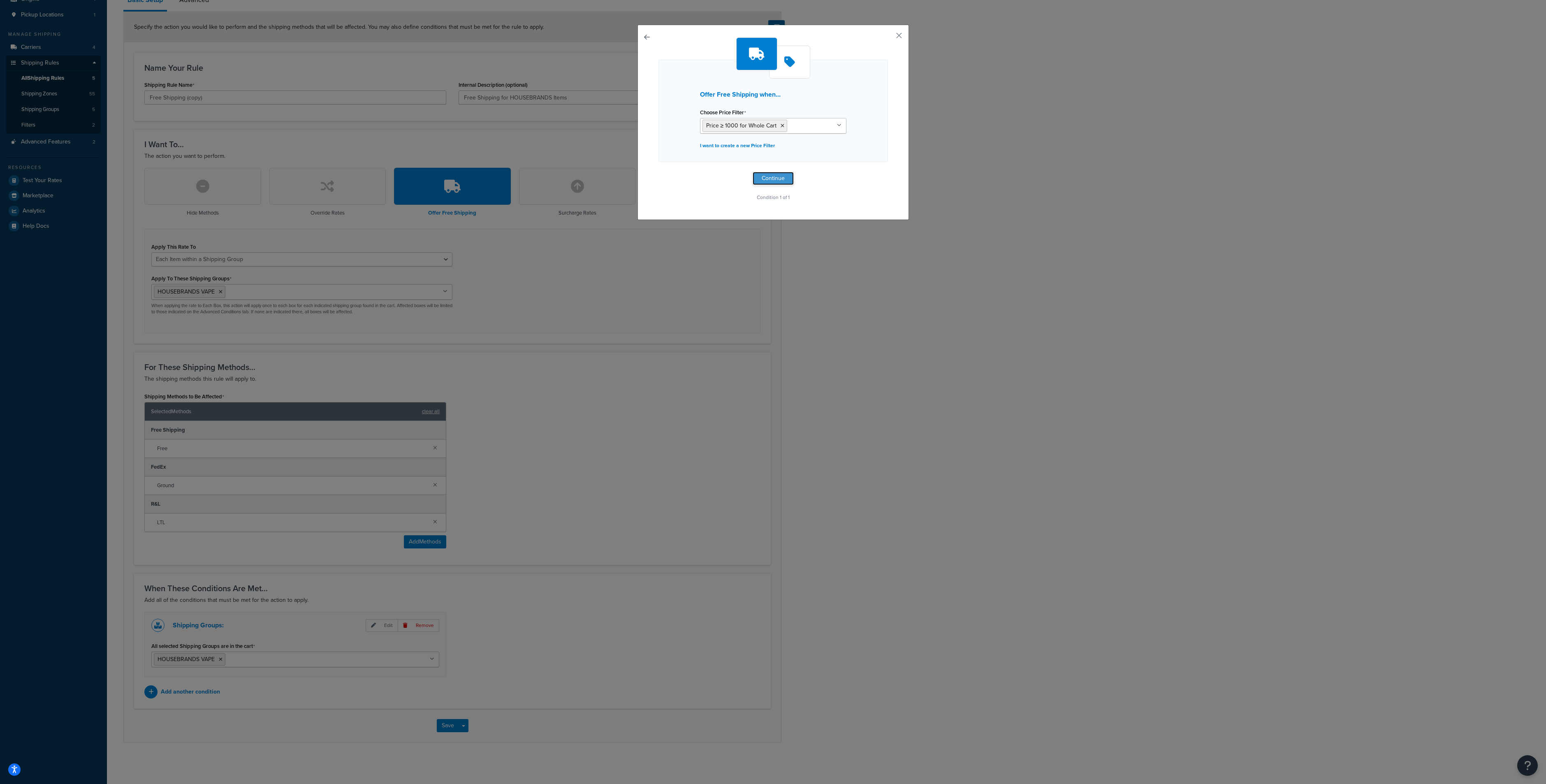
click at [769, 176] on button "Continue" at bounding box center [773, 178] width 41 height 13
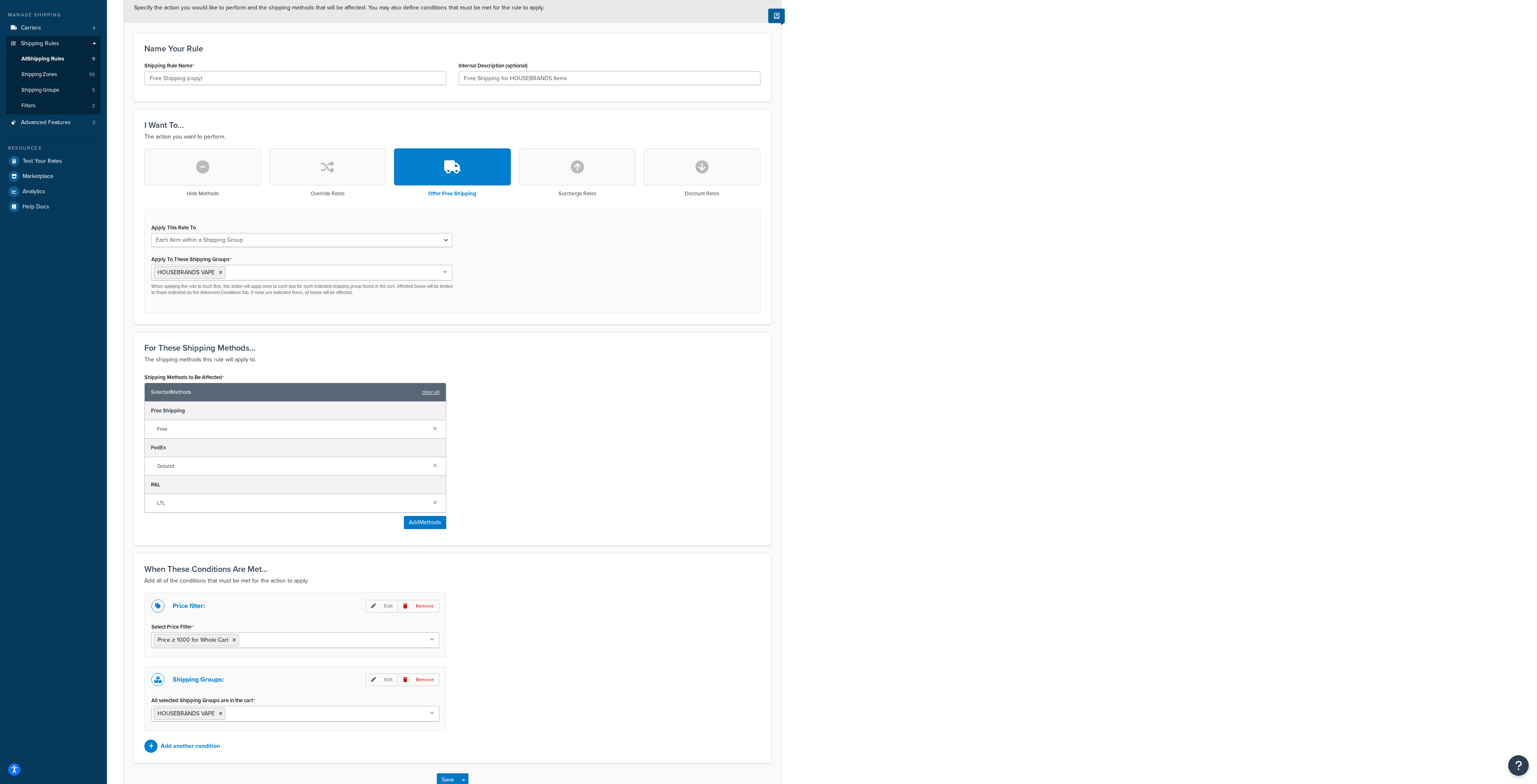
scroll to position [158, 0]
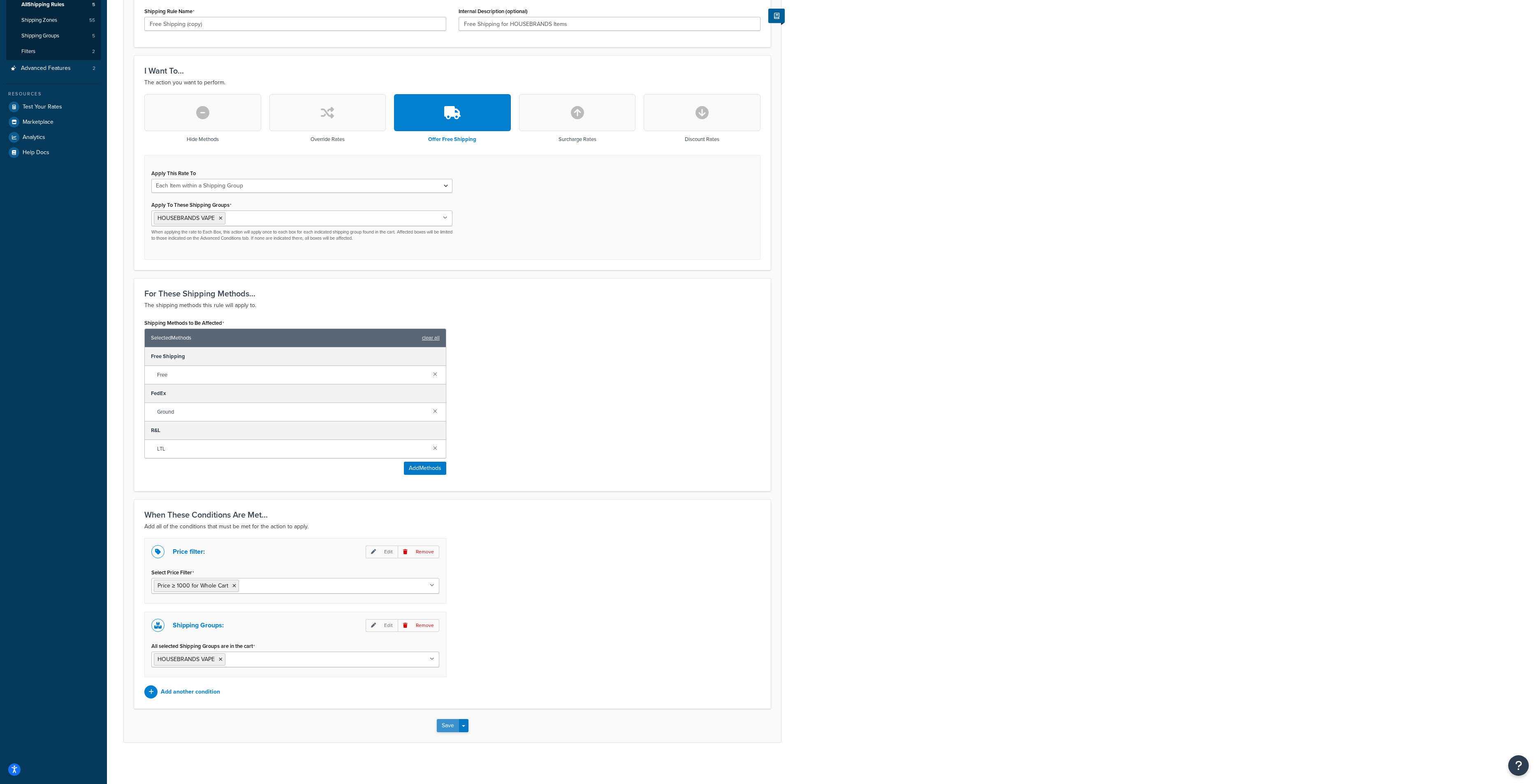
click at [447, 727] on button "Save" at bounding box center [448, 726] width 22 height 13
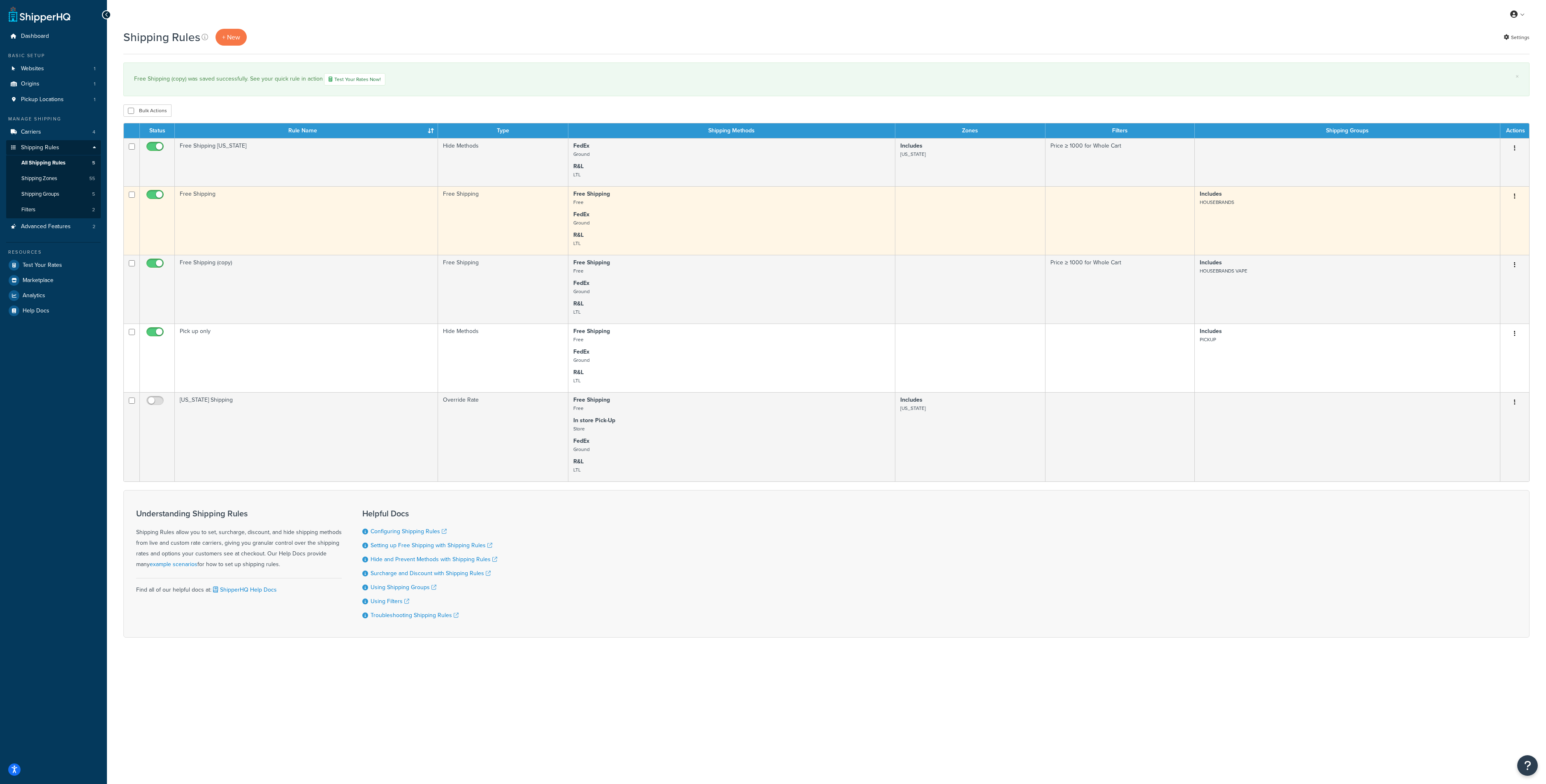
click at [272, 223] on td "Free Shipping" at bounding box center [306, 220] width 263 height 68
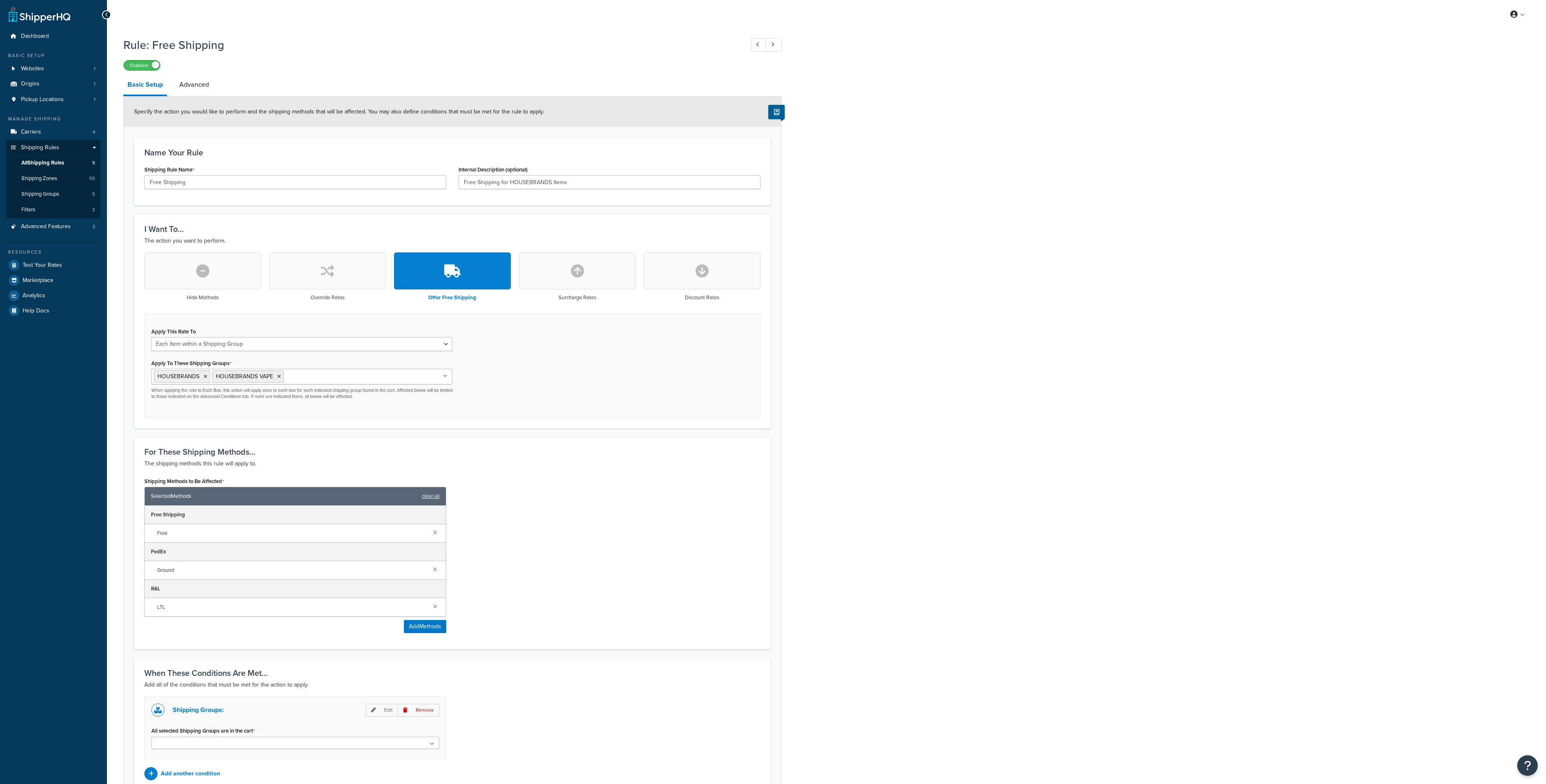
select select "ITEM"
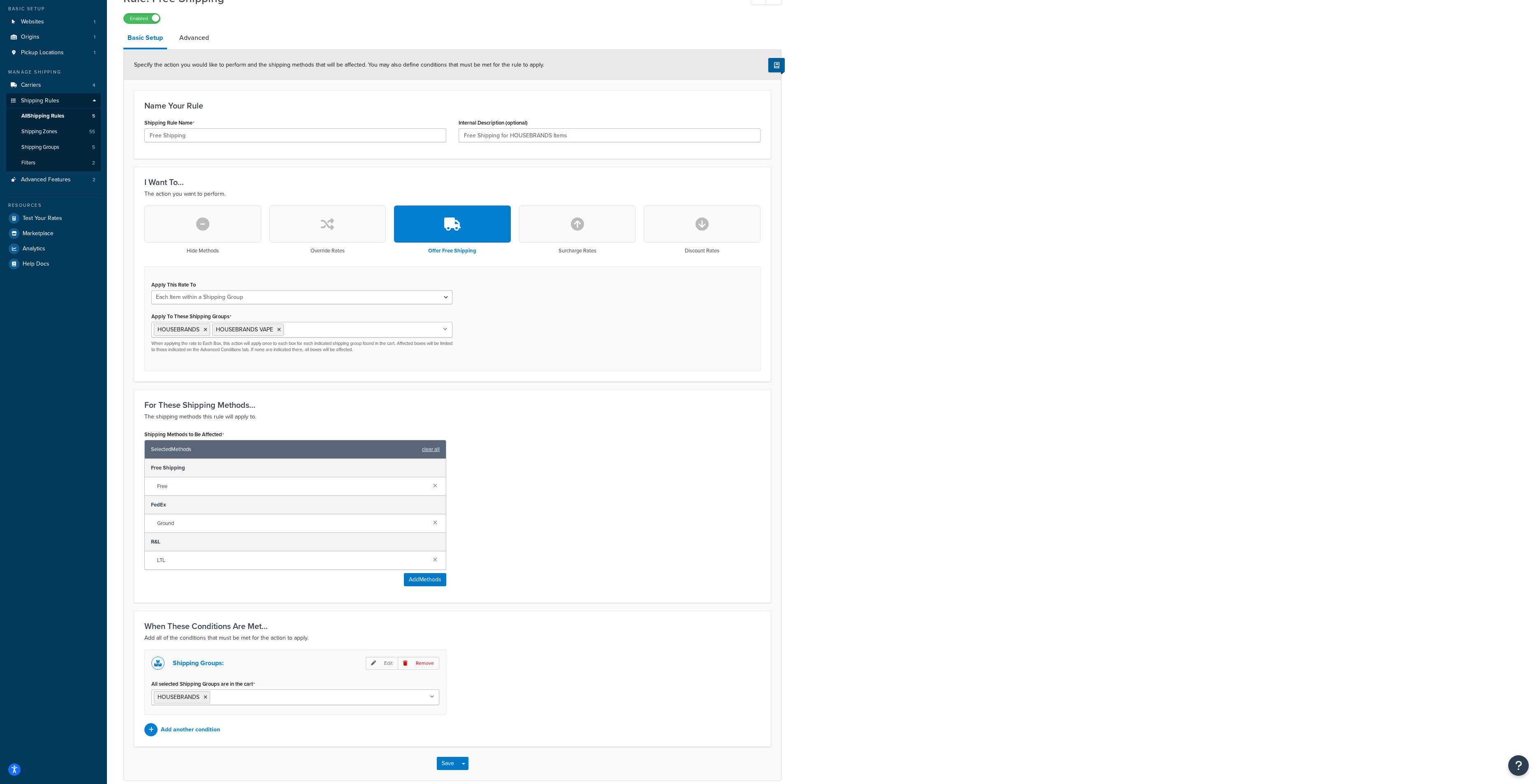
scroll to position [85, 0]
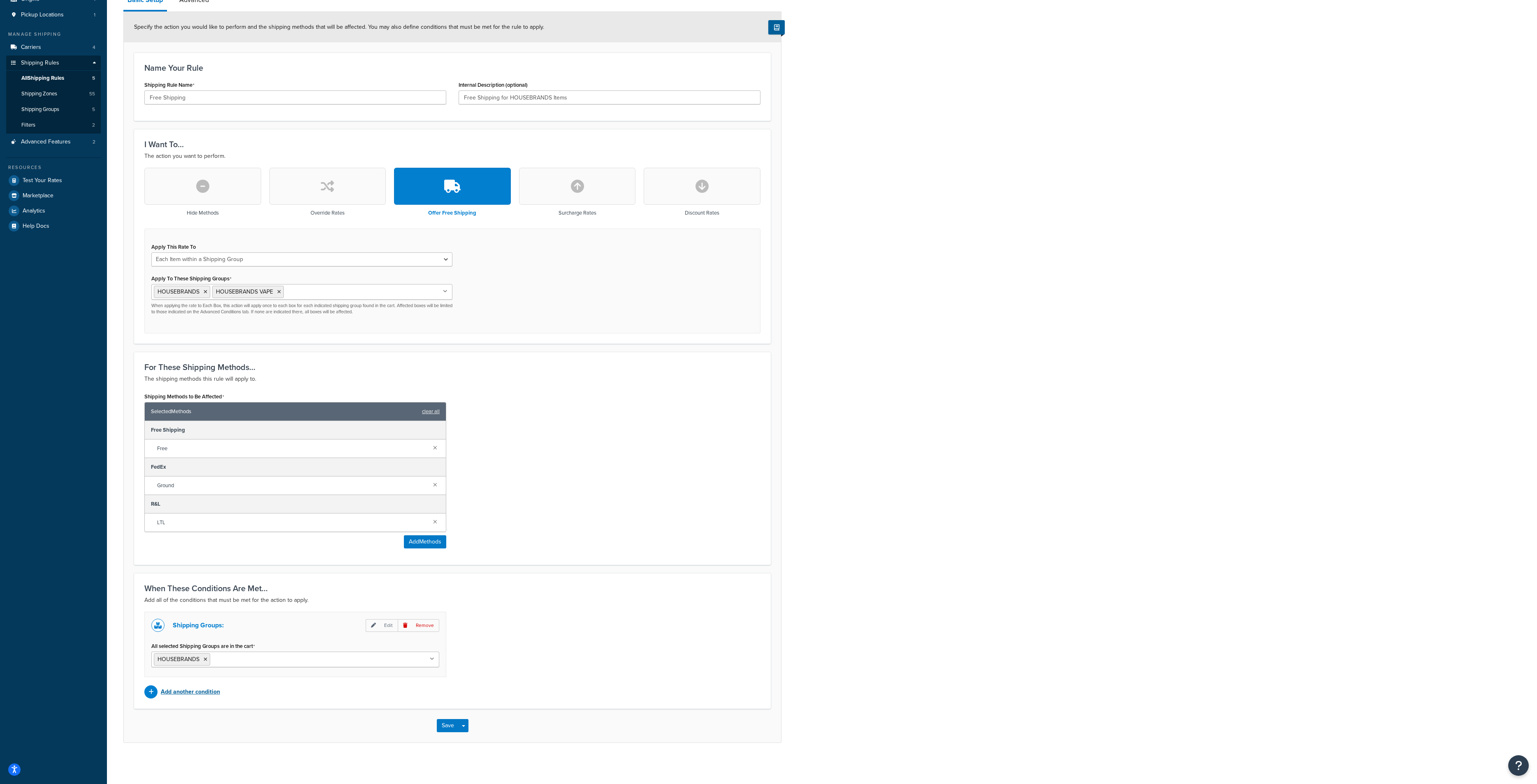
click at [197, 690] on p "Add another condition" at bounding box center [190, 692] width 59 height 11
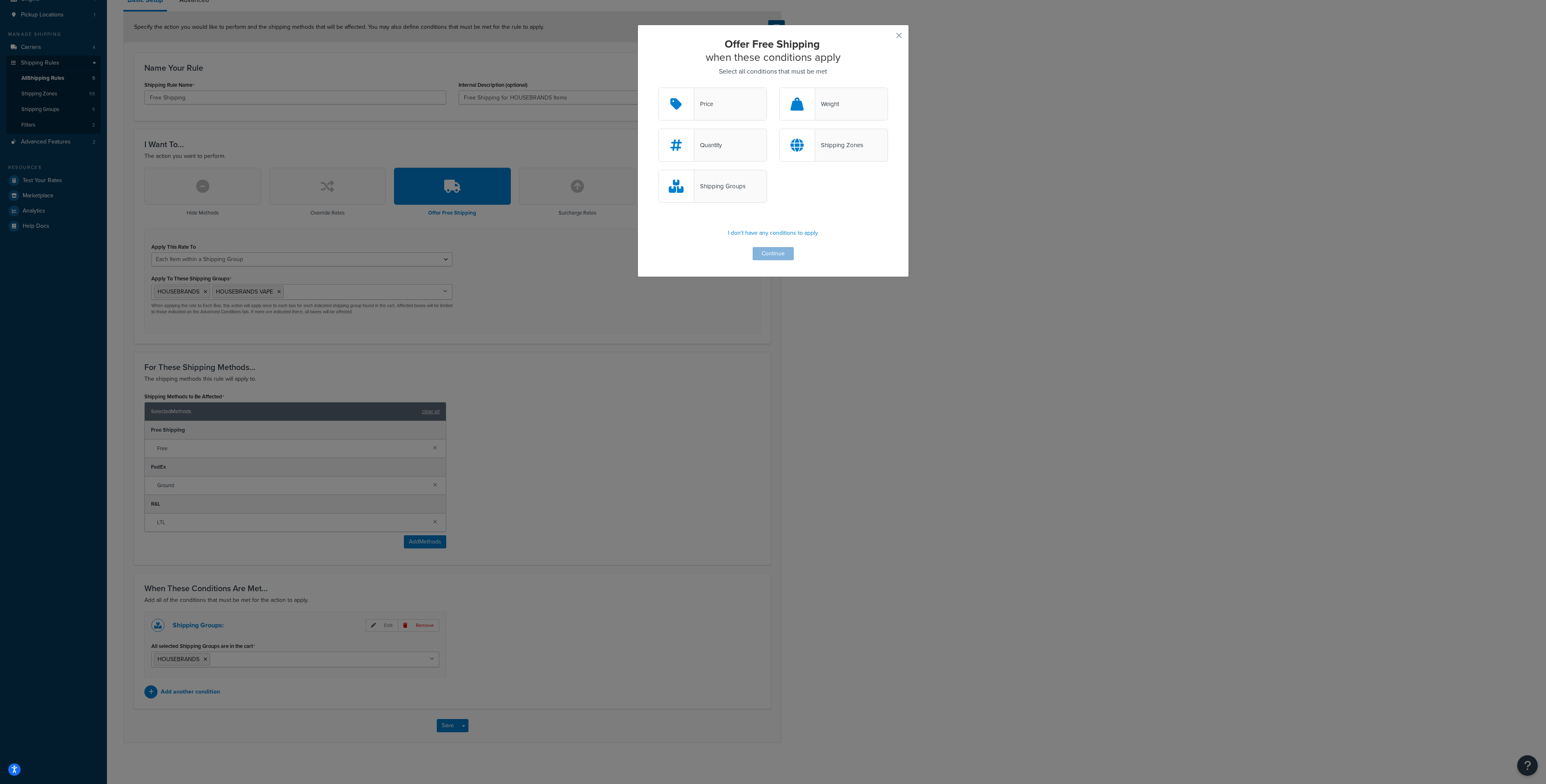
click at [729, 108] on div "Price" at bounding box center [712, 104] width 109 height 33
click at [0, 0] on input "Price" at bounding box center [0, 0] width 0 height 0
click at [759, 253] on button "Continue" at bounding box center [773, 254] width 41 height 13
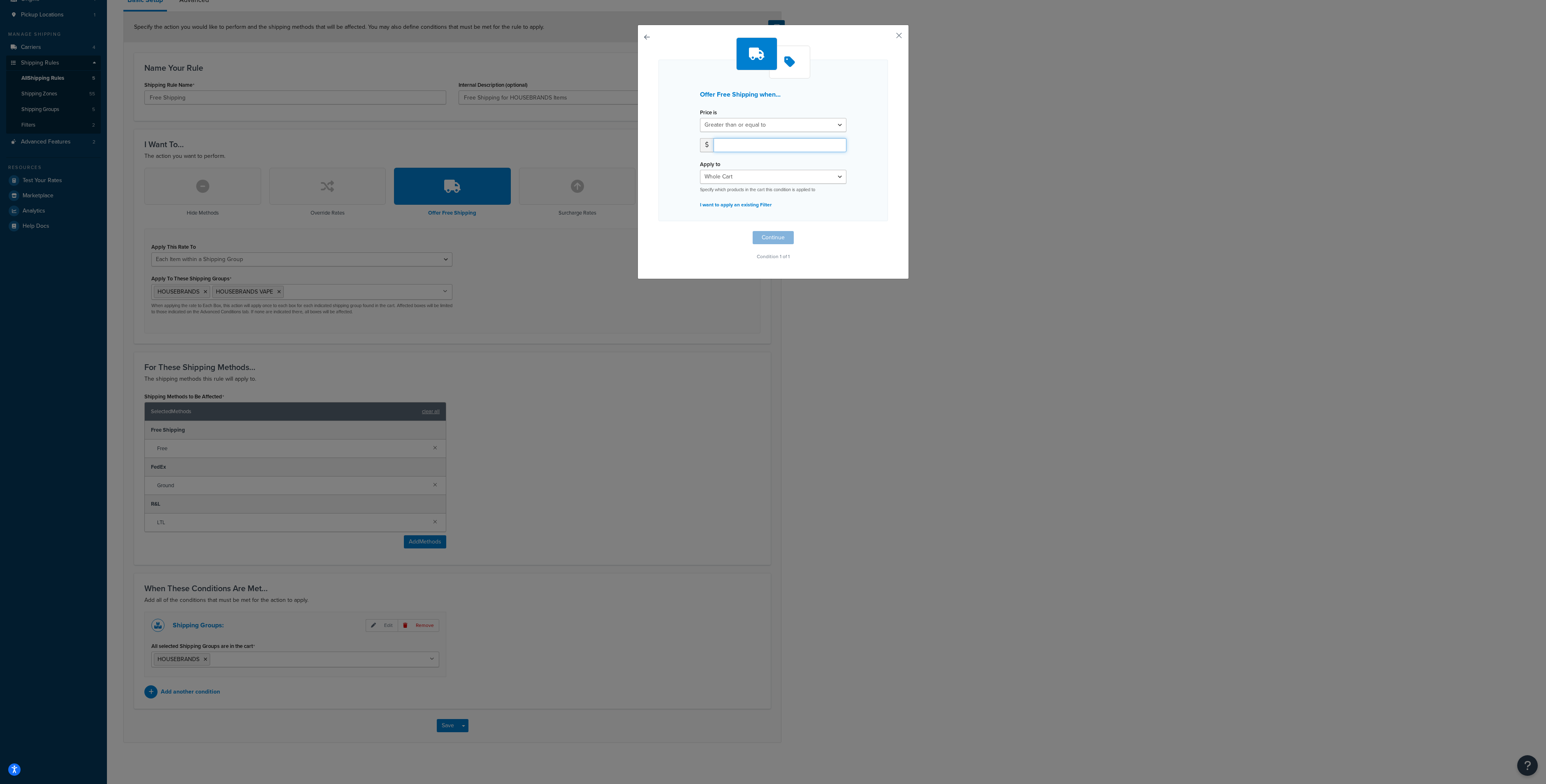
click at [775, 146] on input "number" at bounding box center [780, 145] width 133 height 14
type input "1000"
click at [780, 236] on button "Continue" at bounding box center [773, 238] width 41 height 13
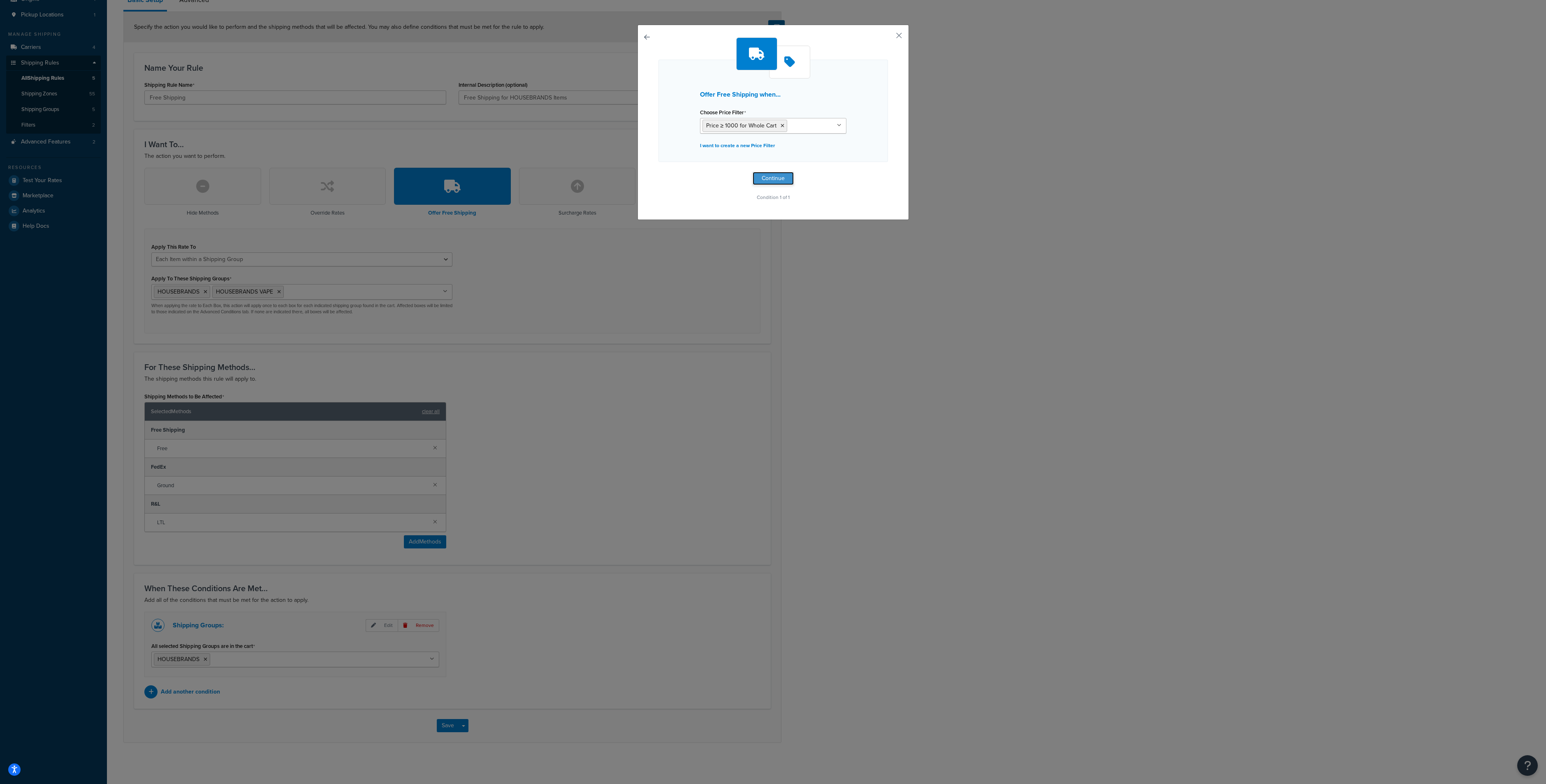
click at [777, 175] on button "Continue" at bounding box center [773, 178] width 41 height 13
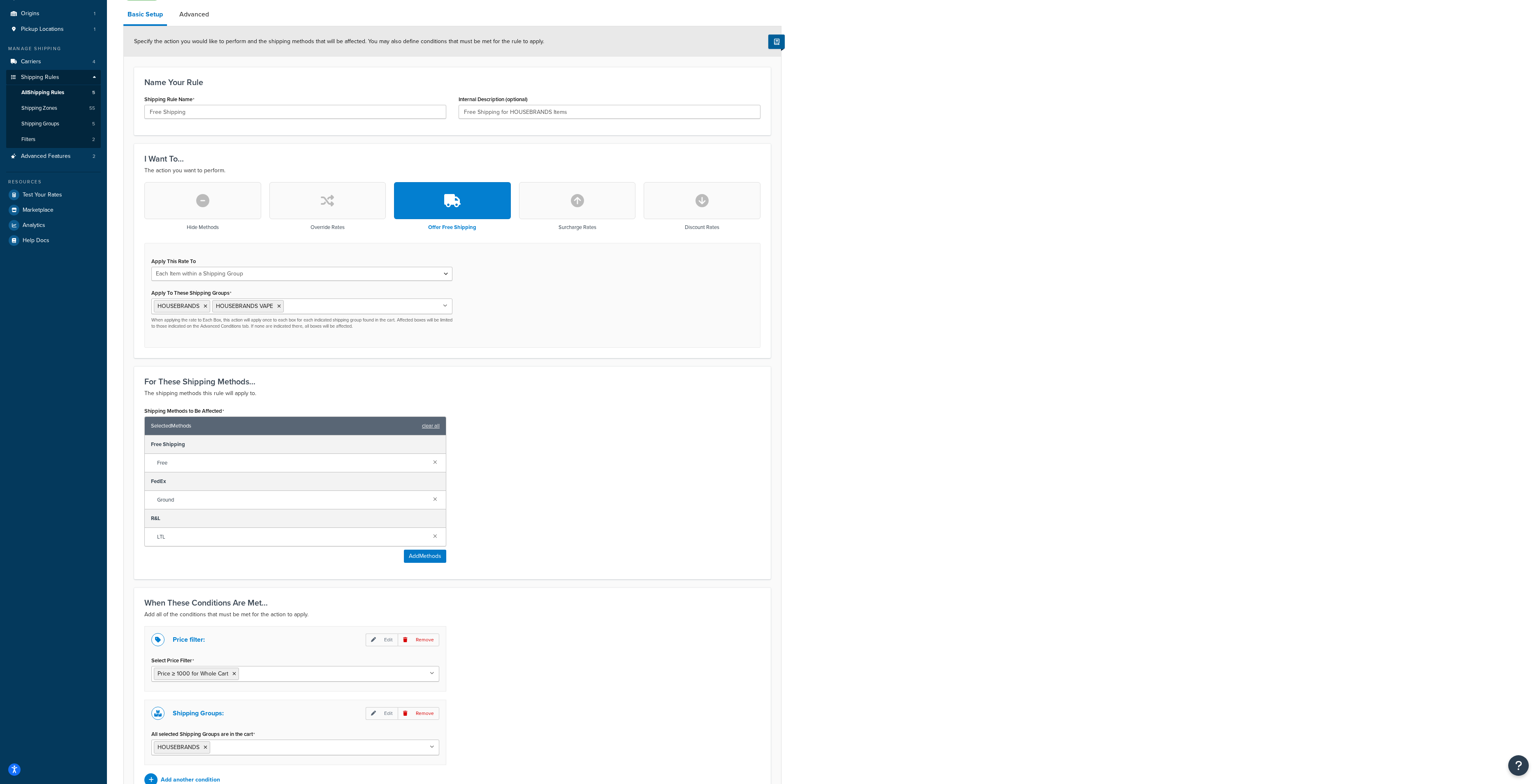
scroll to position [158, 0]
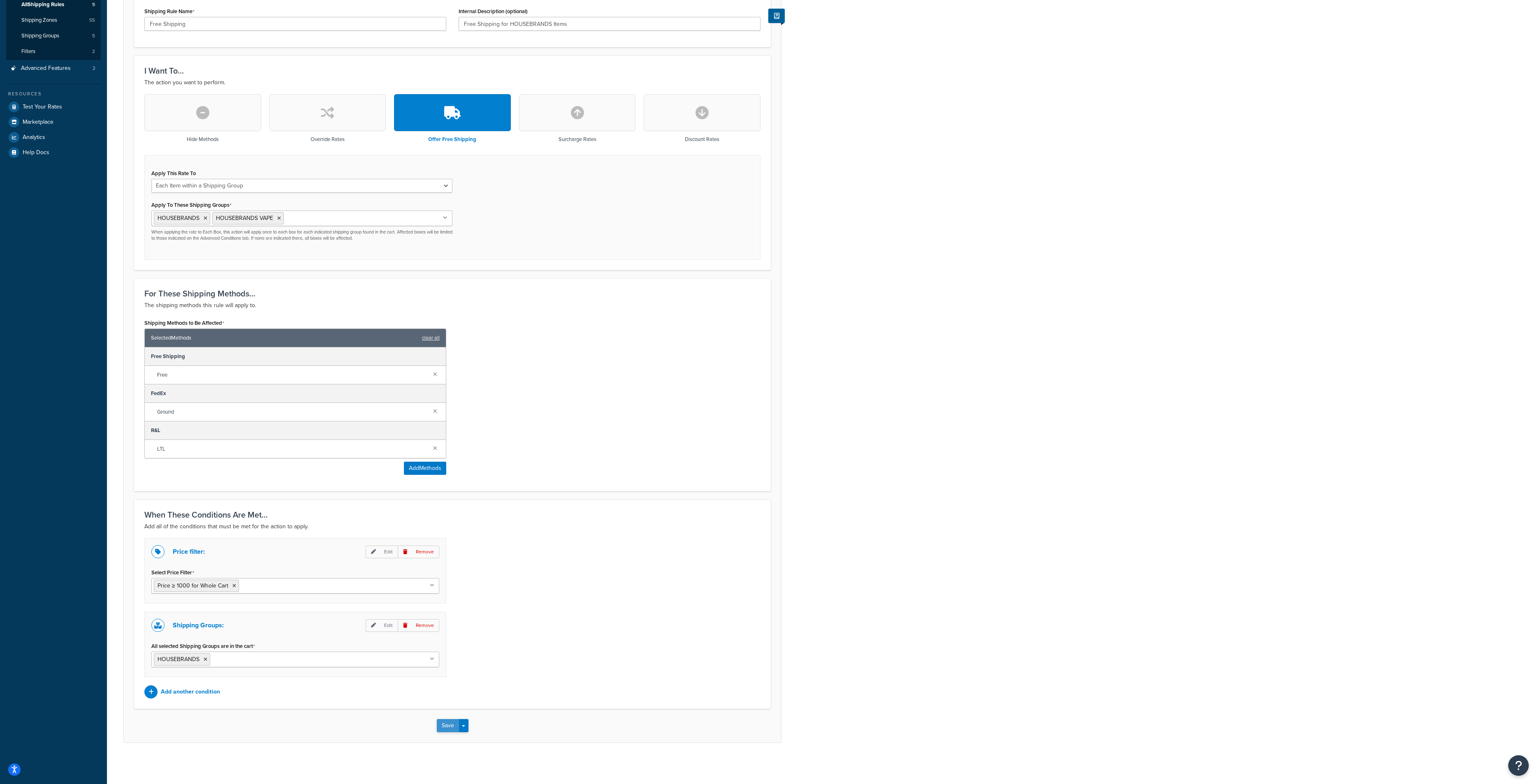
click at [441, 729] on button "Save" at bounding box center [448, 726] width 22 height 13
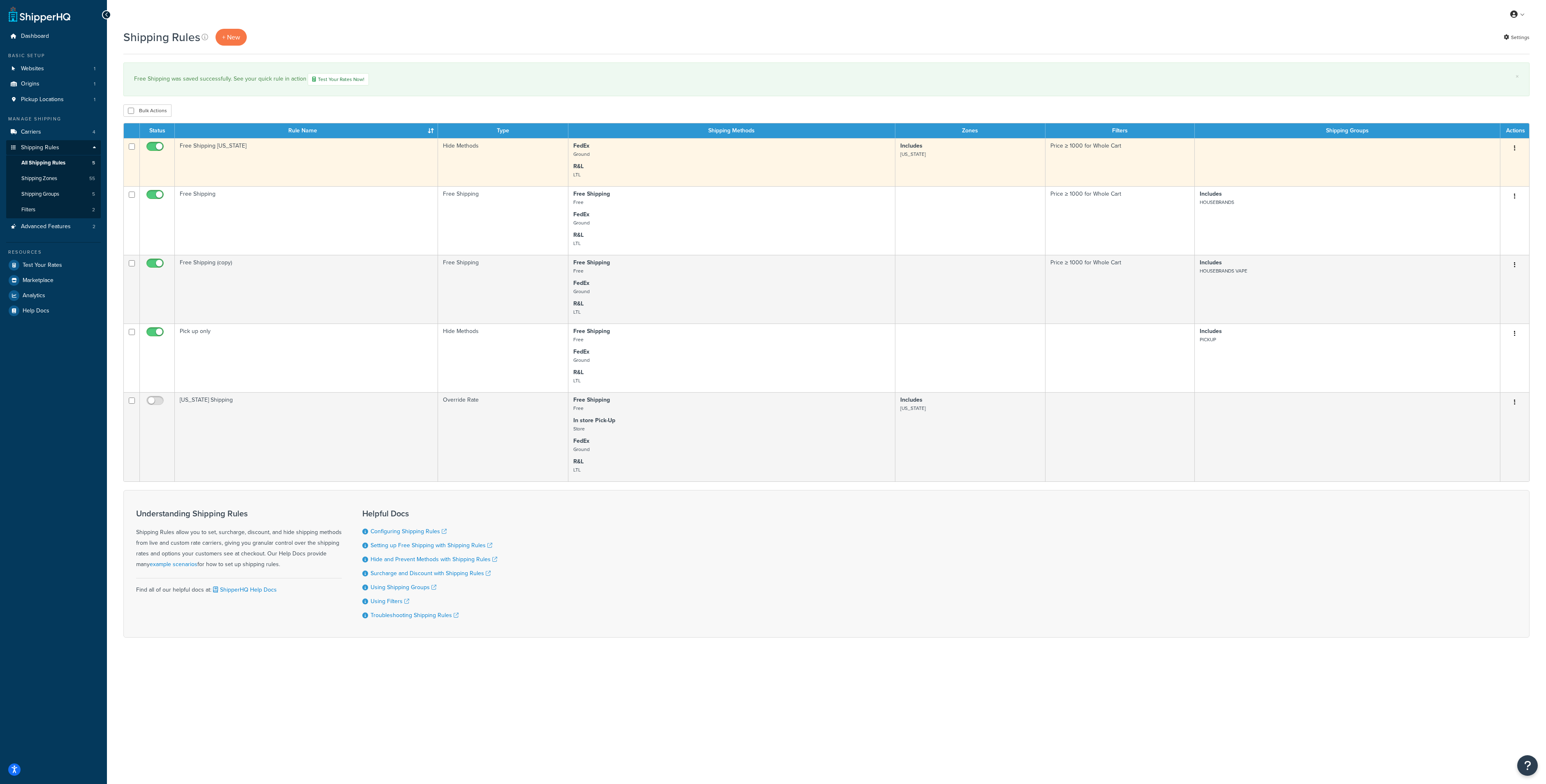
click at [343, 164] on td "Free Shipping [US_STATE]" at bounding box center [306, 162] width 263 height 48
